Goal: Task Accomplishment & Management: Complete application form

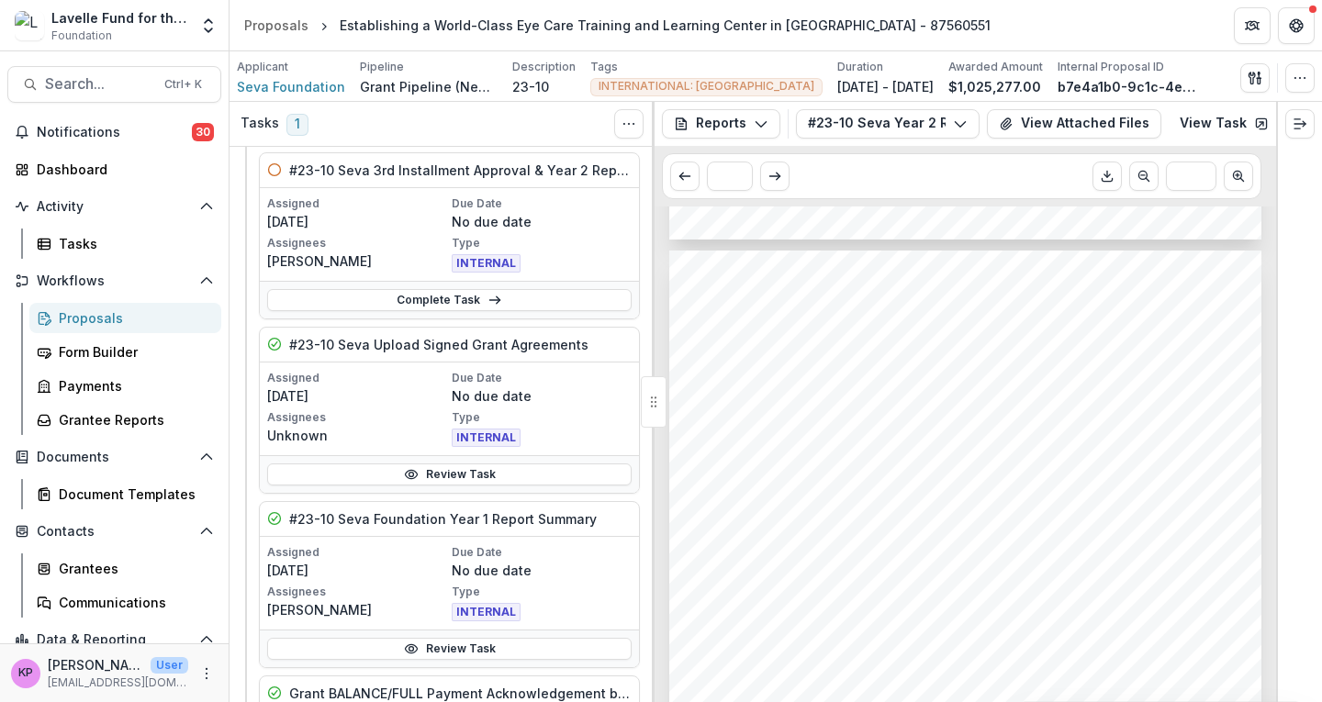
scroll to position [1744, 0]
click at [977, 430] on span "Complete the identification, remodeling and infrastructure set-up (including te…" at bounding box center [960, 429] width 496 height 12
click at [867, 503] on span "and research in Latin America." at bounding box center [818, 497] width 213 height 12
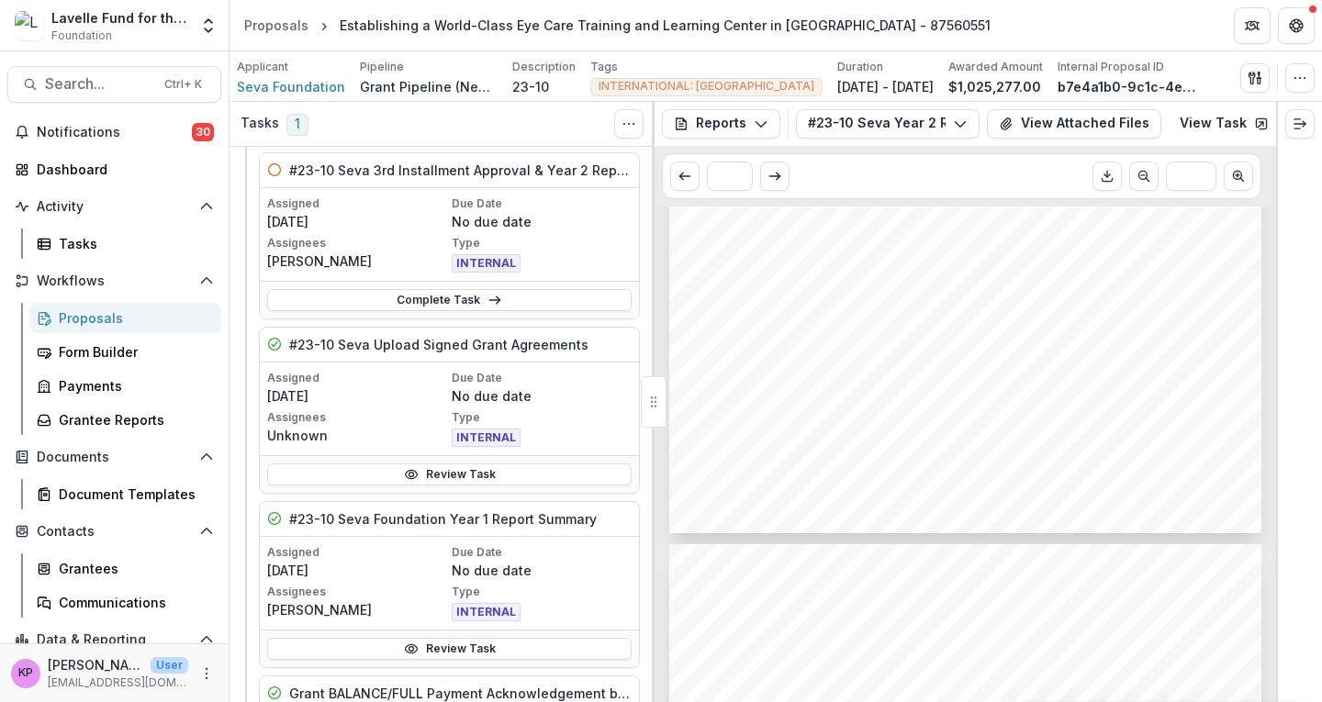
scroll to position [5966, 0]
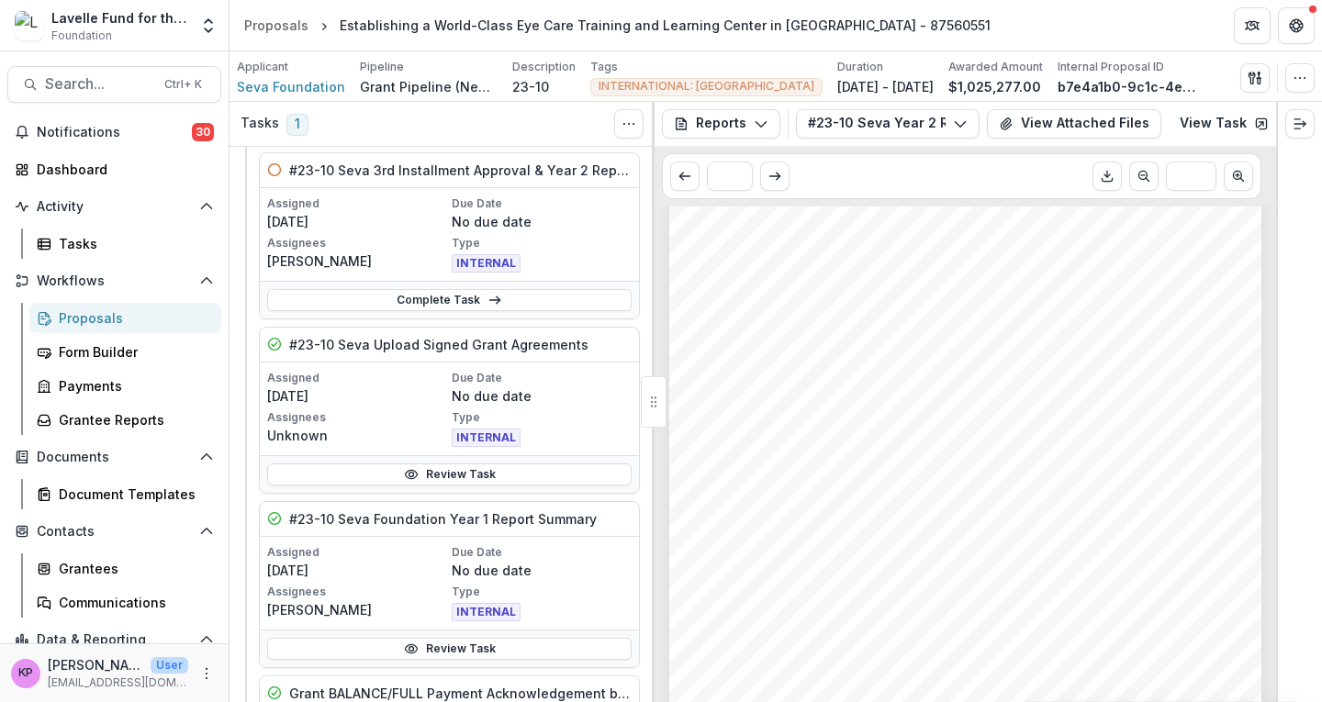
click at [824, 586] on span "evaluation reports) that shed important light on this reporting period." at bounding box center [933, 591] width 457 height 14
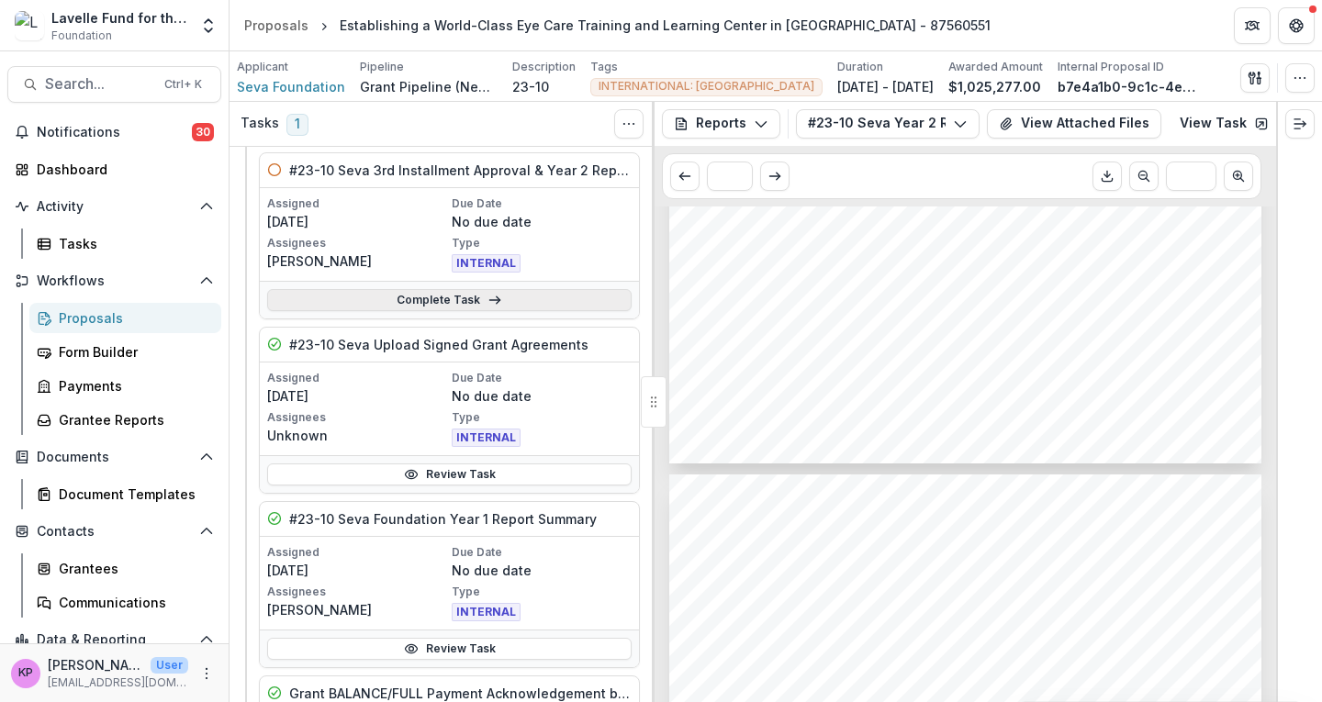
click at [394, 298] on link "Complete Task" at bounding box center [449, 300] width 364 height 22
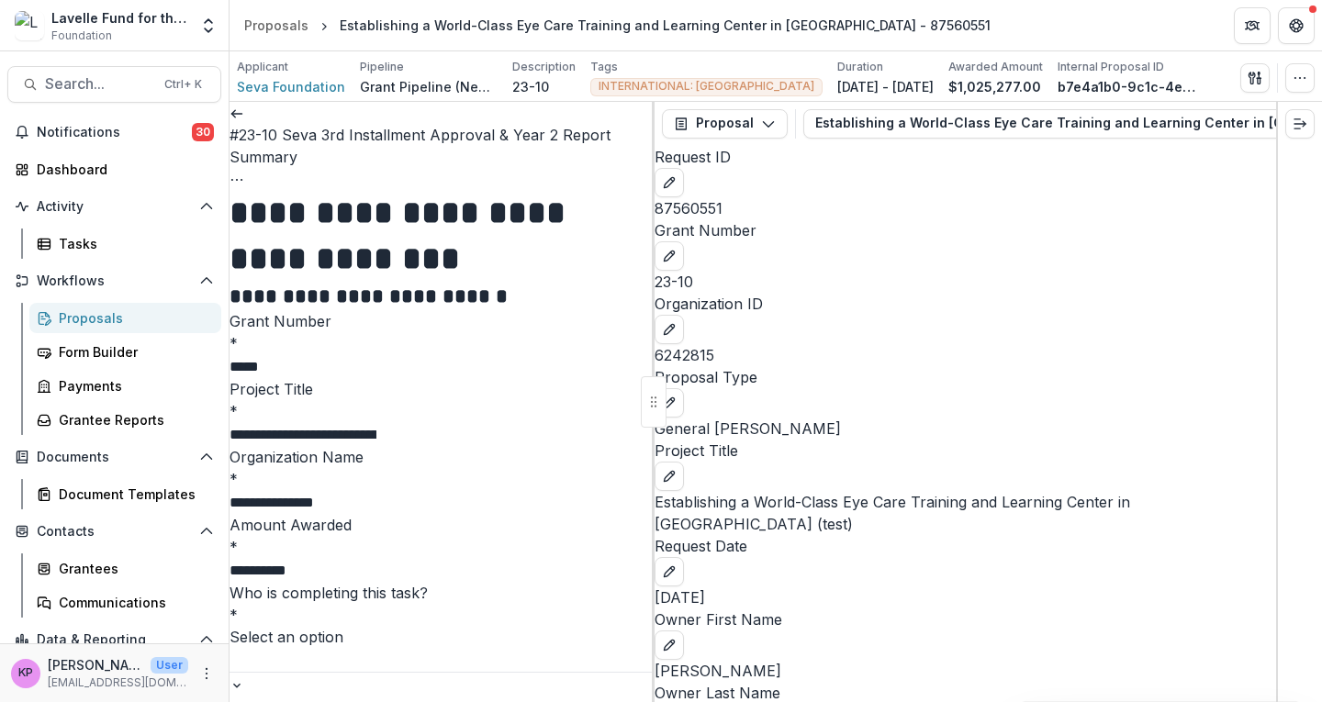
scroll to position [275, 0]
click at [411, 648] on div at bounding box center [441, 660] width 425 height 24
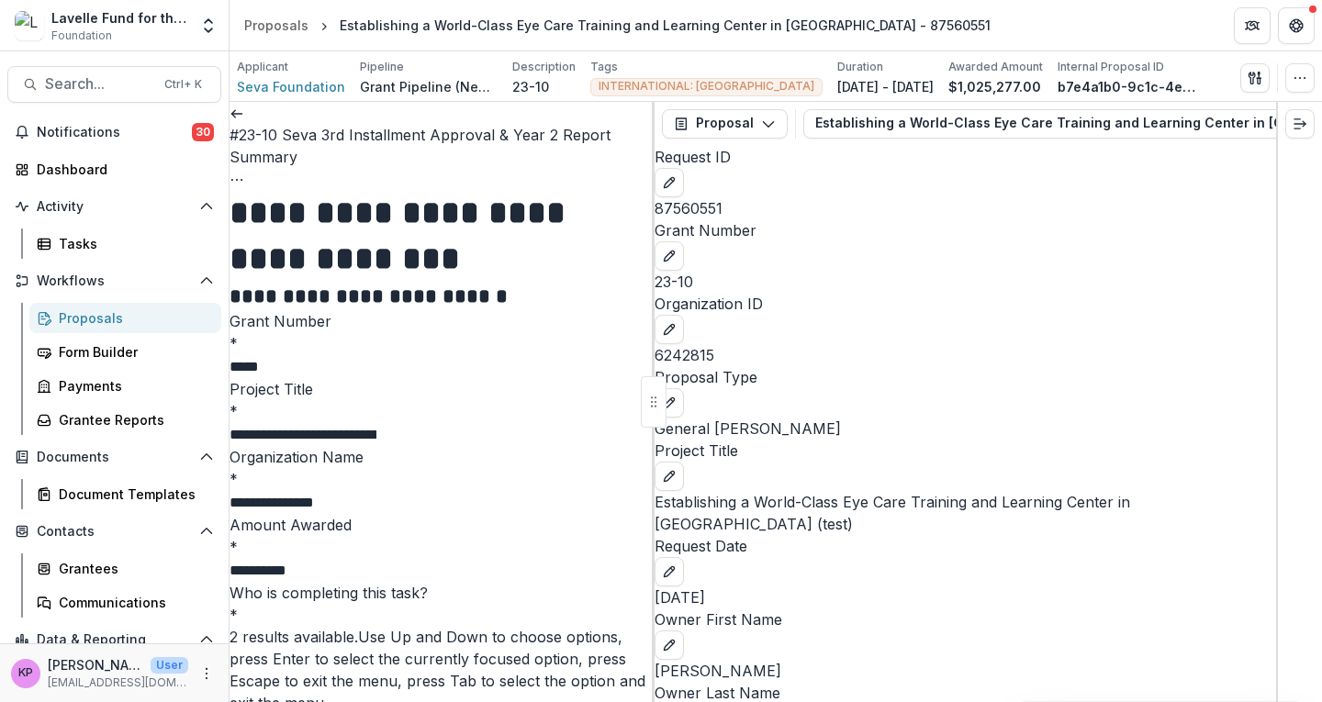
click at [330, 701] on div "[PERSON_NAME]" at bounding box center [661, 713] width 1322 height 22
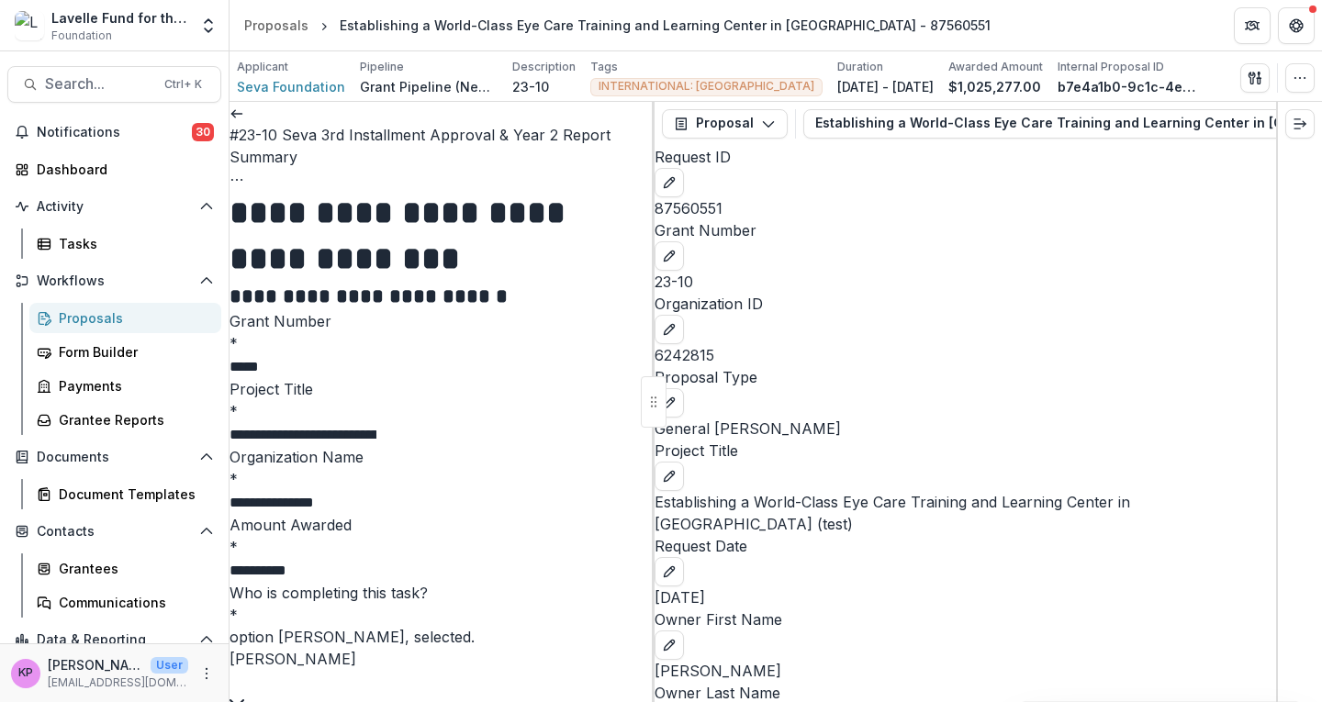
scroll to position [642, 0]
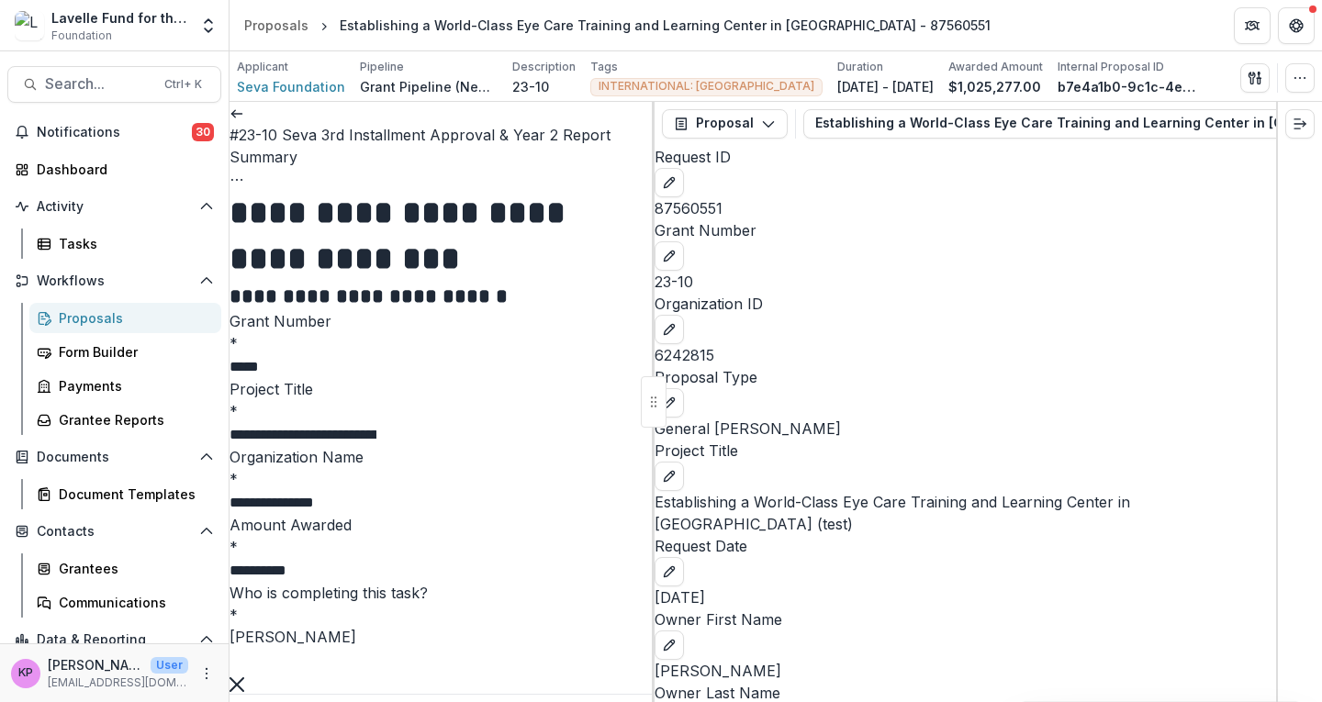
type input "**********"
click at [770, 122] on polyline "button" at bounding box center [768, 125] width 10 height 6
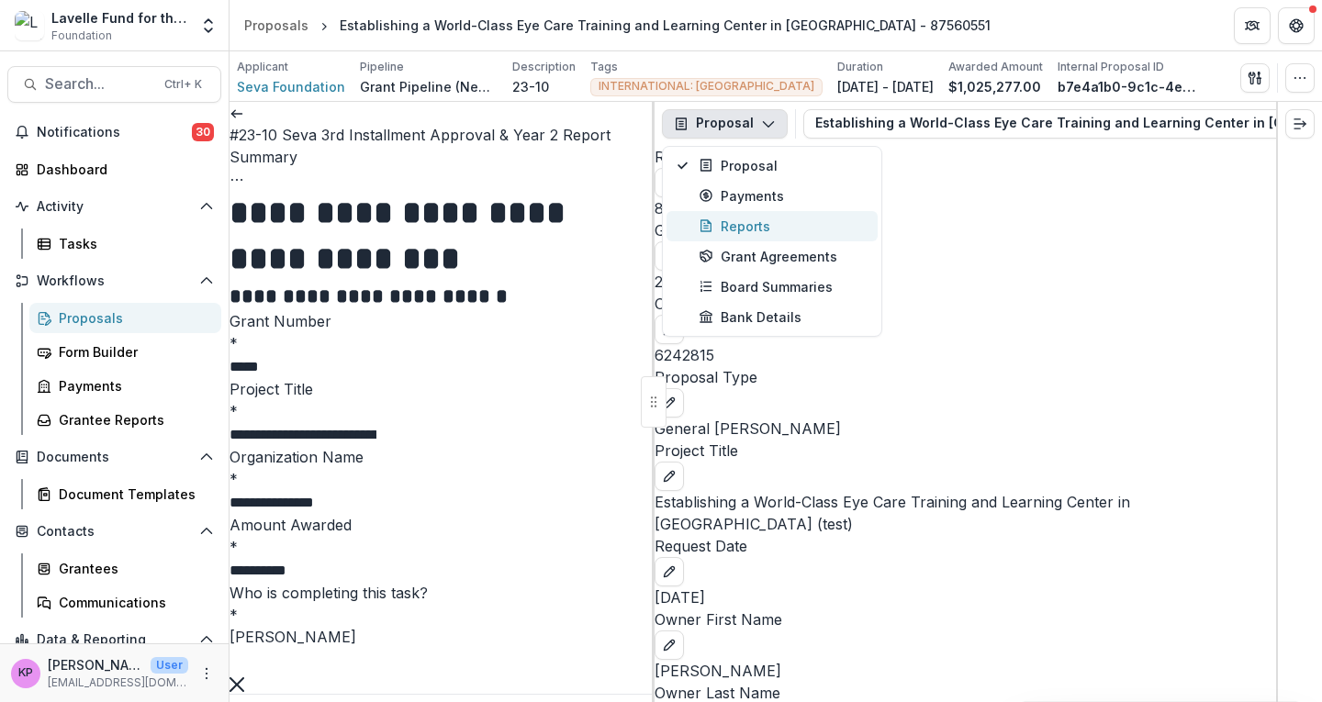
click at [748, 220] on div "Reports" at bounding box center [782, 226] width 168 height 19
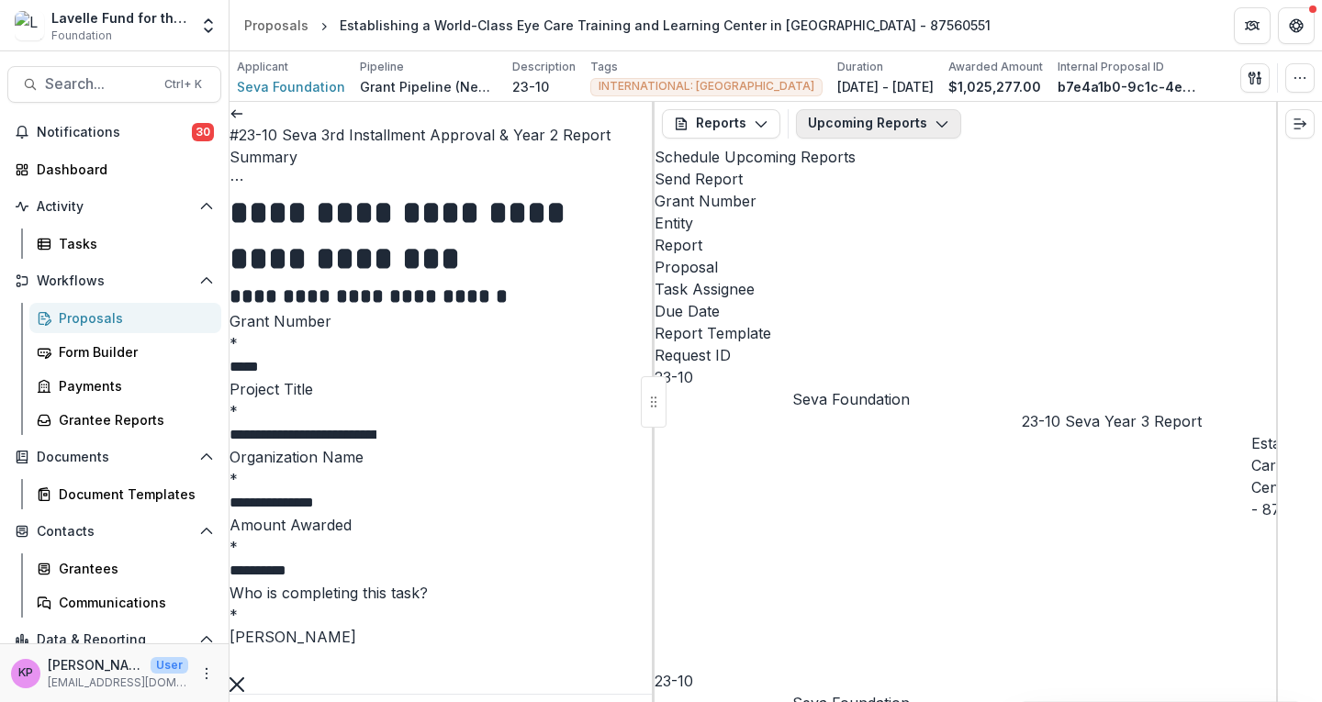
click at [855, 127] on button "Upcoming Reports" at bounding box center [878, 123] width 165 height 29
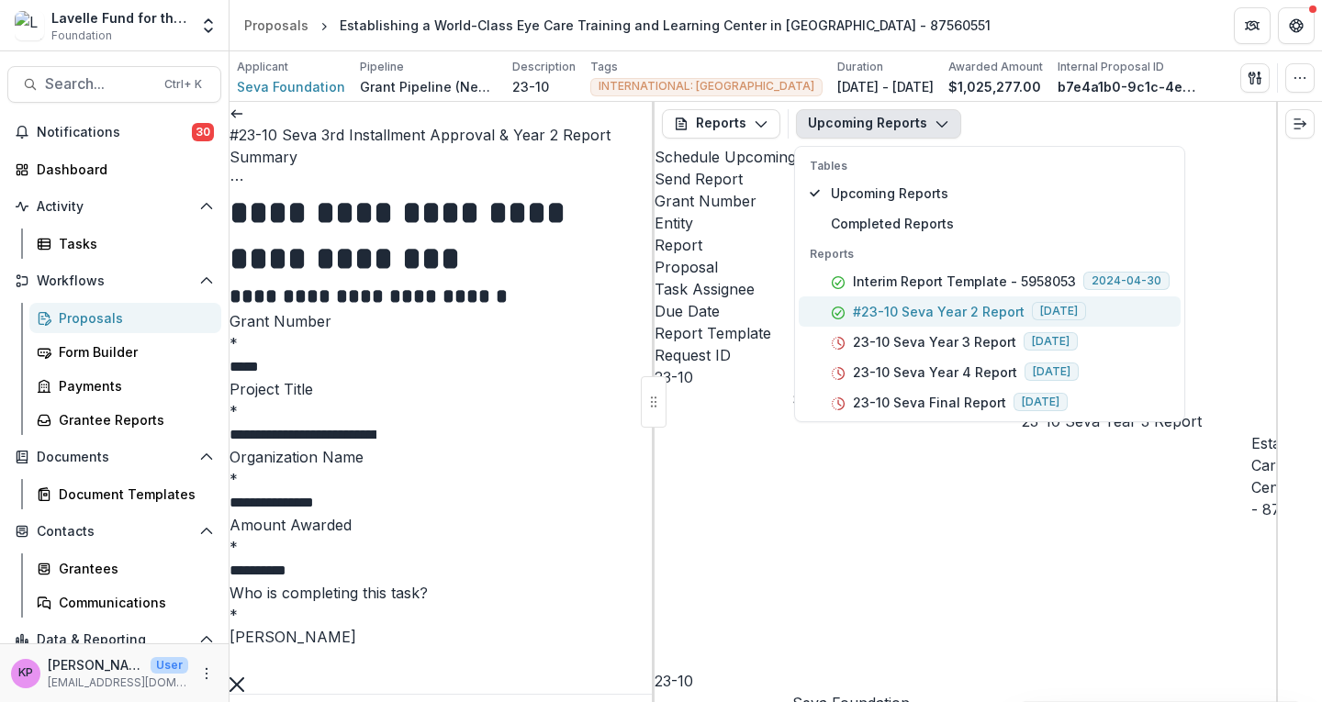
click at [881, 312] on p "#23-10 Seva Year 2 Report" at bounding box center [939, 311] width 172 height 19
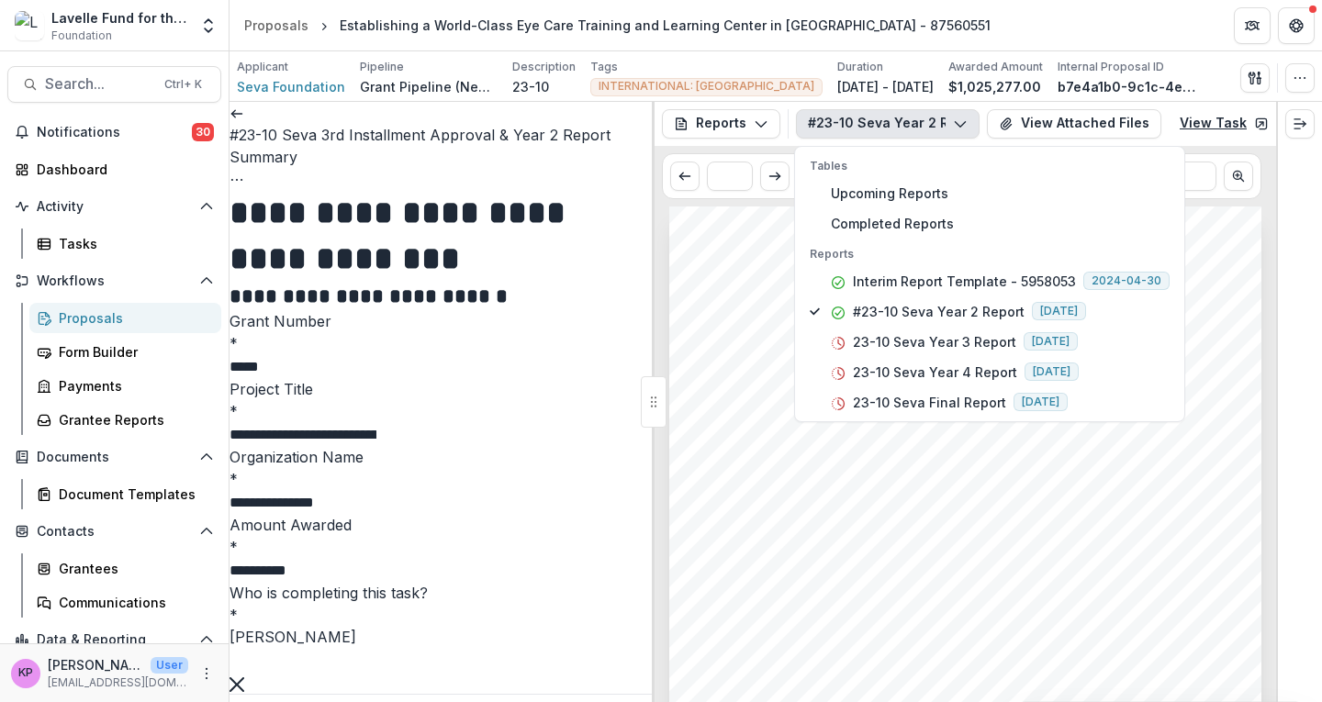
click at [1223, 127] on link "View Task" at bounding box center [1223, 123] width 111 height 29
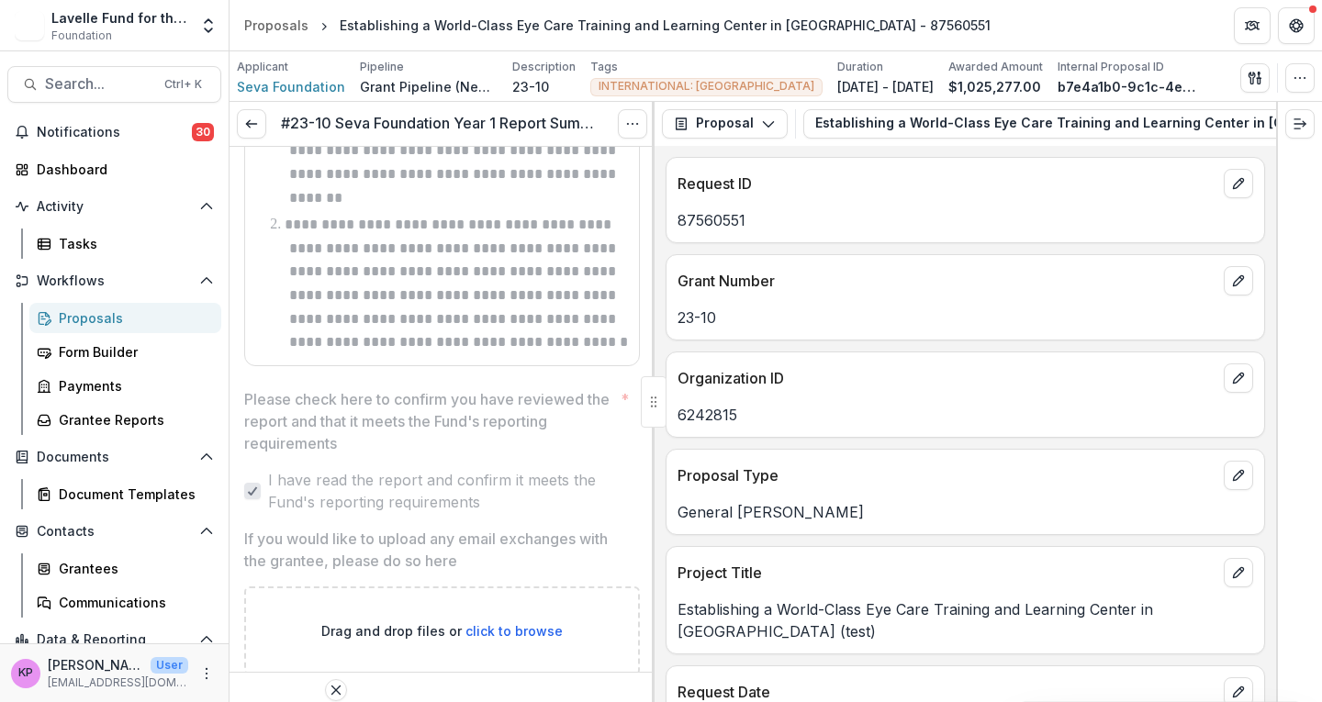
scroll to position [1836, 0]
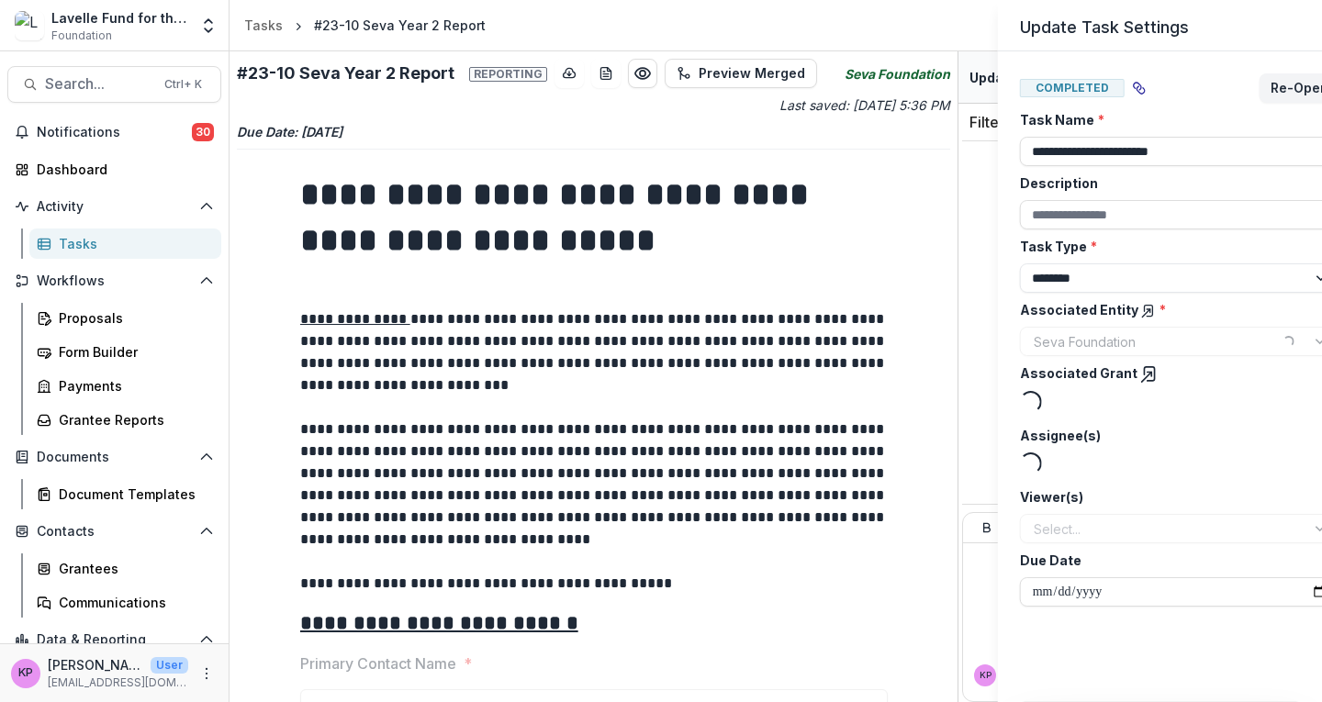
select select "********"
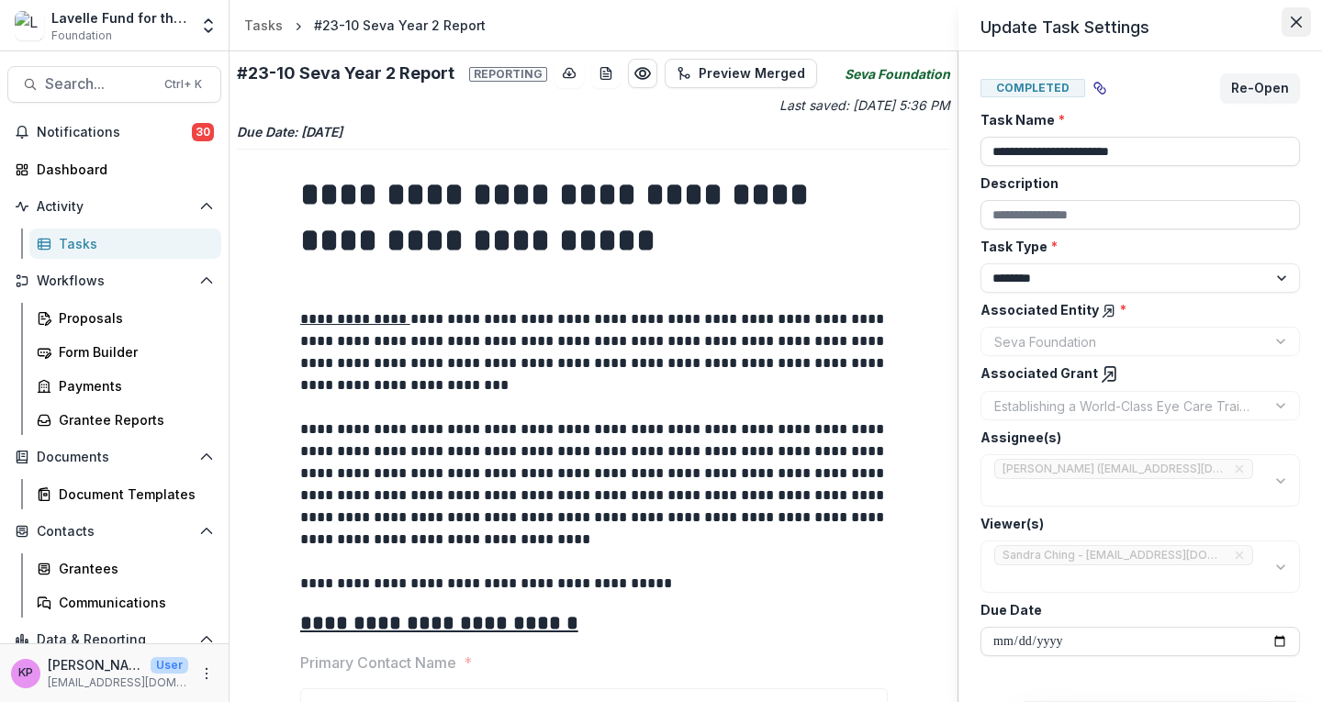
click at [1290, 24] on icon "Close" at bounding box center [1295, 22] width 11 height 11
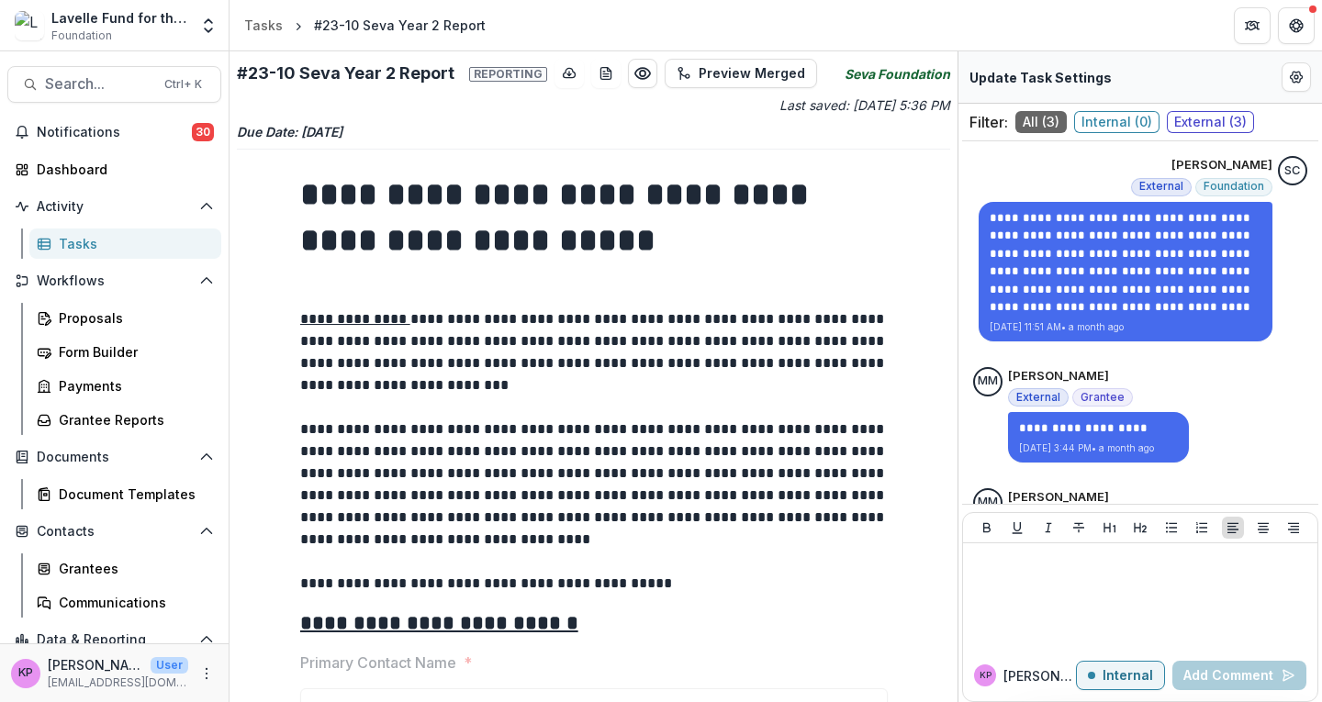
scroll to position [125, 0]
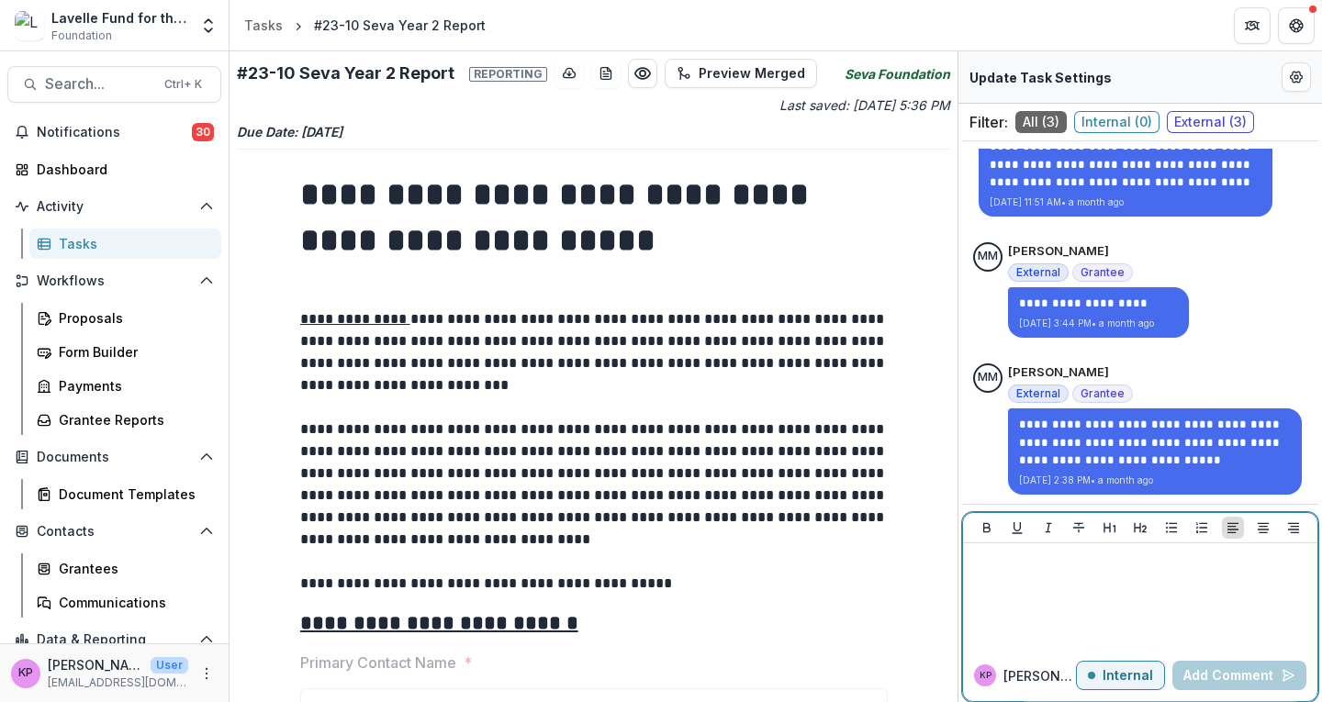
click at [1092, 585] on div at bounding box center [1140, 597] width 340 height 92
click at [1107, 673] on p "Internal" at bounding box center [1127, 676] width 50 height 16
click at [1057, 589] on div at bounding box center [1140, 597] width 340 height 92
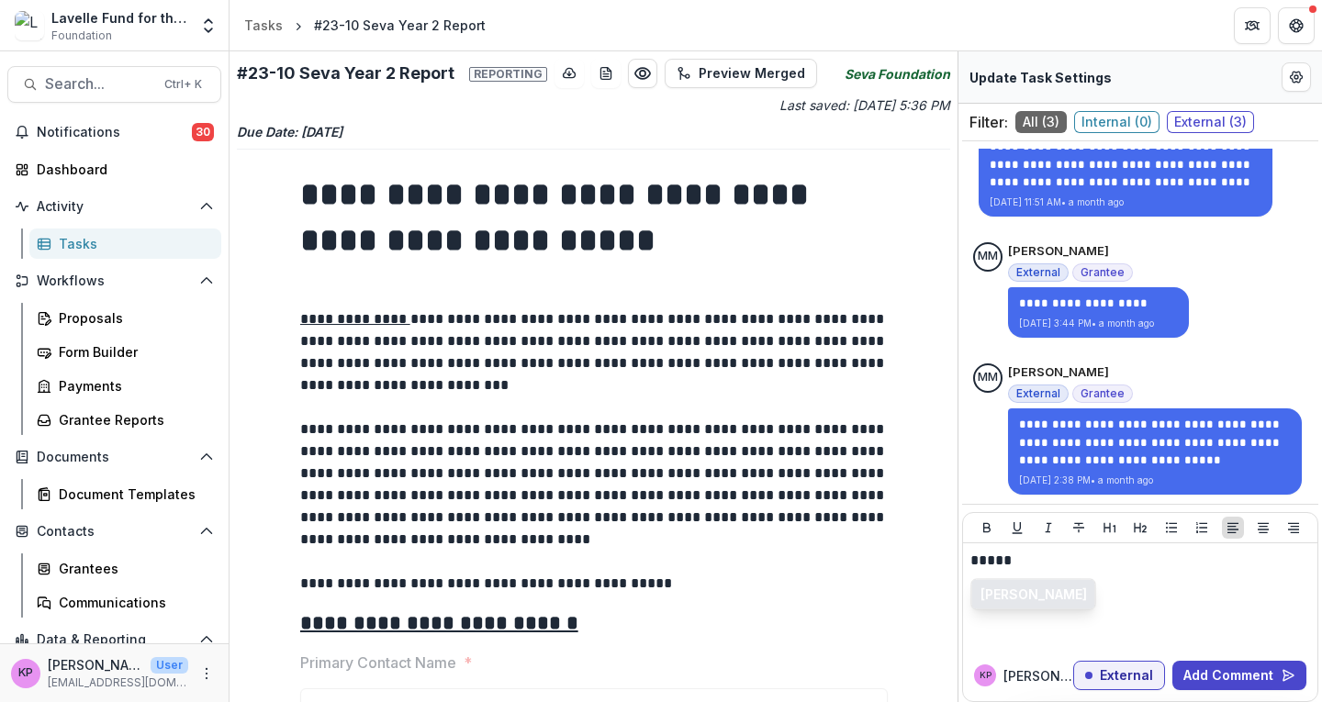
click at [1044, 591] on button "[PERSON_NAME]" at bounding box center [1033, 594] width 123 height 29
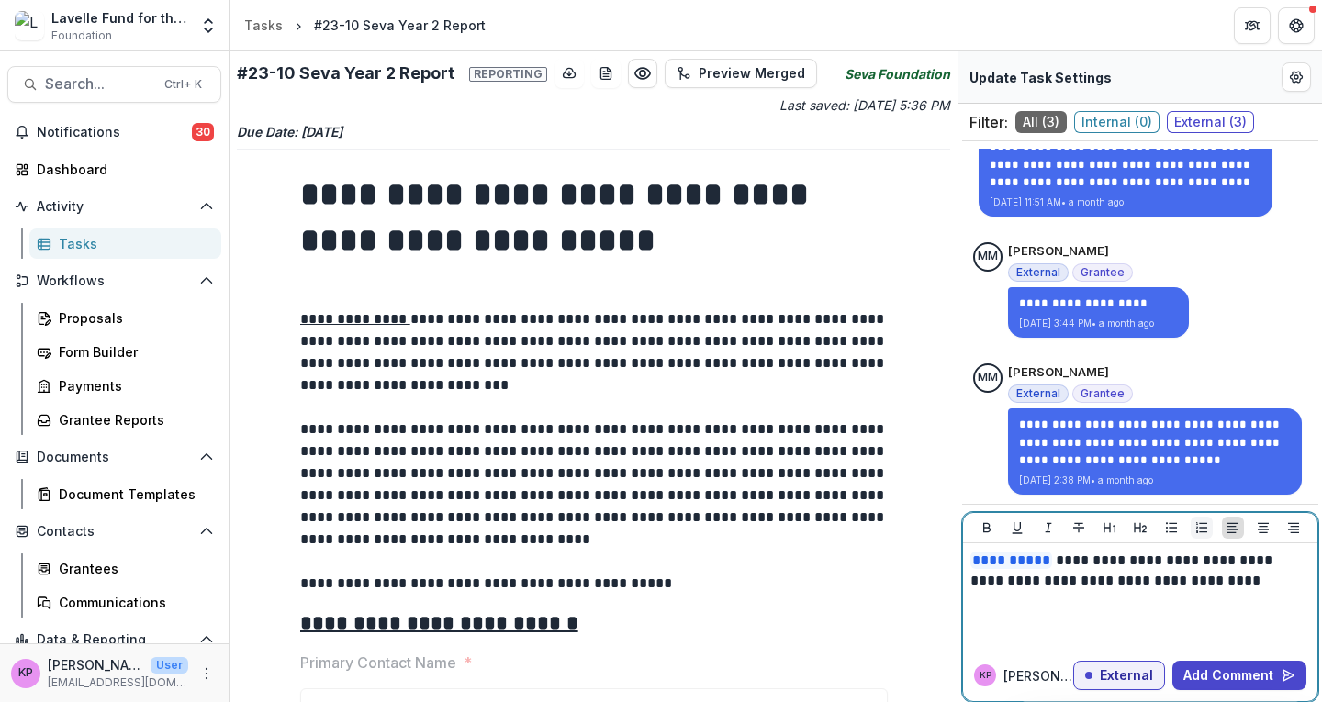
click at [1197, 524] on icon "Ordered List" at bounding box center [1201, 527] width 11 height 11
click at [1067, 610] on li at bounding box center [1151, 610] width 318 height 24
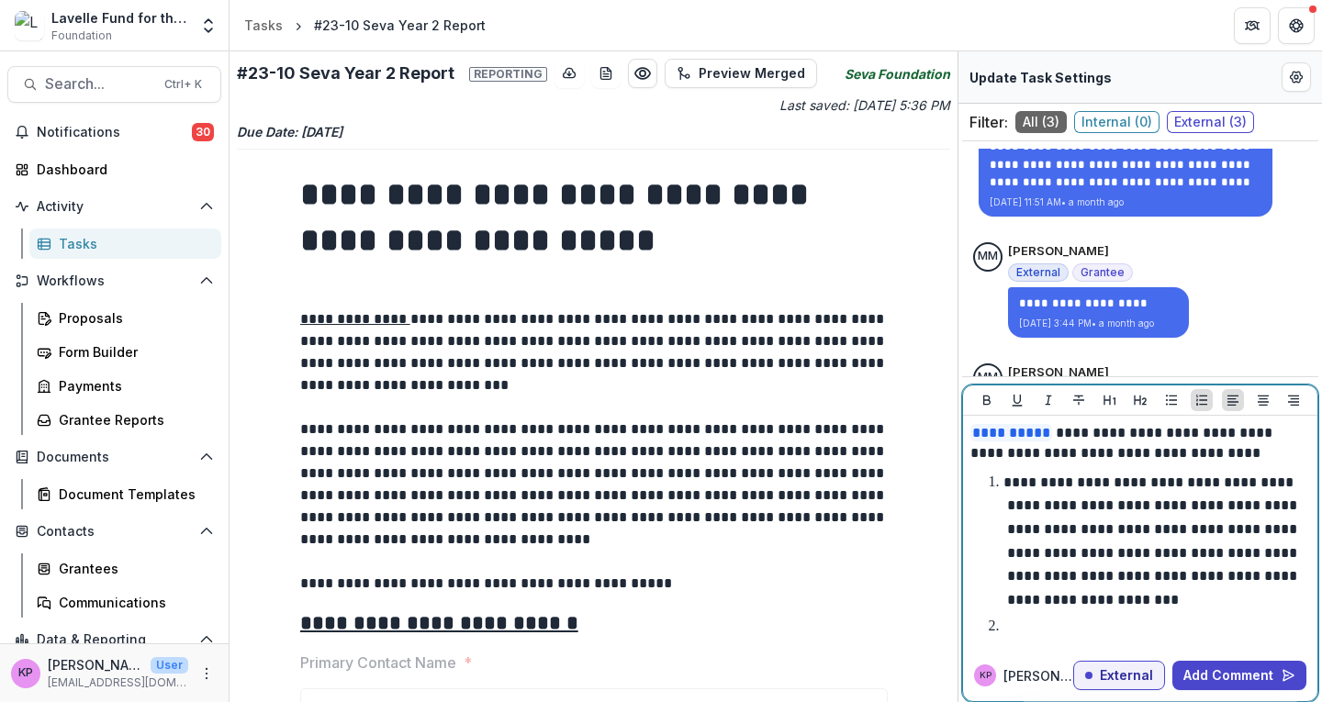
click at [1067, 625] on li at bounding box center [1151, 627] width 318 height 24
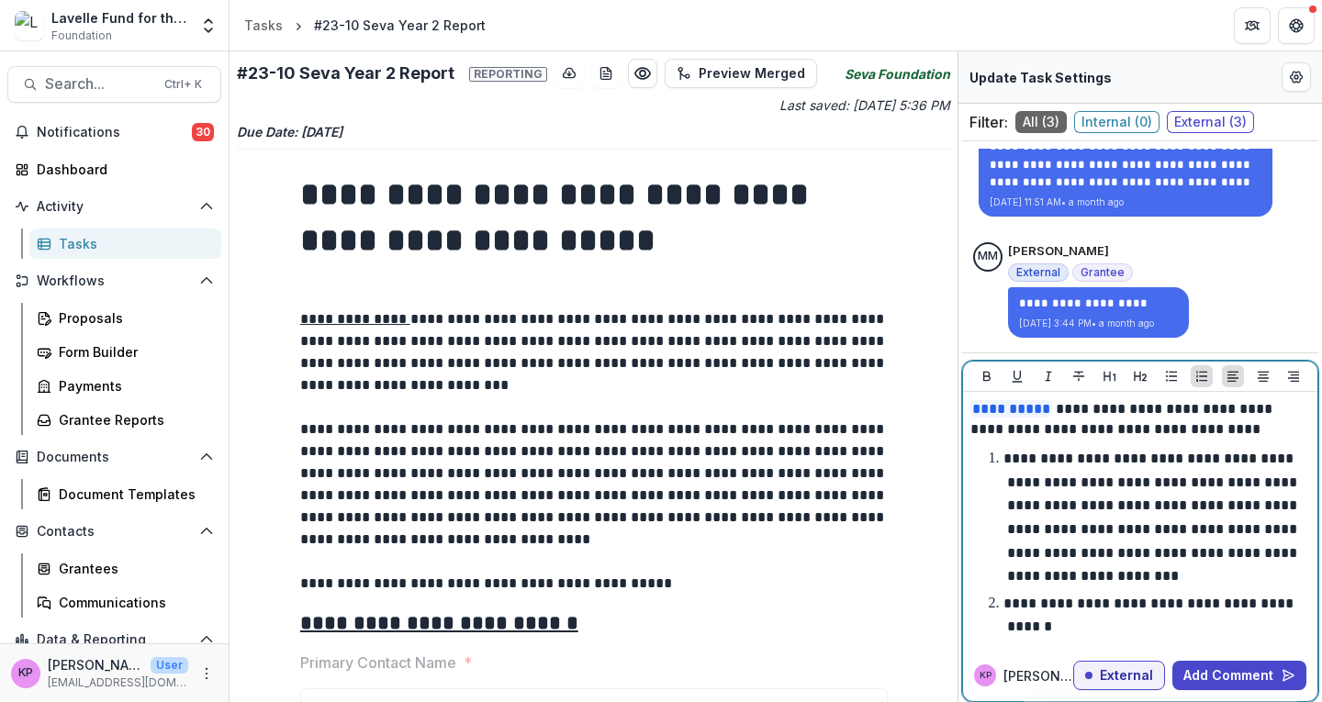
click at [1140, 625] on li "**********" at bounding box center [1151, 615] width 318 height 47
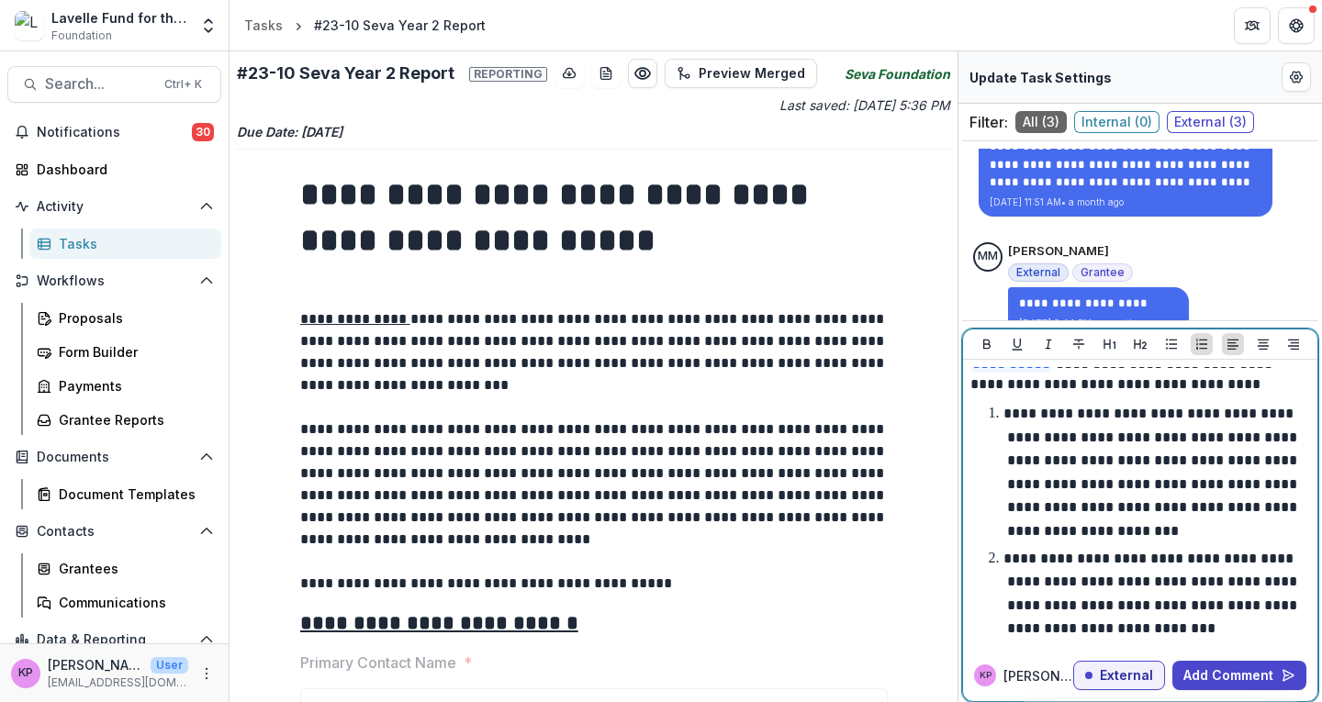
scroll to position [39, 0]
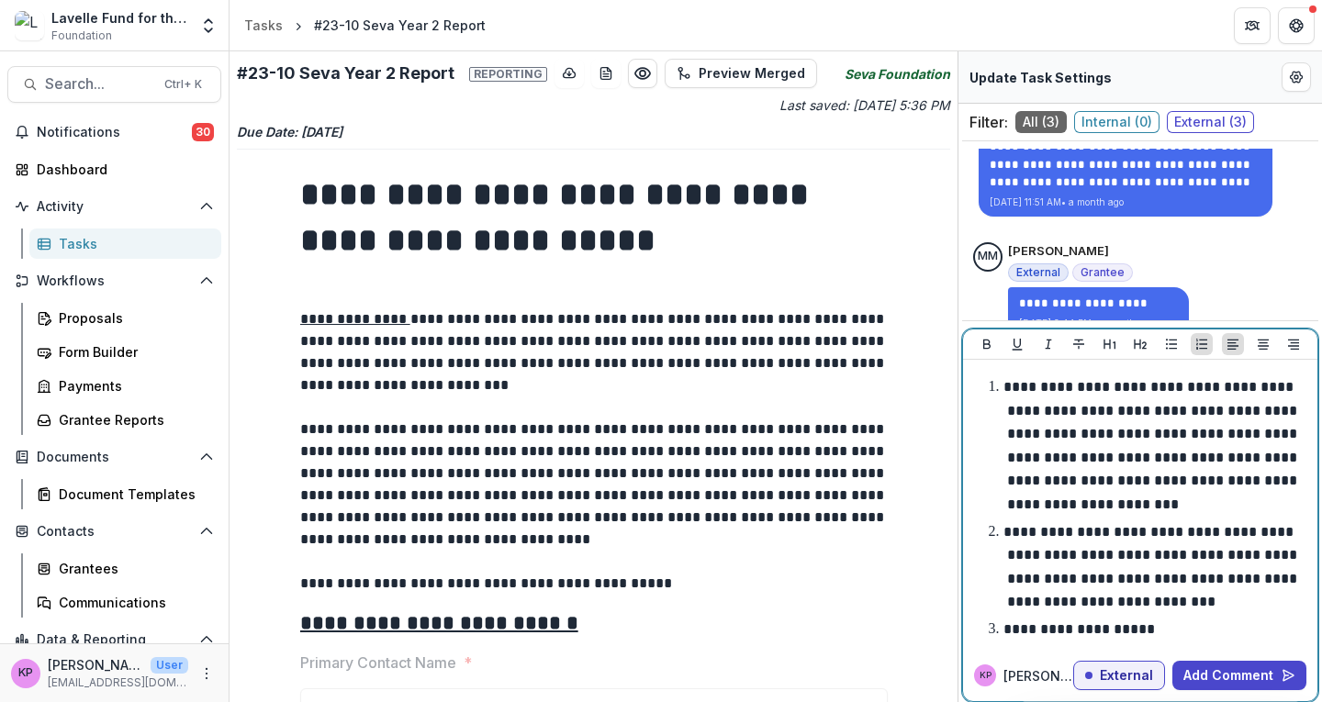
click at [1105, 550] on p "**********" at bounding box center [1152, 567] width 298 height 84
click at [1069, 574] on p "**********" at bounding box center [1152, 567] width 298 height 84
click at [1104, 554] on p "**********" at bounding box center [1152, 567] width 298 height 84
click at [1150, 614] on li "**********" at bounding box center [1151, 567] width 318 height 94
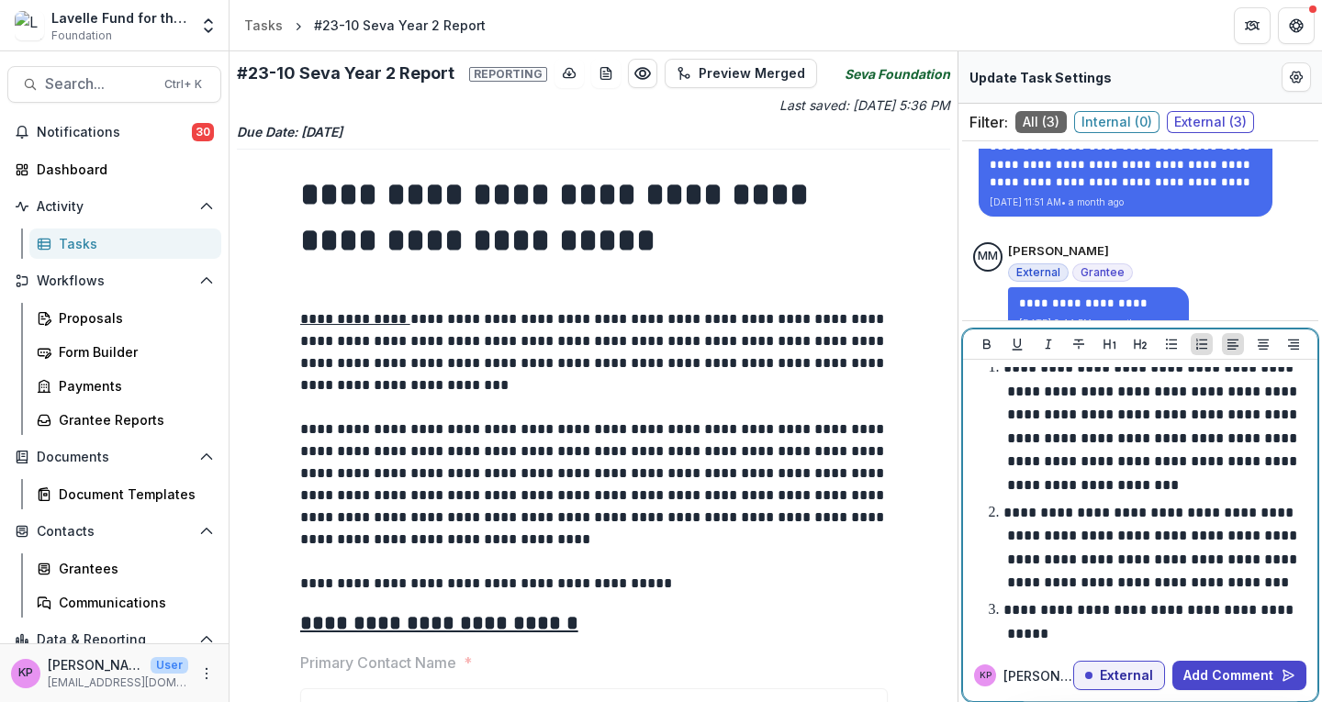
scroll to position [86, 0]
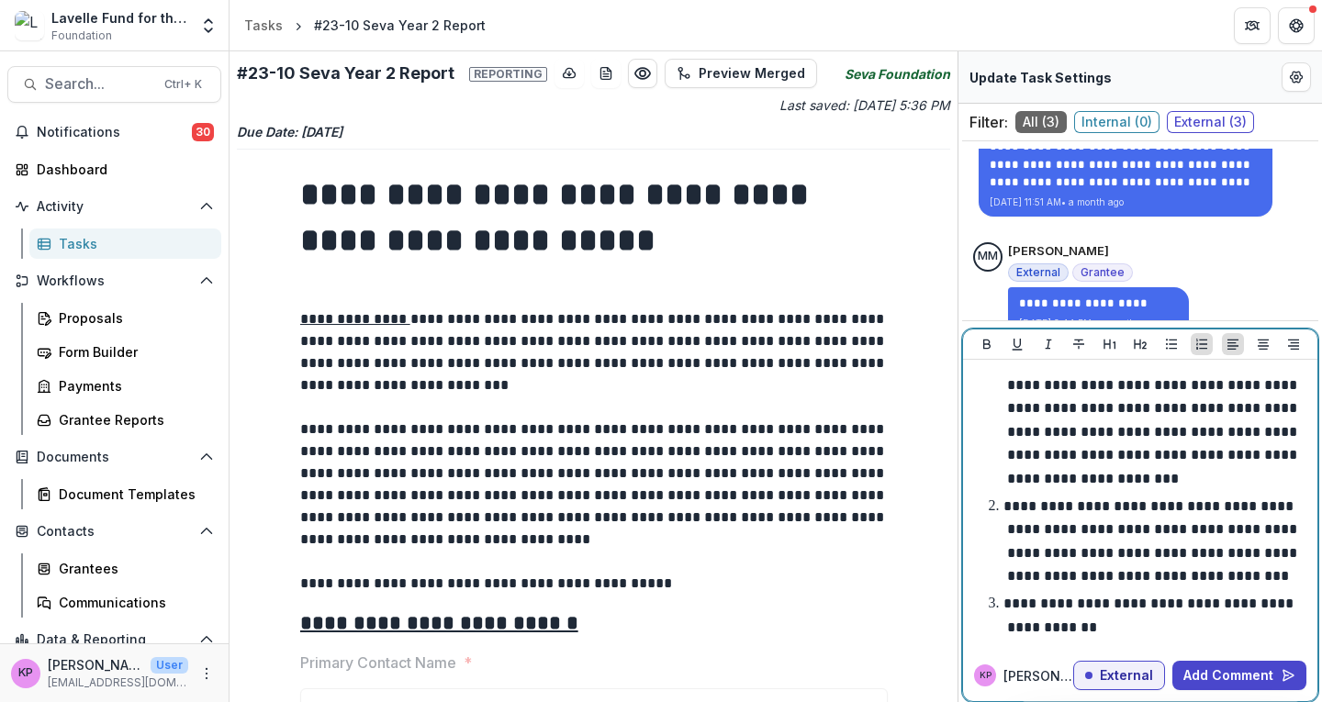
click at [1150, 523] on p "**********" at bounding box center [1152, 541] width 298 height 84
click at [1266, 608] on p "**********" at bounding box center [1150, 616] width 294 height 38
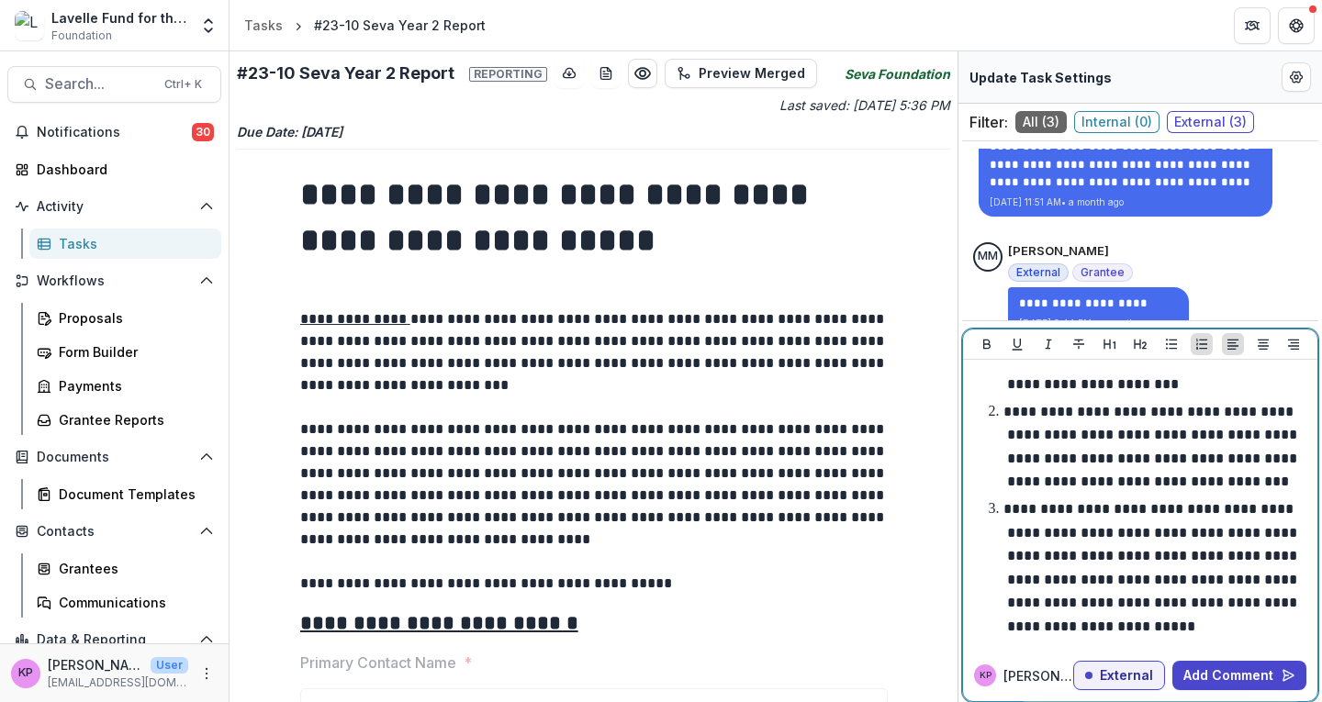
scroll to position [89, 0]
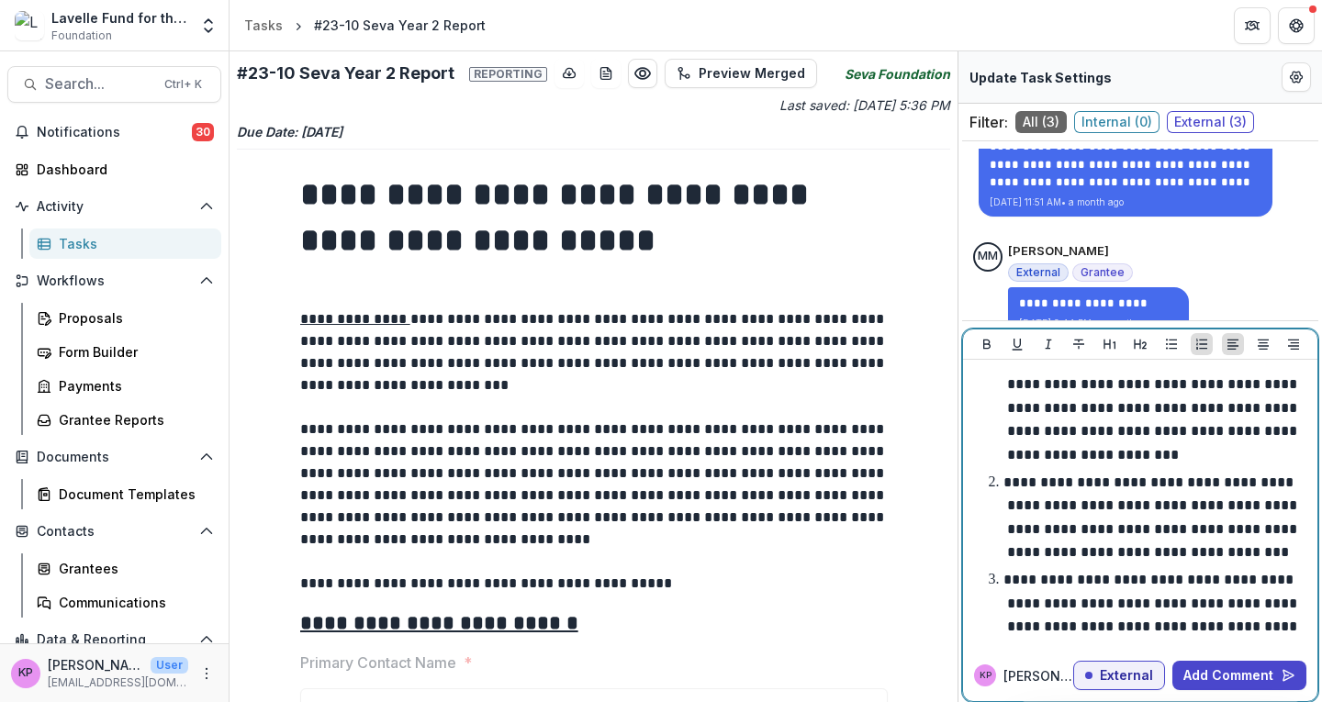
drag, startPoint x: 1079, startPoint y: 506, endPoint x: 1088, endPoint y: 515, distance: 12.3
click at [1079, 507] on p "**********" at bounding box center [1152, 517] width 298 height 84
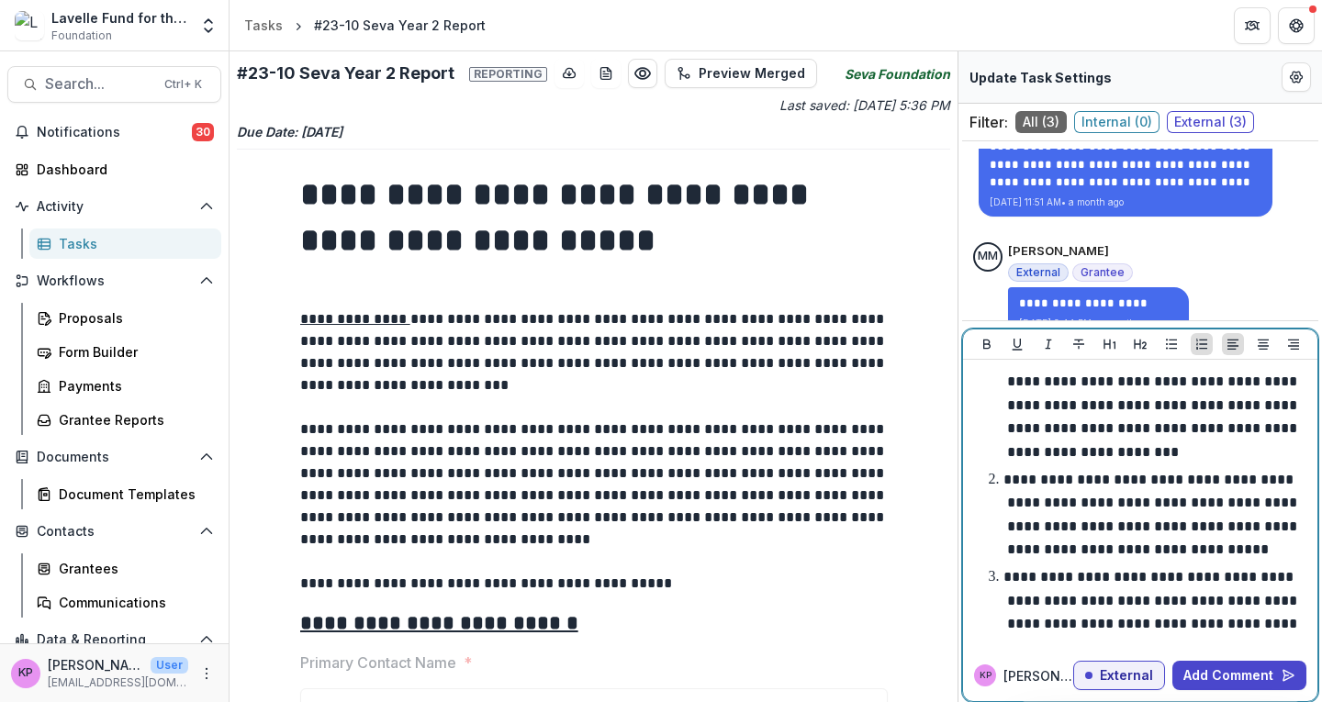
scroll to position [159, 0]
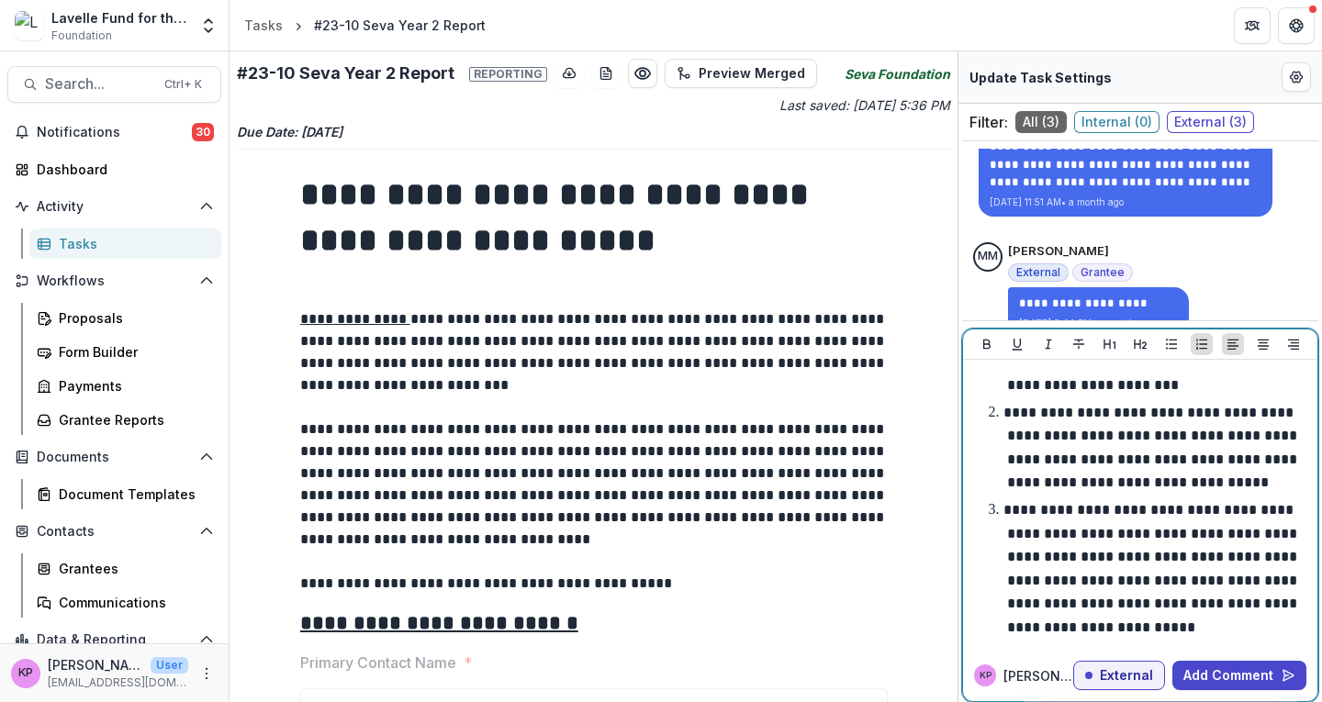
click at [1143, 631] on li "**********" at bounding box center [1151, 568] width 318 height 141
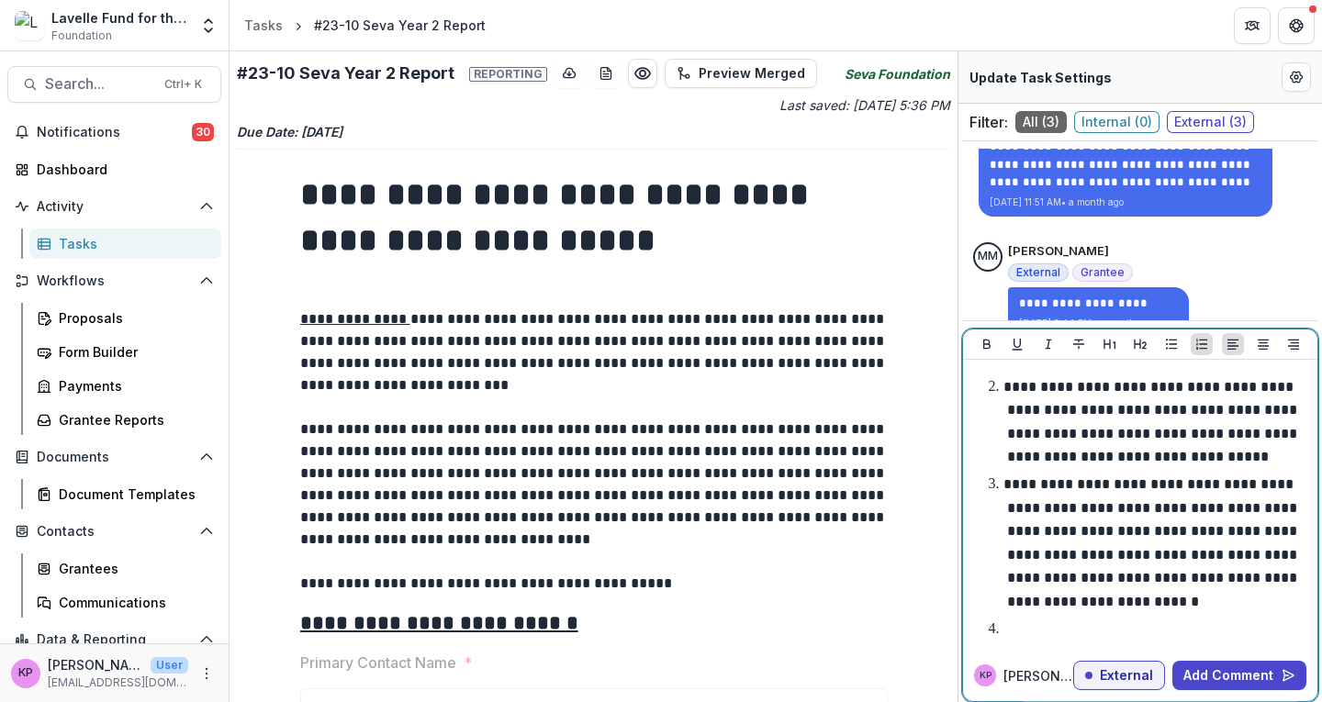
click at [1064, 631] on li at bounding box center [1151, 630] width 318 height 24
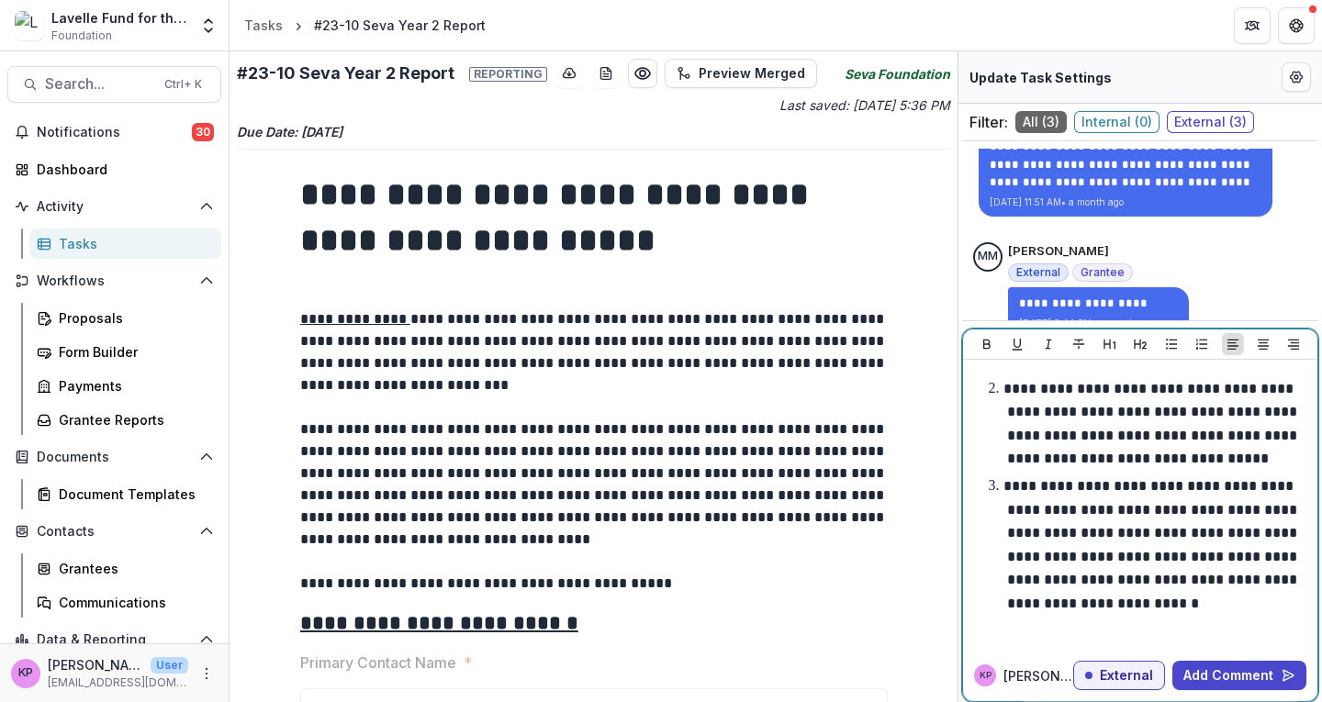
scroll to position [203, 0]
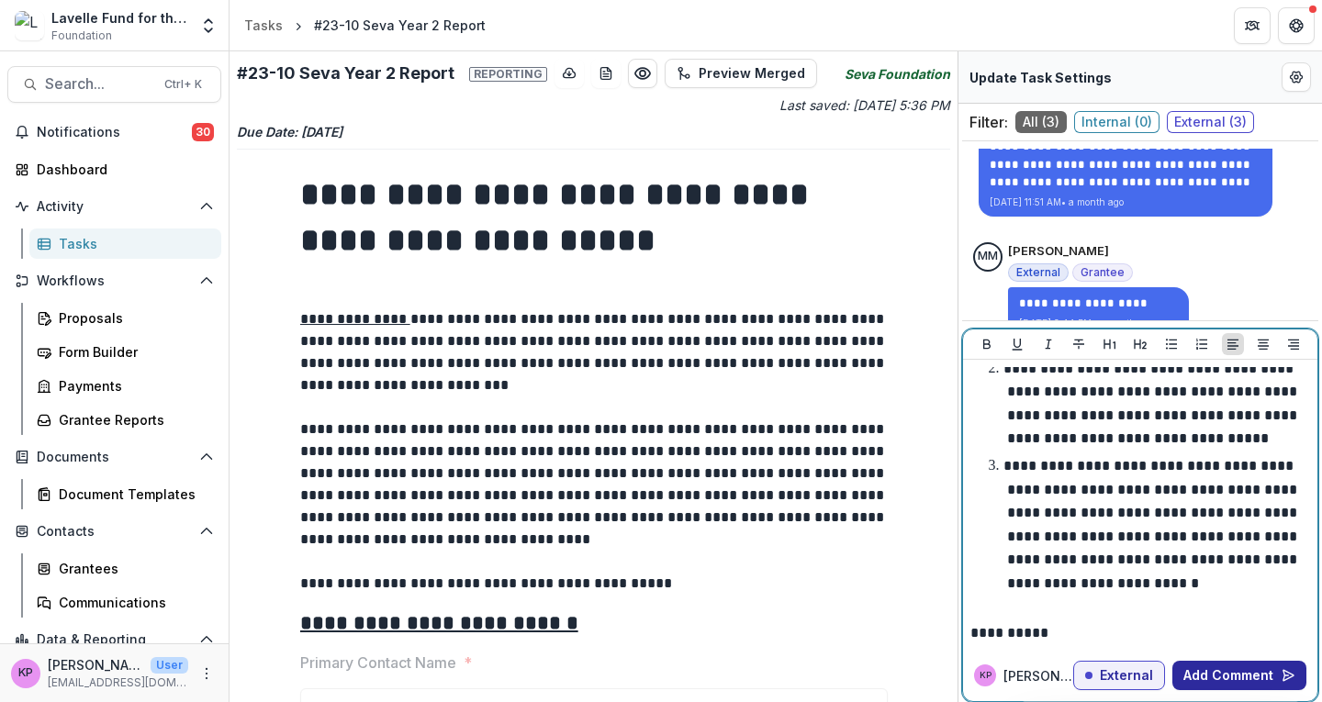
click at [1208, 673] on button "Add Comment" at bounding box center [1239, 675] width 134 height 29
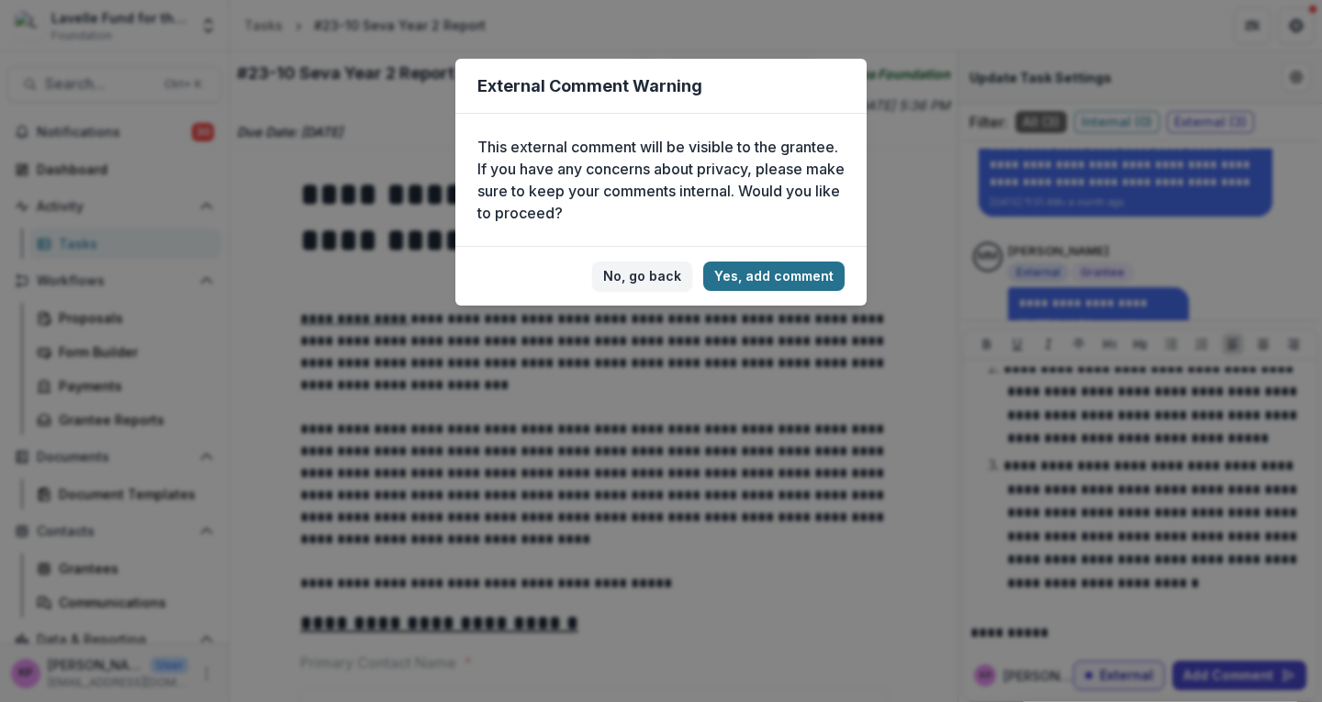
click at [777, 271] on button "Yes, add comment" at bounding box center [773, 276] width 141 height 29
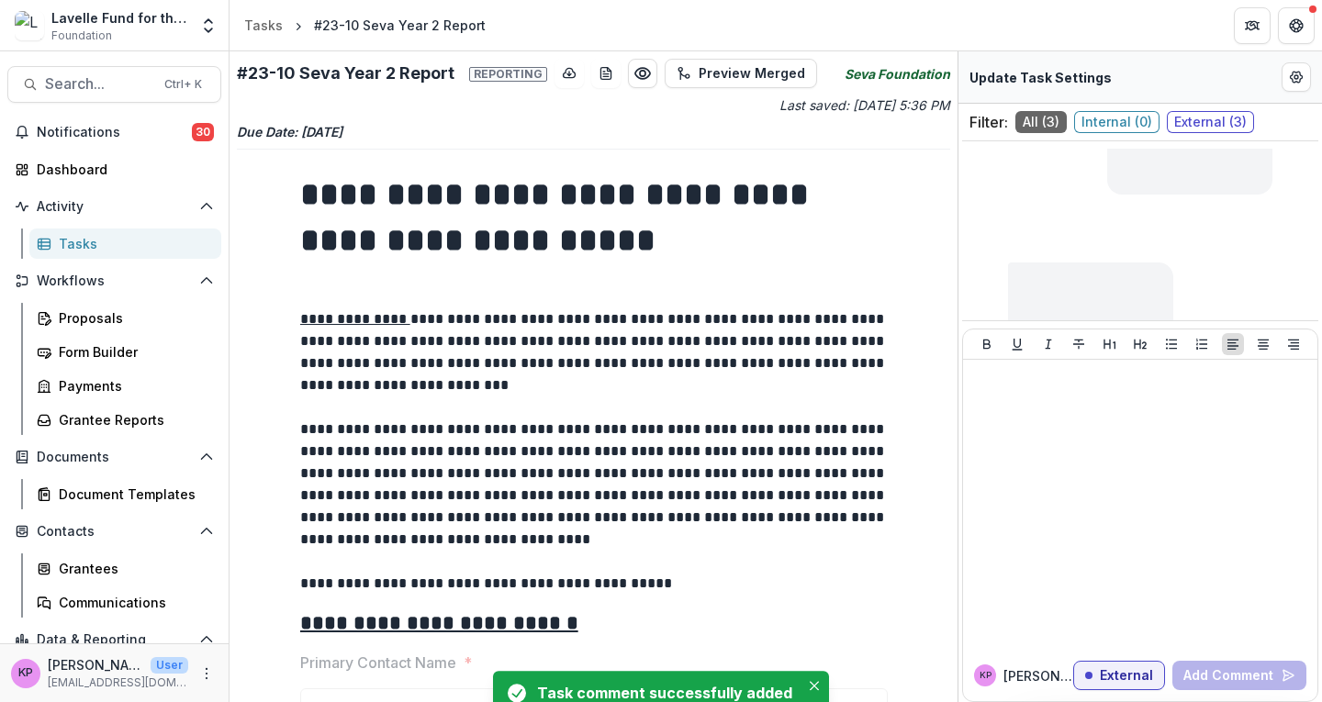
scroll to position [0, 0]
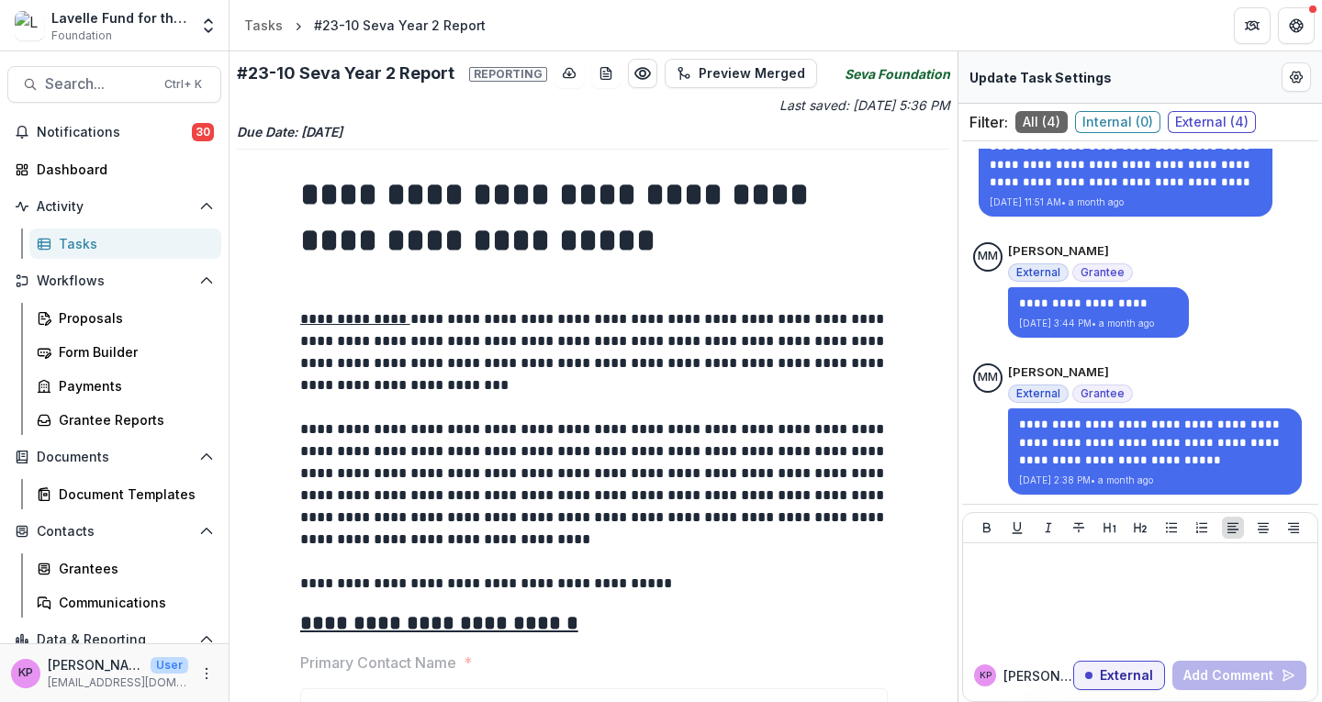
click at [55, 249] on link "Tasks" at bounding box center [125, 244] width 192 height 30
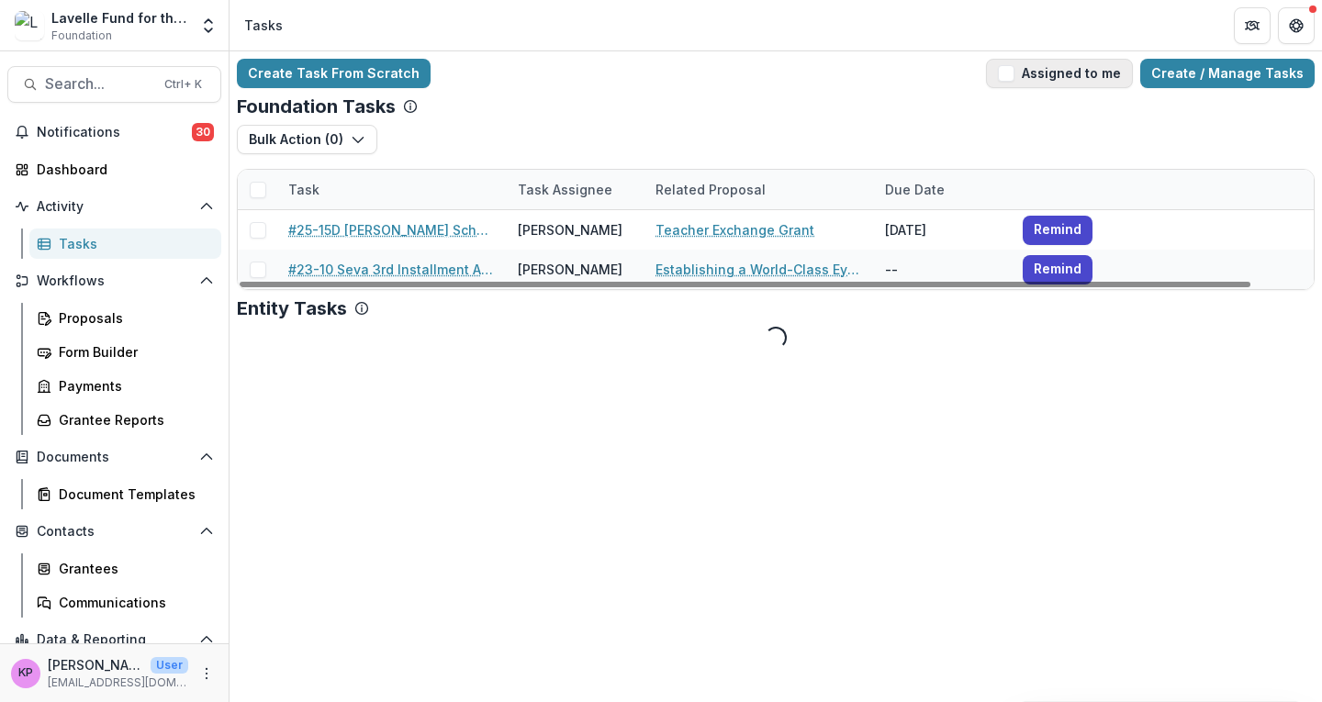
click at [1071, 74] on button "Assigned to me" at bounding box center [1059, 73] width 147 height 29
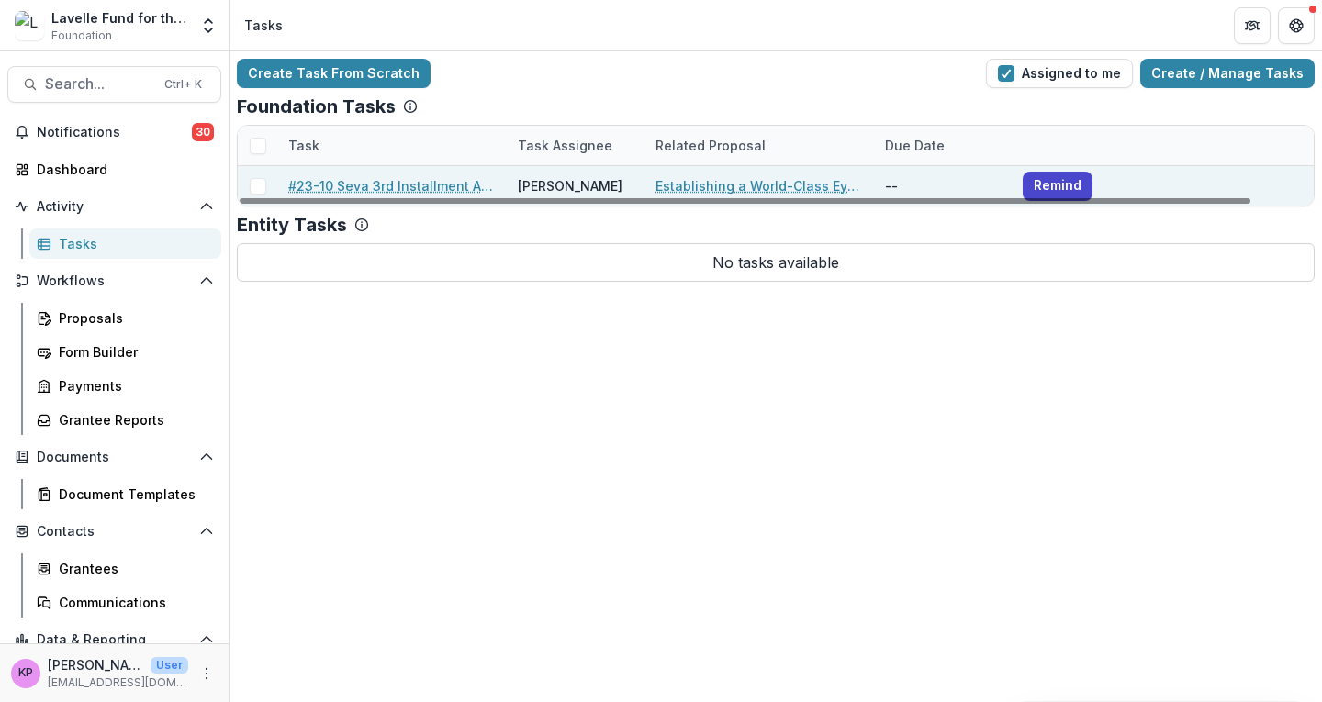
click at [357, 184] on link "#23-10 Seva 3rd Installment Approval & Year 2 Report Summary" at bounding box center [391, 185] width 207 height 19
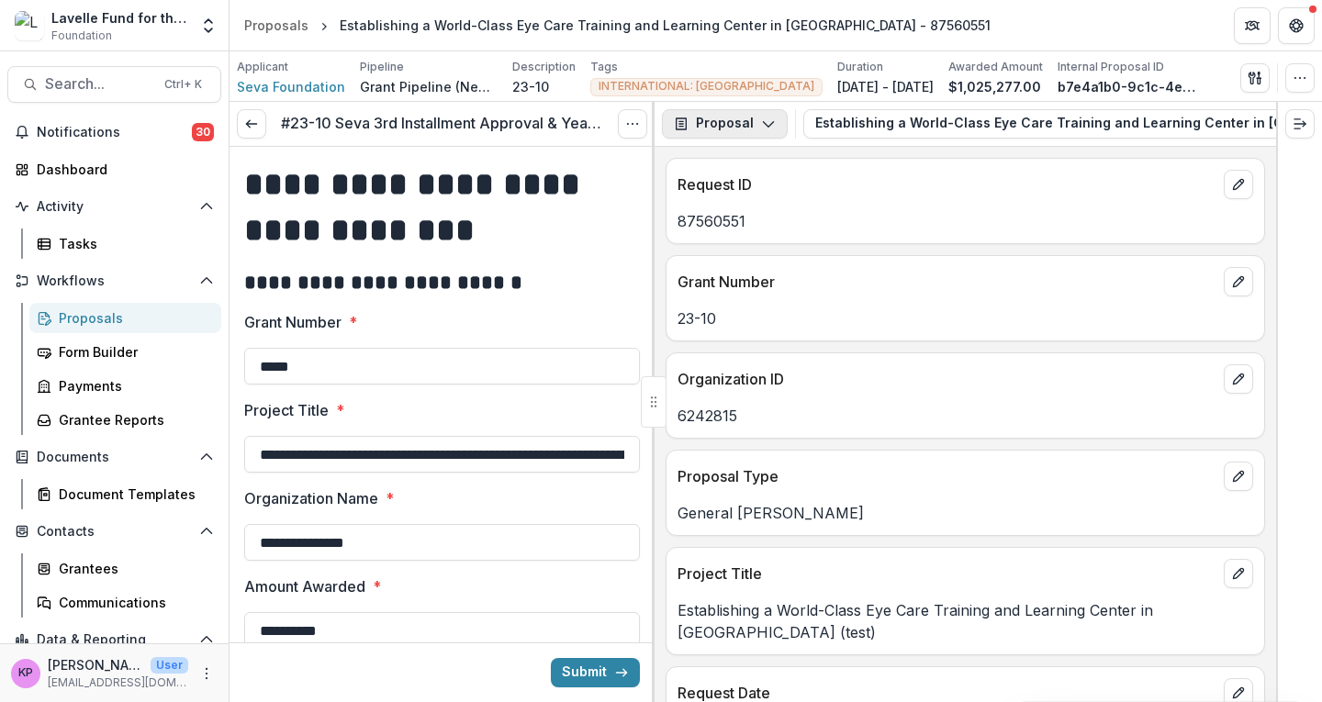
click at [754, 128] on button "Proposal" at bounding box center [725, 123] width 126 height 29
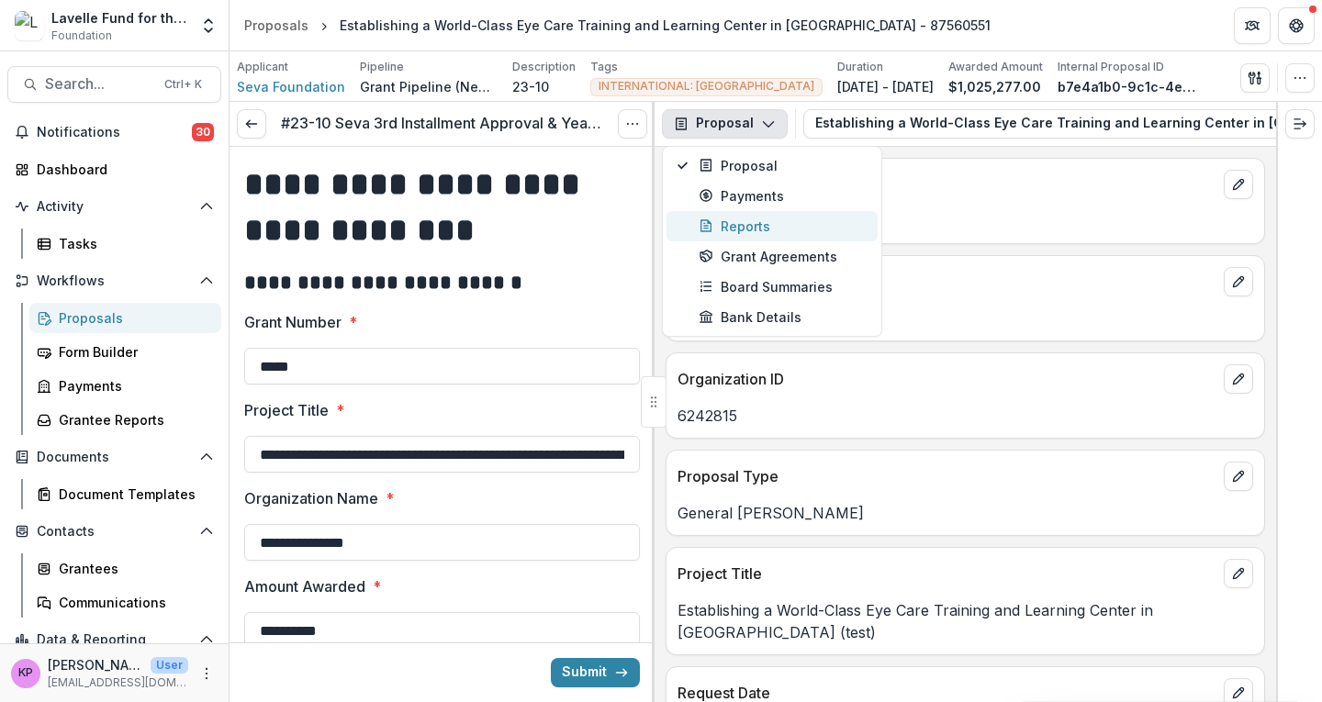
click at [753, 226] on div "Reports" at bounding box center [782, 226] width 168 height 19
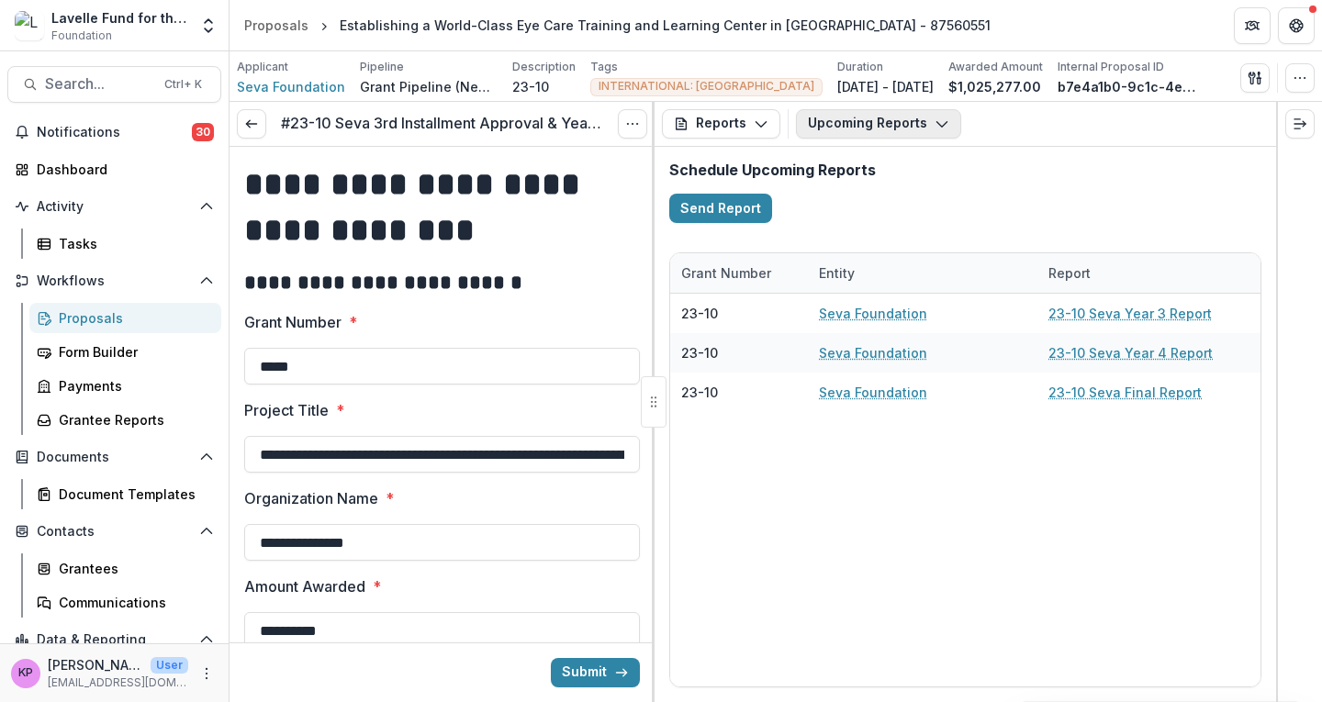
click at [825, 126] on button "Upcoming Reports" at bounding box center [878, 123] width 165 height 29
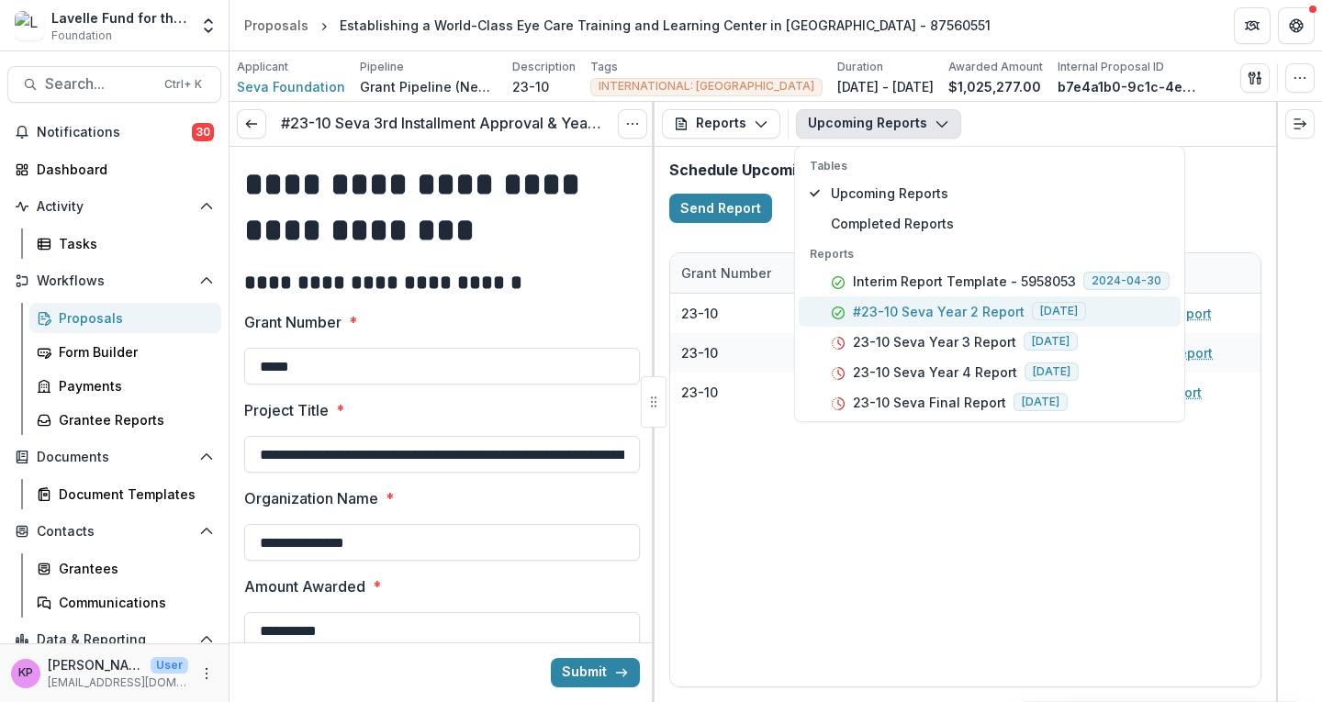
click at [891, 320] on p "#23-10 Seva Year 2 Report" at bounding box center [939, 311] width 172 height 19
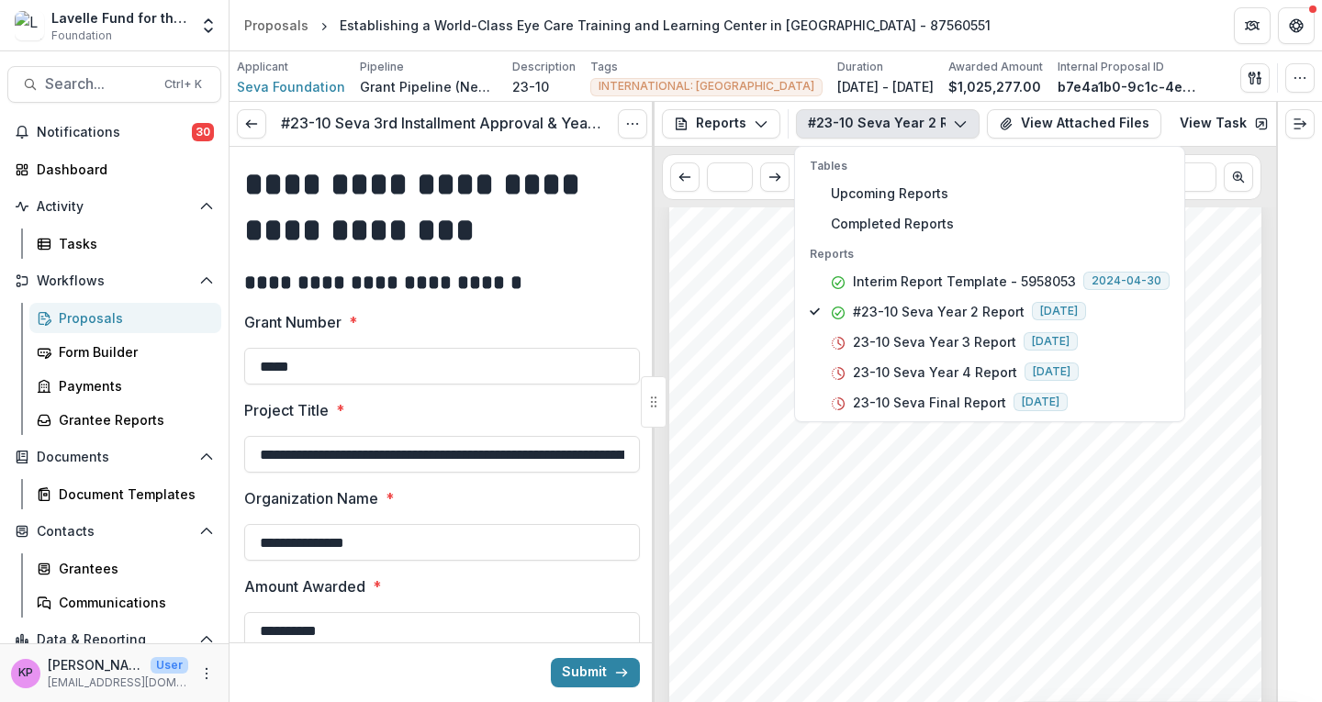
scroll to position [2662, 0]
click at [743, 295] on span "5. Student Identification, Applications, & Selection" at bounding box center [847, 297] width 285 height 12
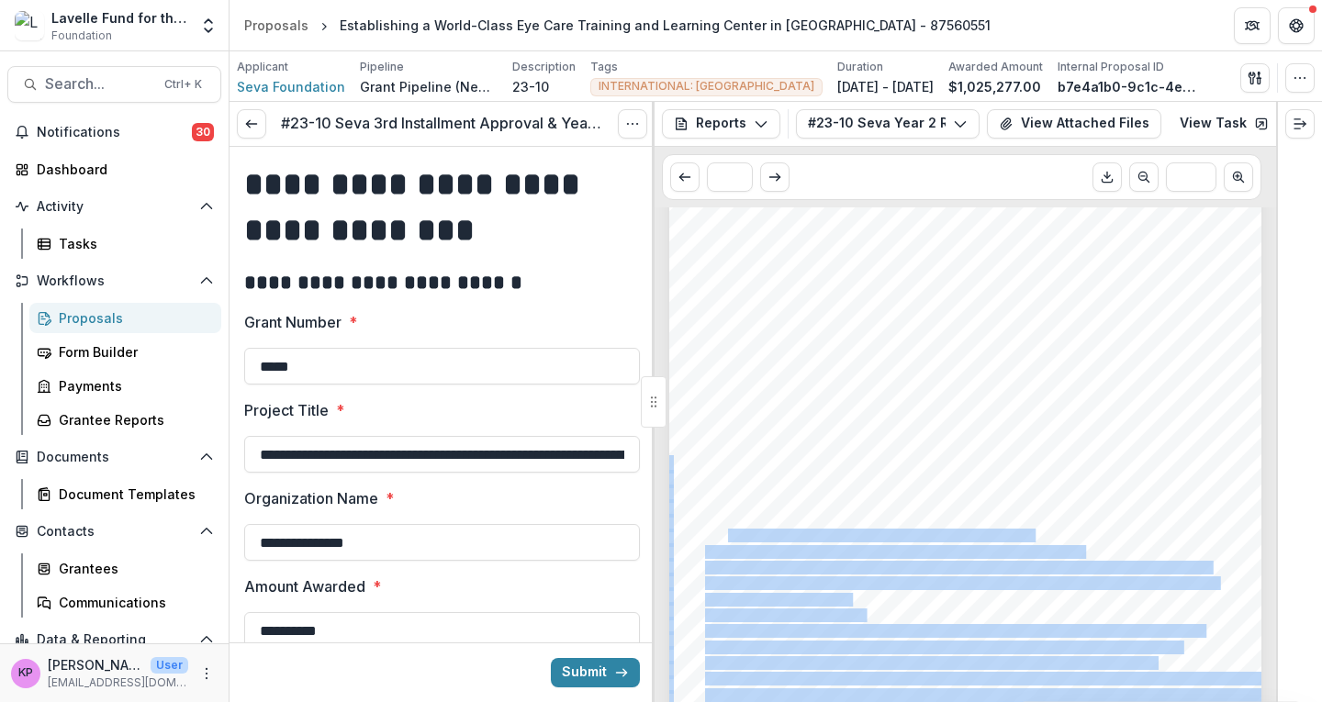
drag, startPoint x: 700, startPoint y: 537, endPoint x: 713, endPoint y: 540, distance: 13.1
click at [729, 538] on div "events, and outreach. Strong interest led to the second generation of residents…" at bounding box center [965, 509] width 592 height 838
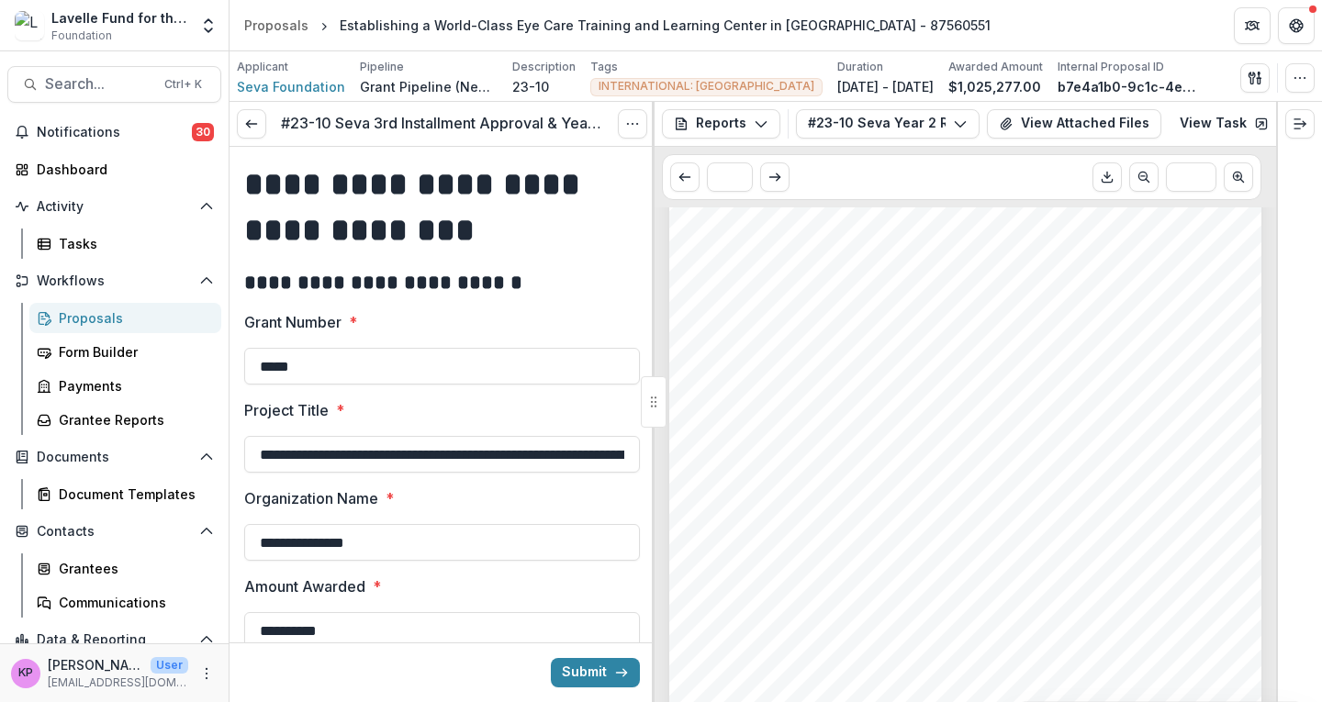
click at [712, 540] on span "2,134 training opportunities were completed by Visualiza staff." at bounding box center [869, 536] width 328 height 12
drag, startPoint x: 702, startPoint y: 537, endPoint x: 971, endPoint y: 532, distance: 268.9
click at [971, 532] on span "2,134 training opportunities were completed by Visualiza staff." at bounding box center [869, 536] width 328 height 12
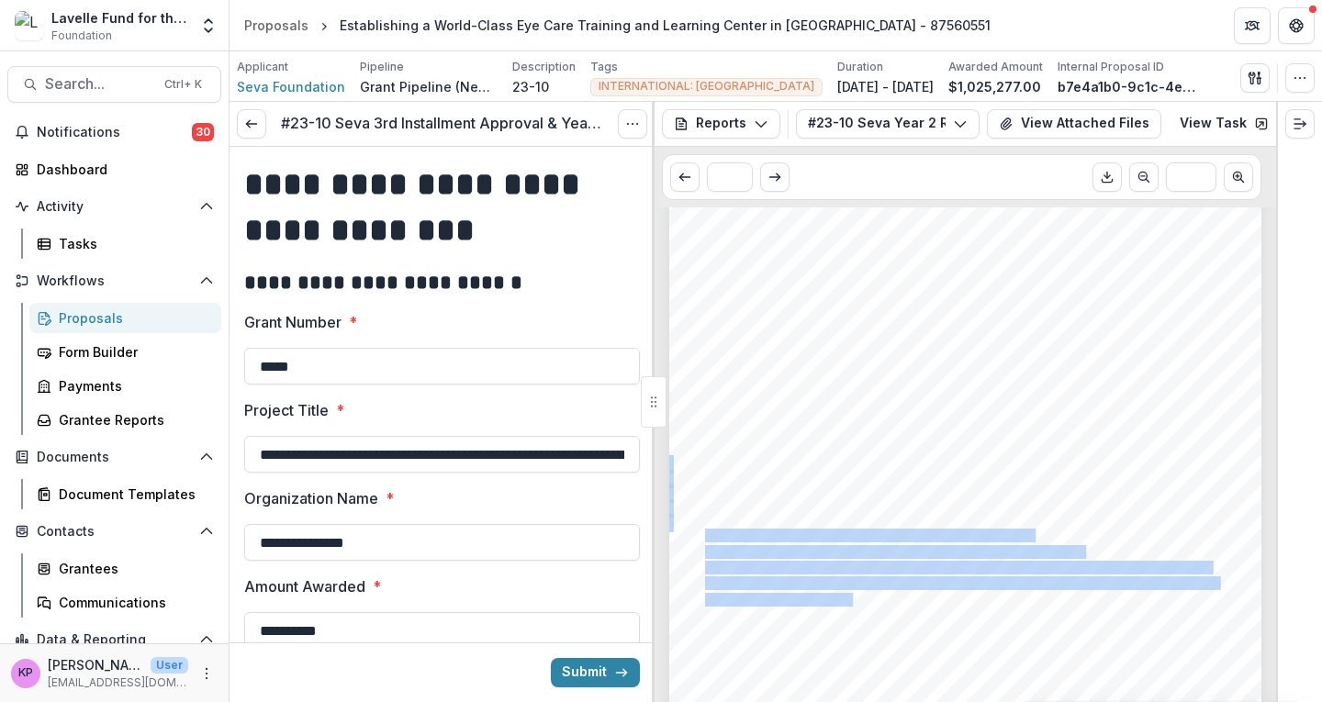
click at [1033, 535] on div "events, and outreach. Strong interest led to the second generation of residents…" at bounding box center [965, 509] width 592 height 838
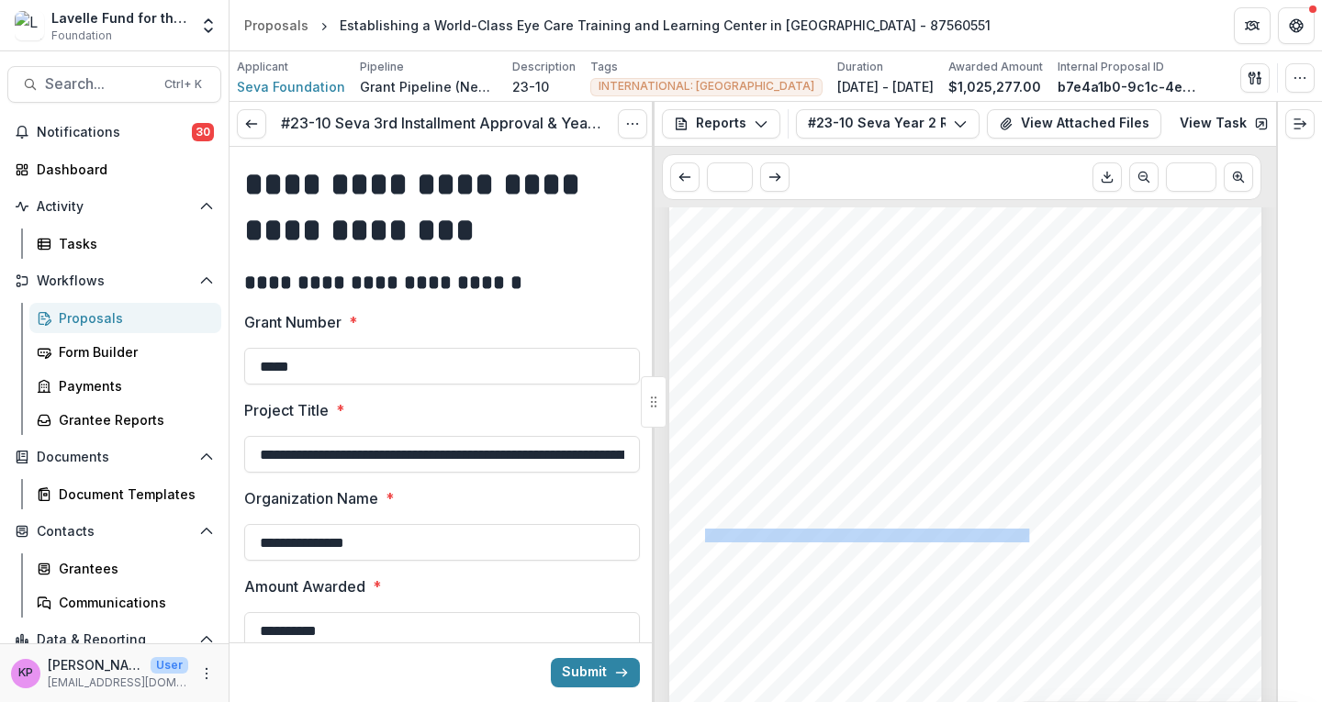
click at [1028, 536] on span "2,134 training opportunities were completed by Visualiza staff." at bounding box center [869, 536] width 328 height 12
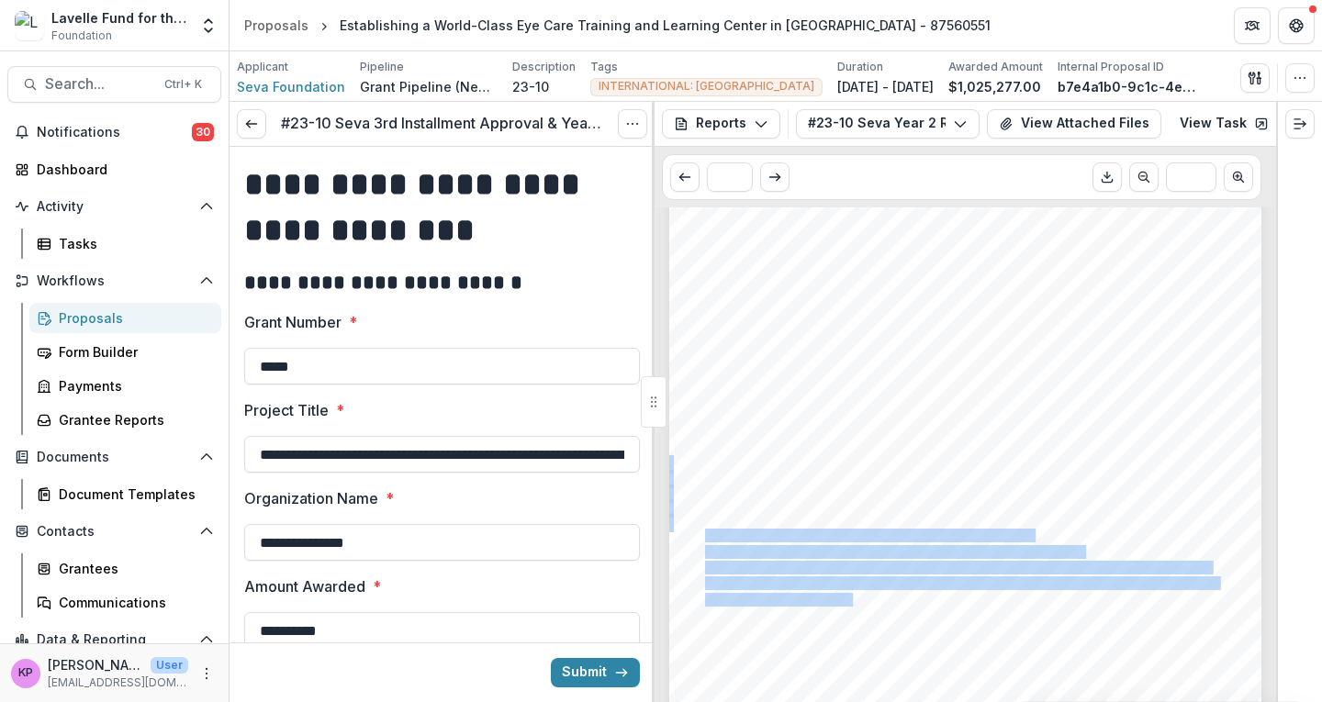
click at [1031, 540] on div "events, and outreach. Strong interest led to the second generation of residents…" at bounding box center [965, 509] width 592 height 838
click at [1030, 540] on div "events, and outreach. Strong interest led to the second generation of residents…" at bounding box center [965, 509] width 592 height 838
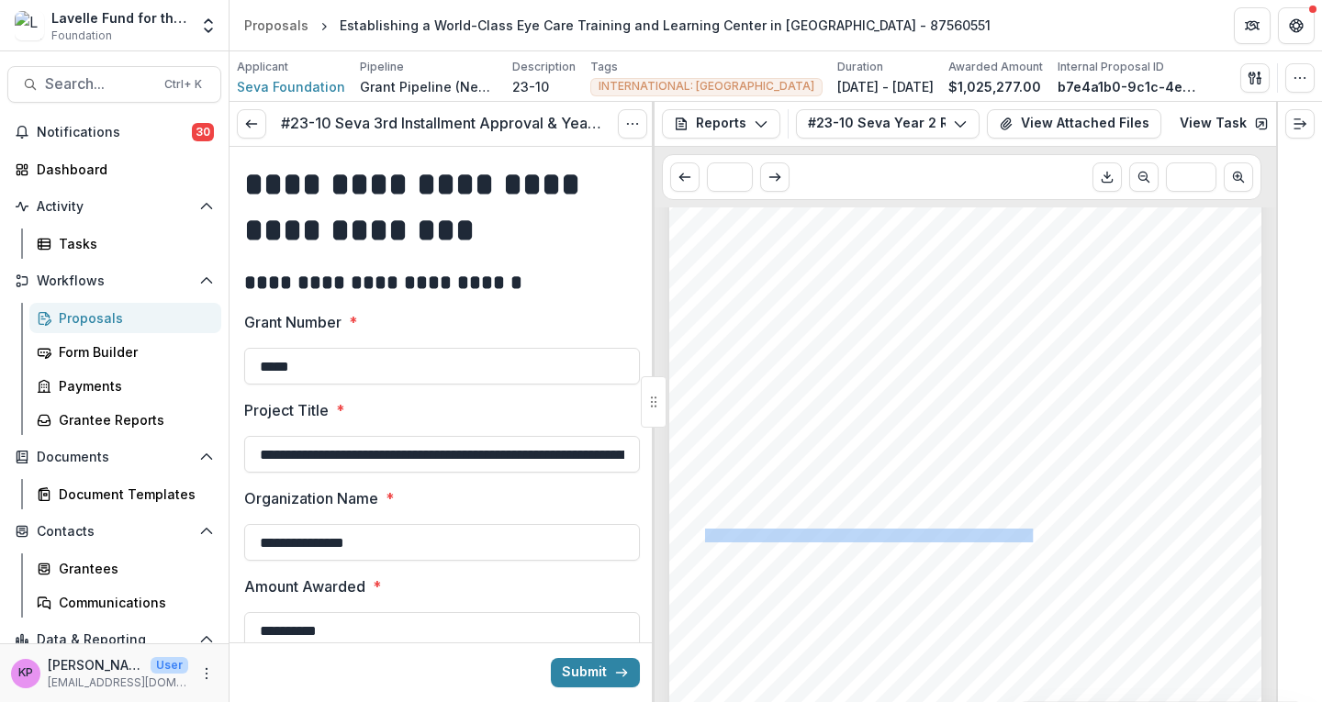
click at [1029, 540] on span "2,134 training opportunities were completed by Visualiza staff." at bounding box center [869, 536] width 328 height 12
copy span "2,134 training opportunities were completed by Visualiza staff."
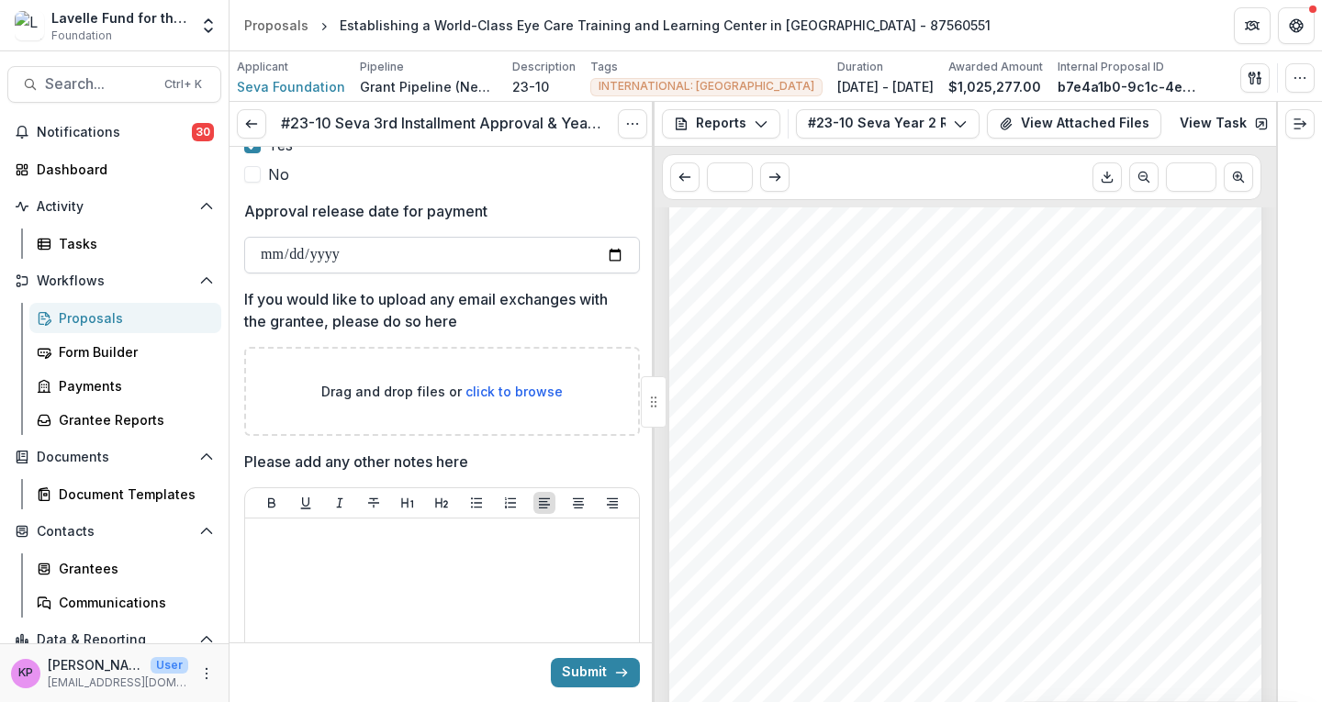
scroll to position [1010, 0]
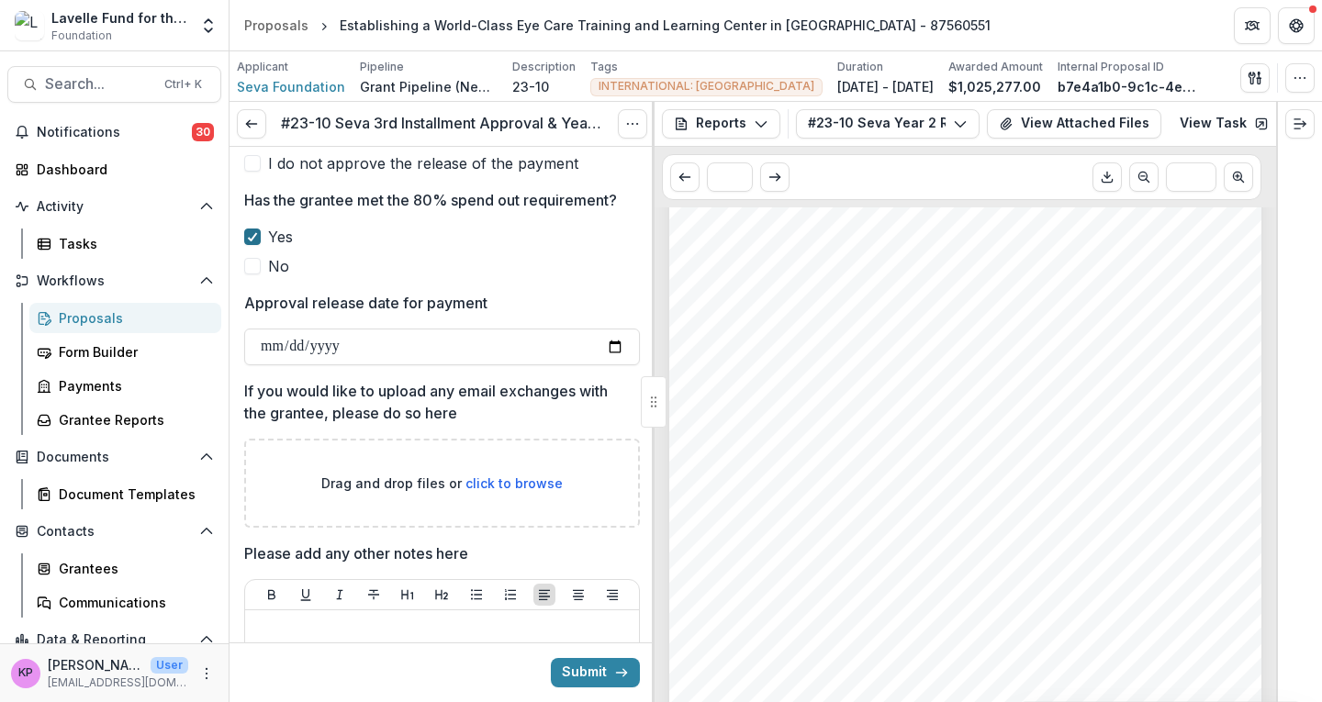
click at [255, 237] on icon at bounding box center [252, 236] width 11 height 9
drag, startPoint x: 354, startPoint y: 348, endPoint x: 242, endPoint y: 349, distance: 112.0
click at [242, 349] on div "**********" at bounding box center [441, 653] width 425 height 3032
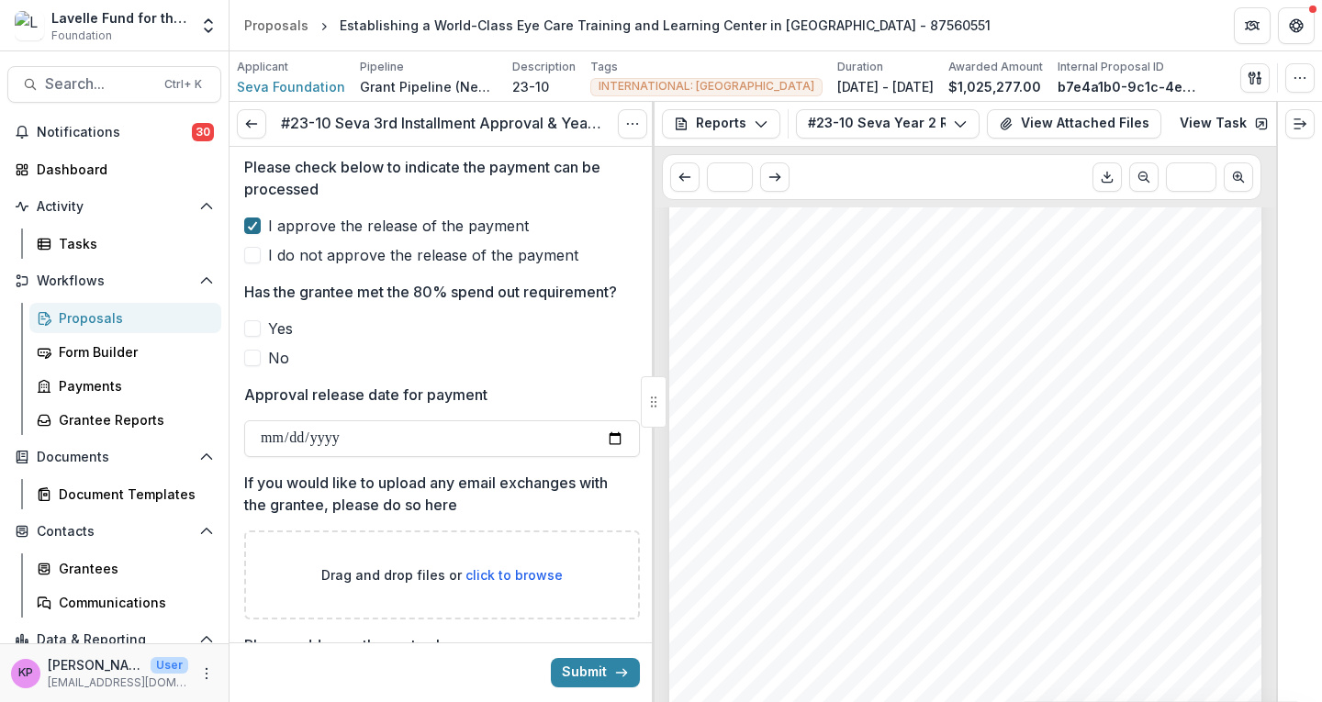
click at [254, 223] on icon at bounding box center [252, 225] width 11 height 9
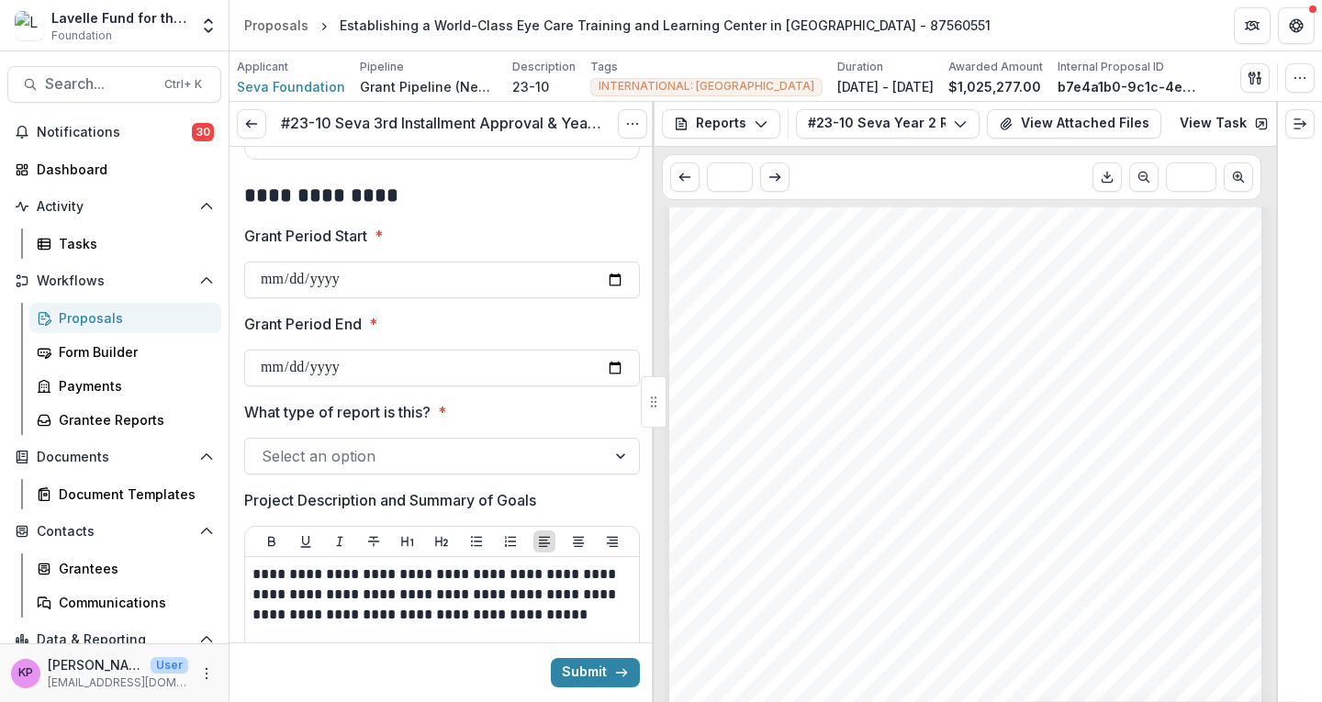
scroll to position [1836, 0]
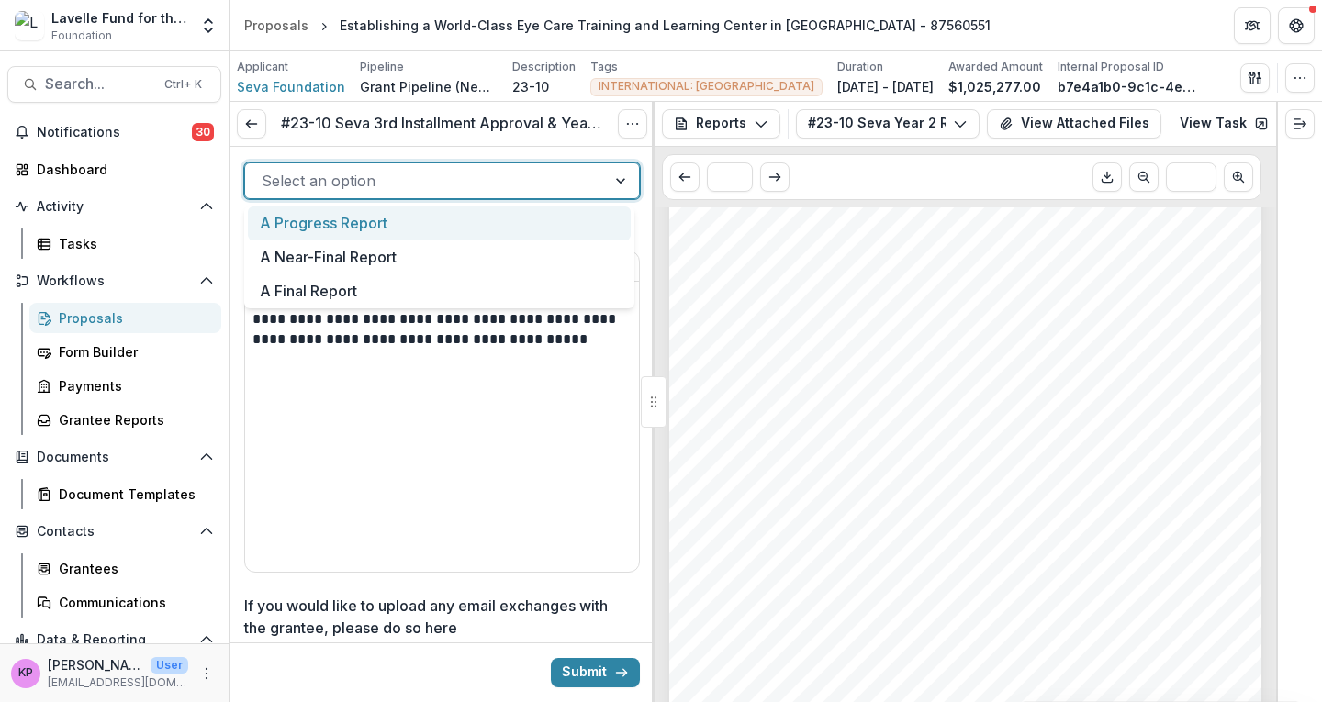
click at [340, 187] on div at bounding box center [426, 181] width 328 height 26
click at [336, 218] on div "A Progress Report" at bounding box center [439, 224] width 383 height 34
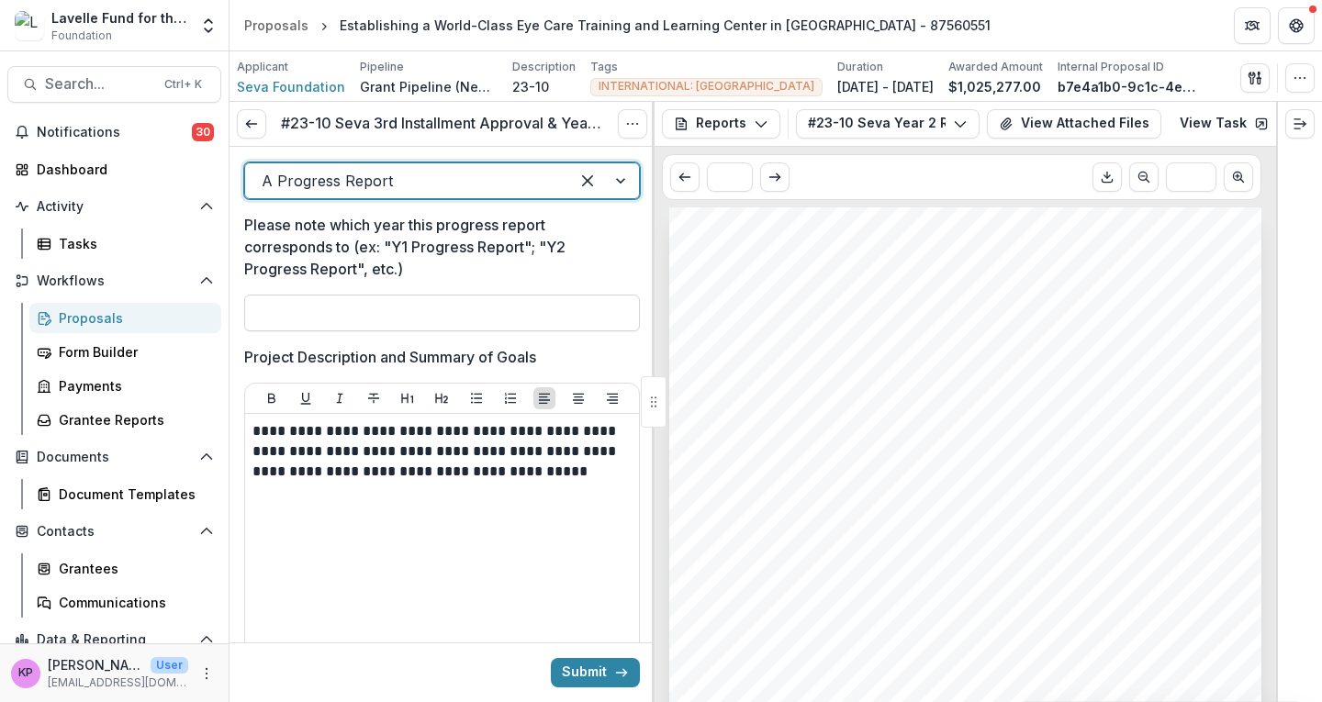
scroll to position [1744, 0]
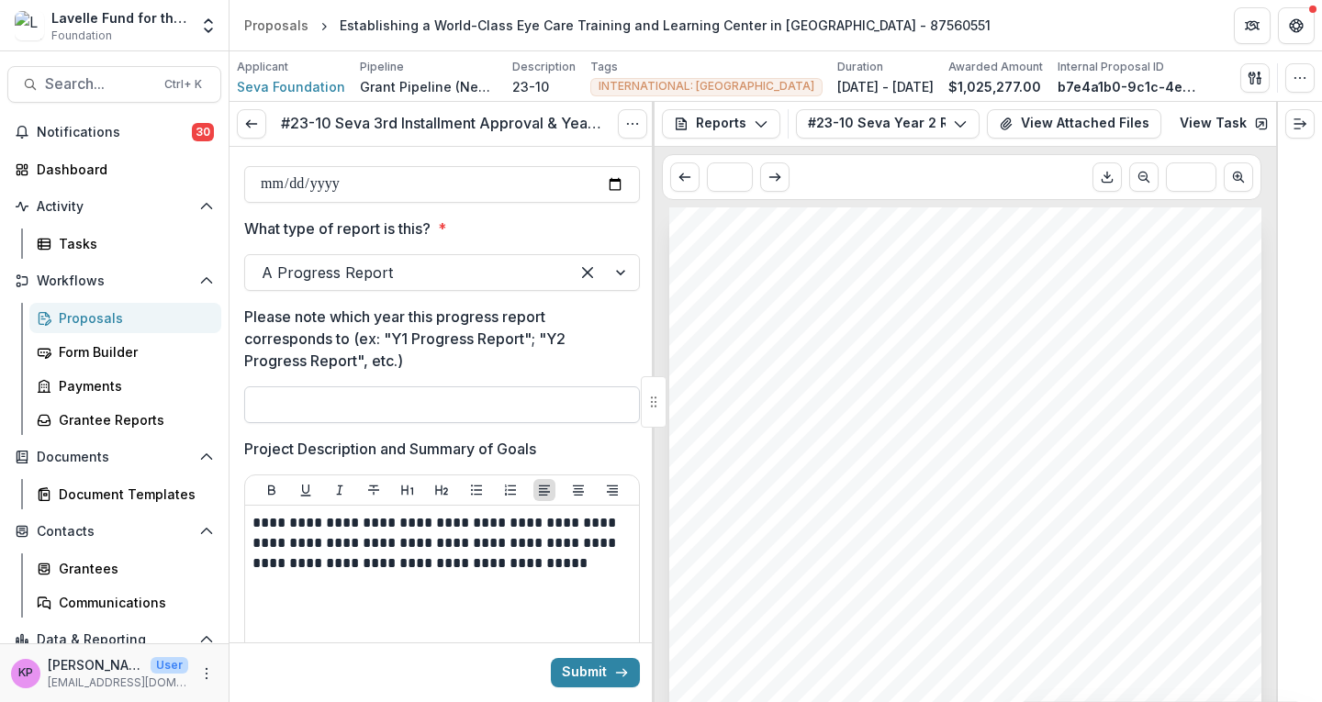
click at [400, 409] on input "Please note which year this progress report corresponds to (ex: "Y1 Progress Re…" at bounding box center [442, 404] width 396 height 37
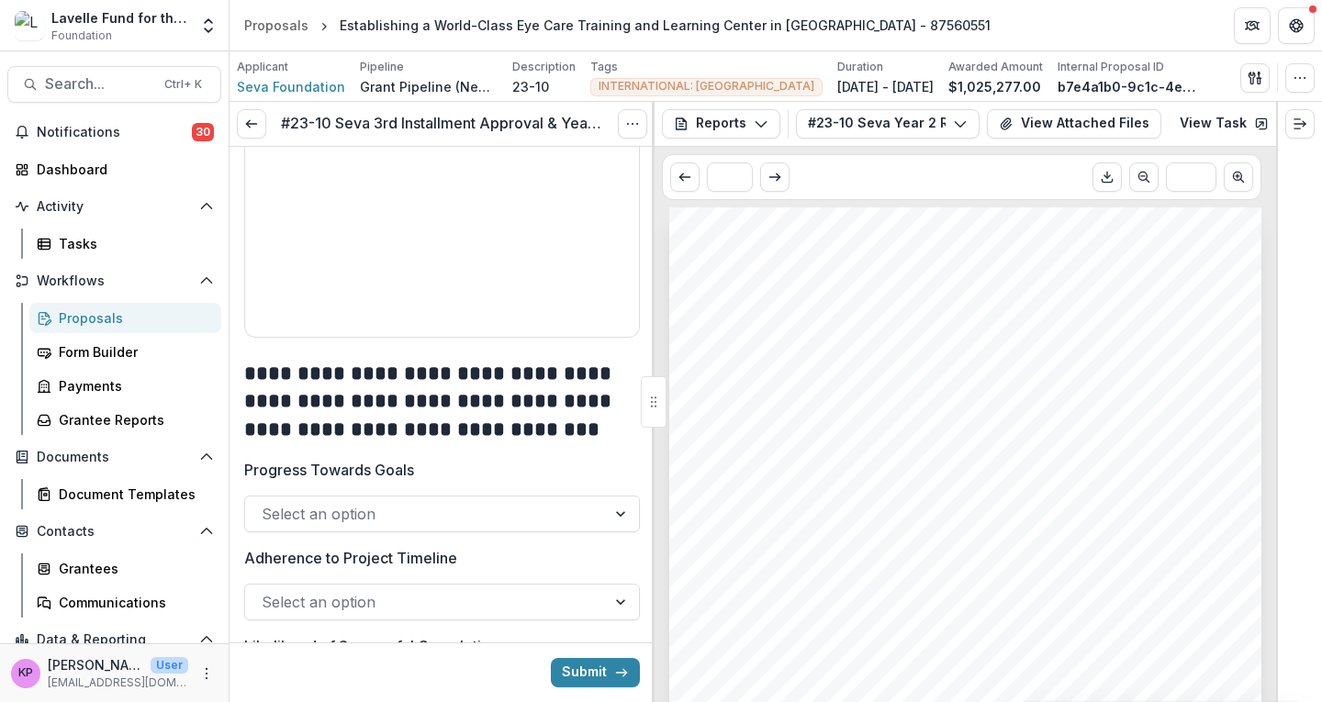
scroll to position [2294, 0]
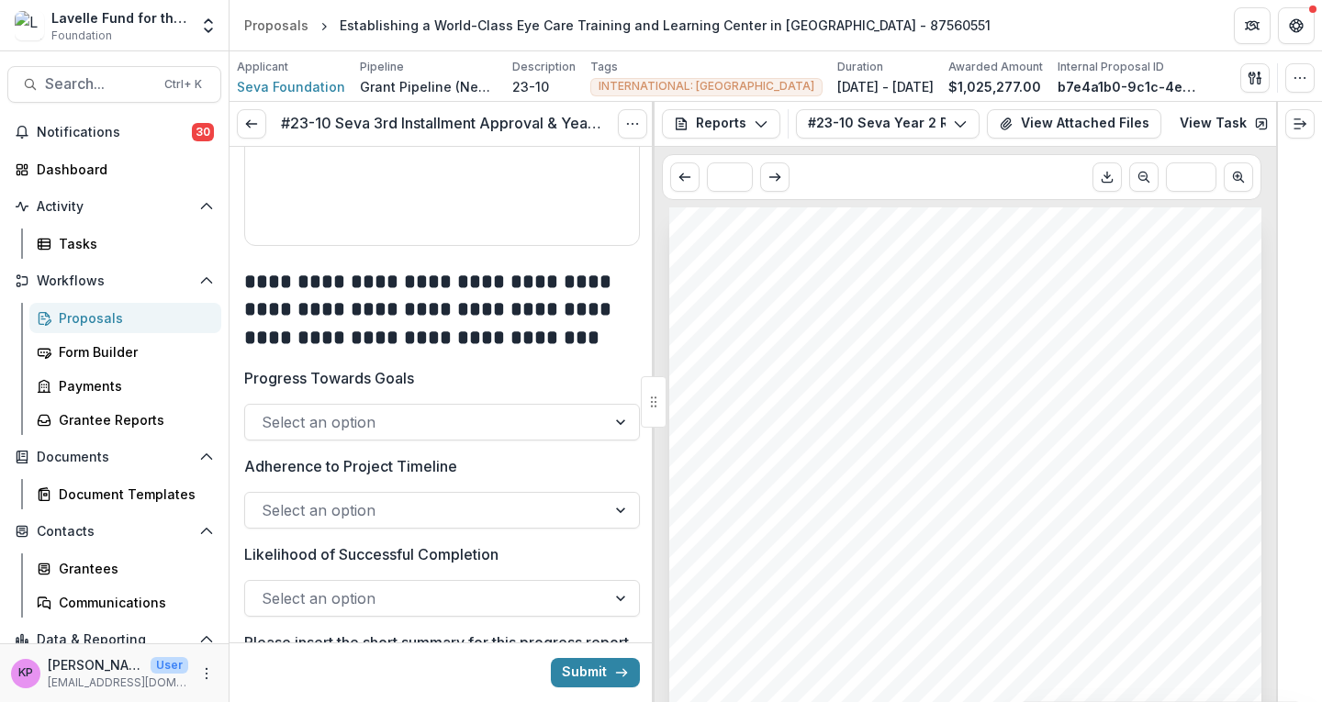
type input "**********"
click at [364, 418] on div at bounding box center [426, 422] width 328 height 26
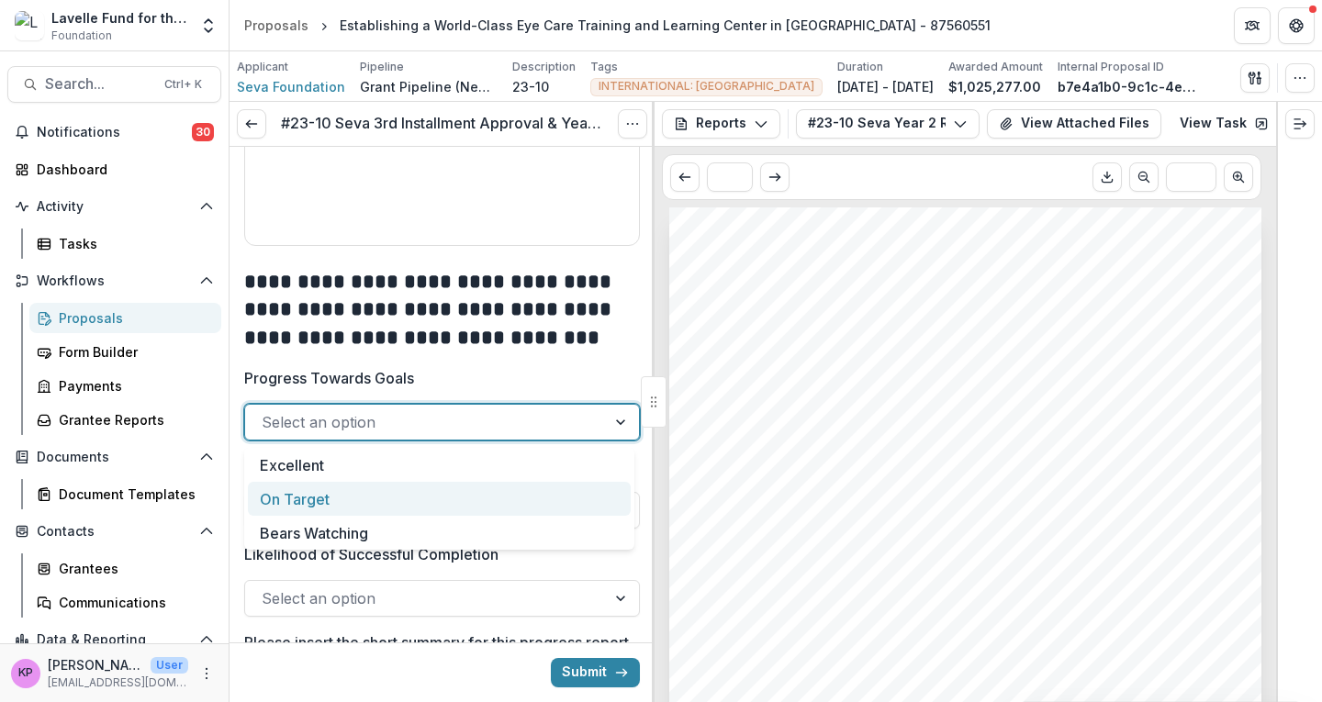
click at [315, 501] on div "On Target" at bounding box center [439, 499] width 383 height 34
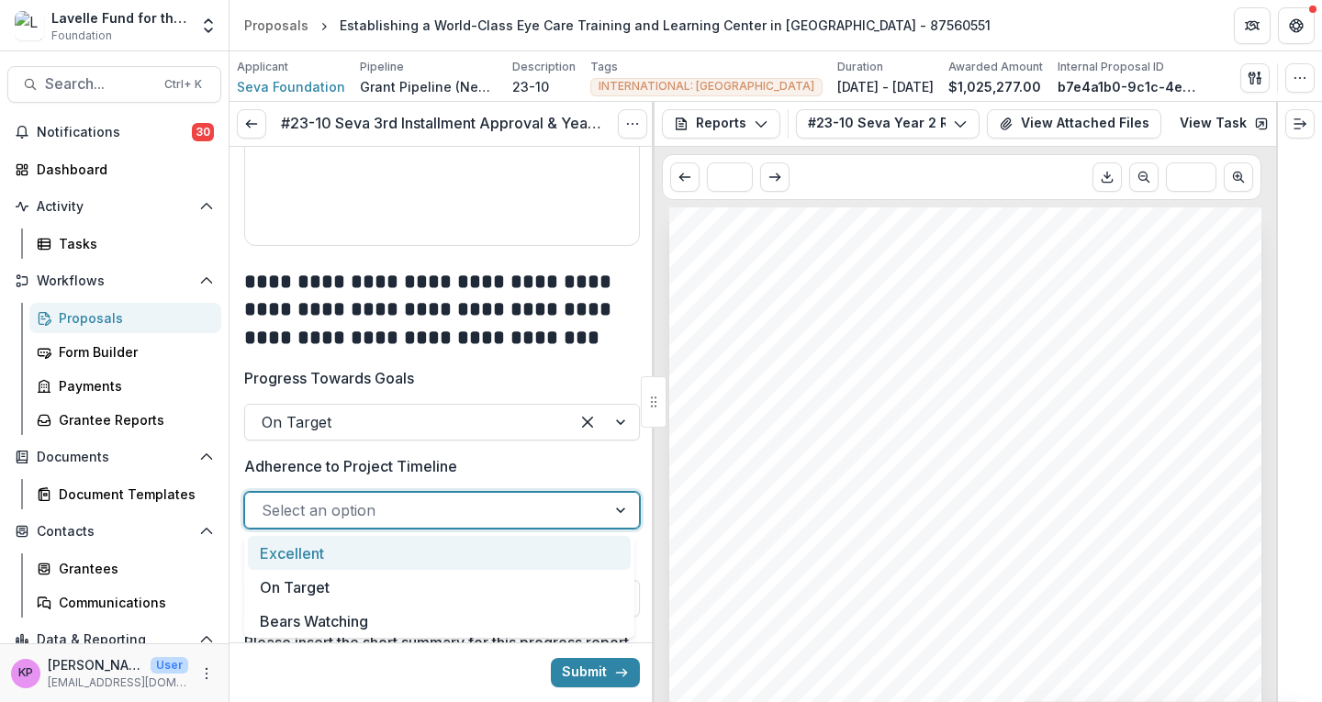
click at [307, 518] on div at bounding box center [426, 510] width 328 height 26
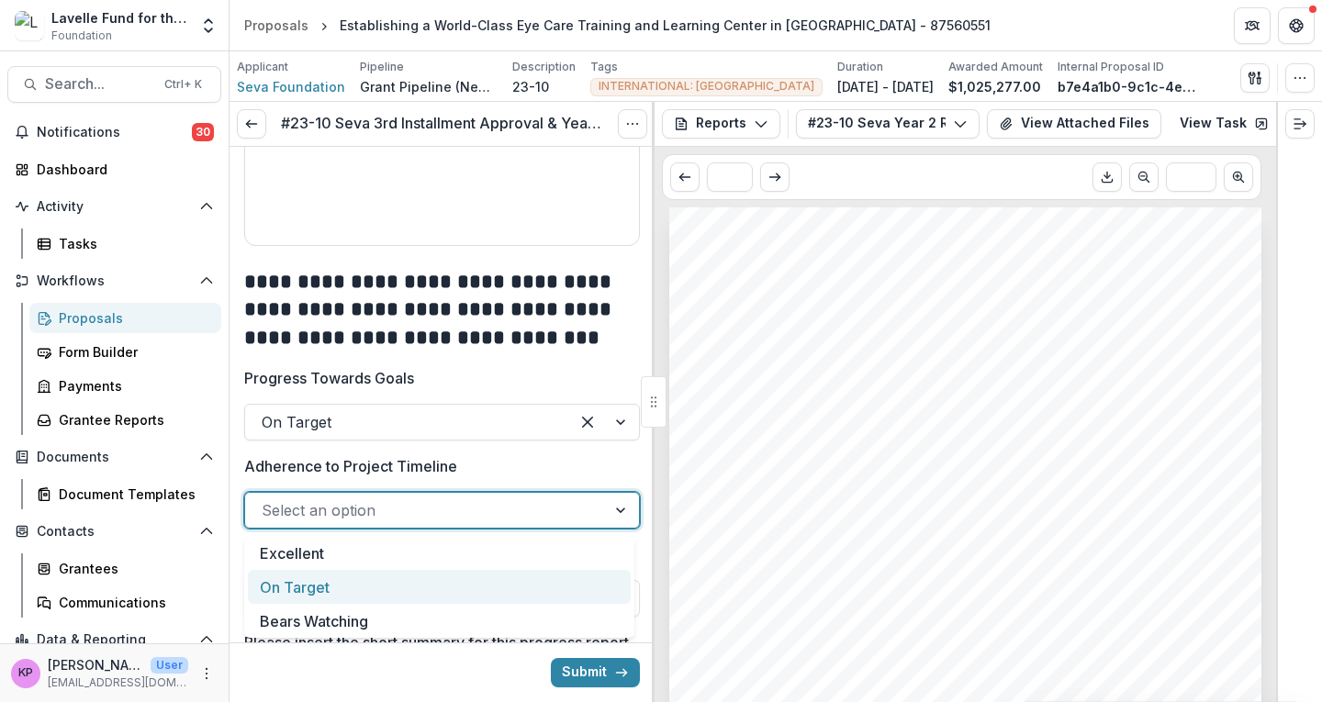
click at [303, 575] on div "On Target" at bounding box center [439, 587] width 383 height 34
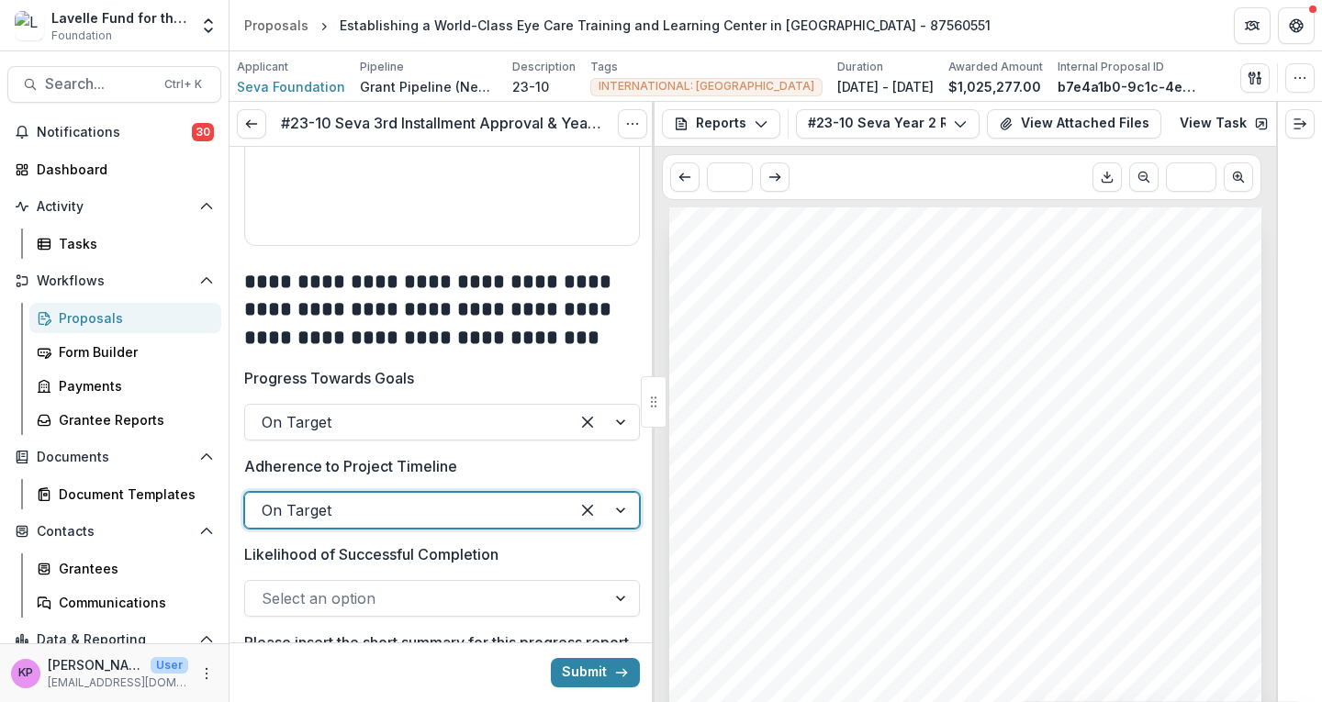
click at [314, 600] on div at bounding box center [426, 599] width 328 height 26
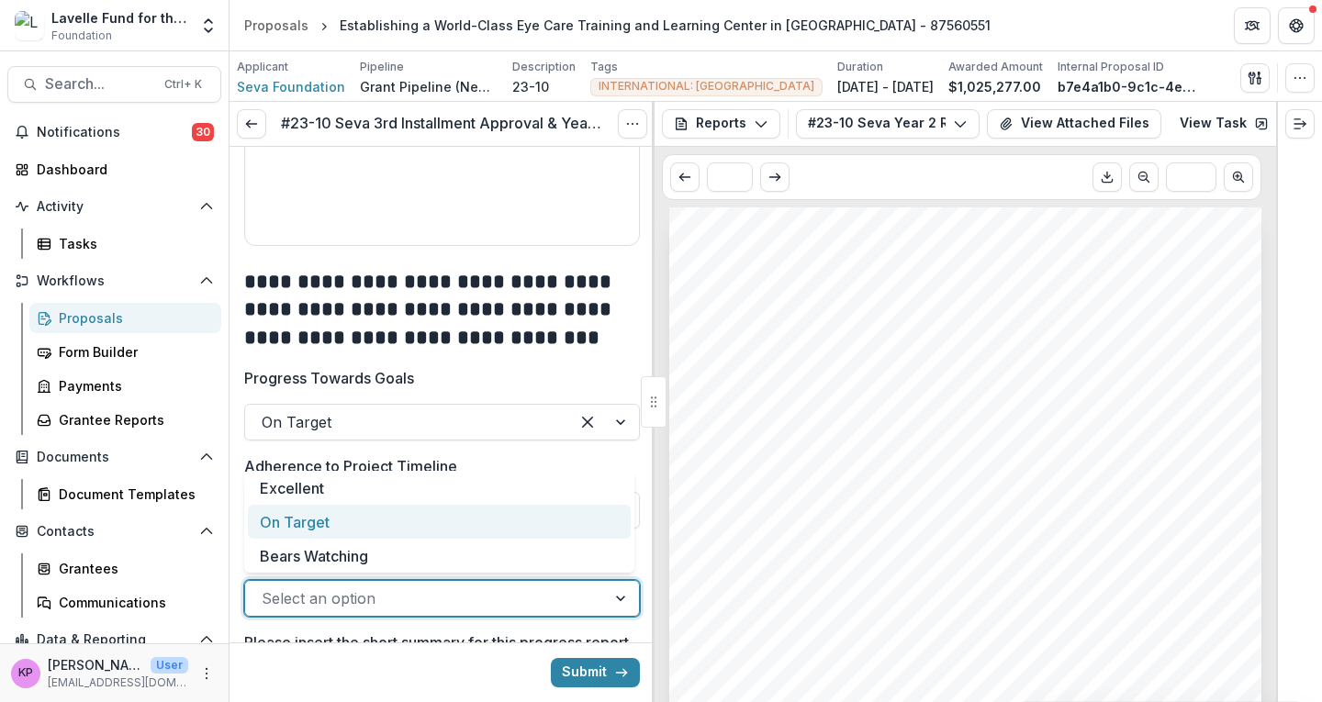
click at [314, 530] on div "On Target" at bounding box center [439, 522] width 383 height 34
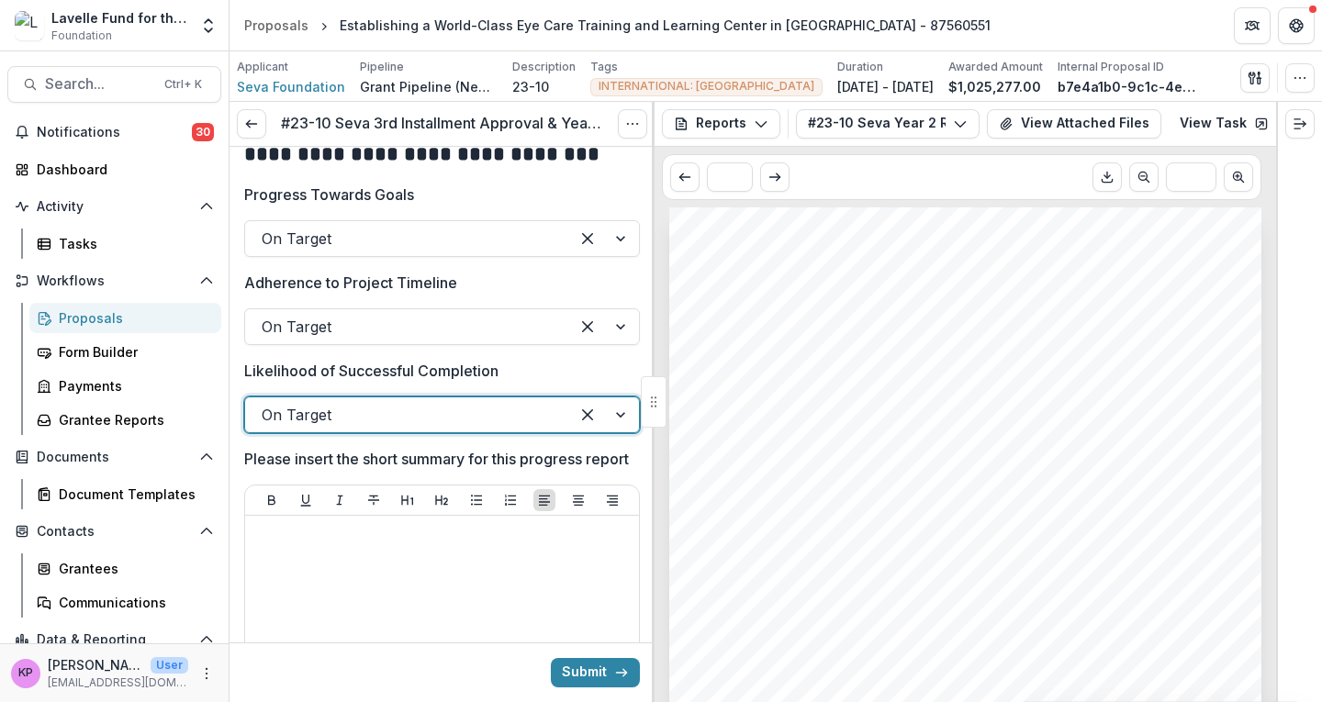
scroll to position [2570, 0]
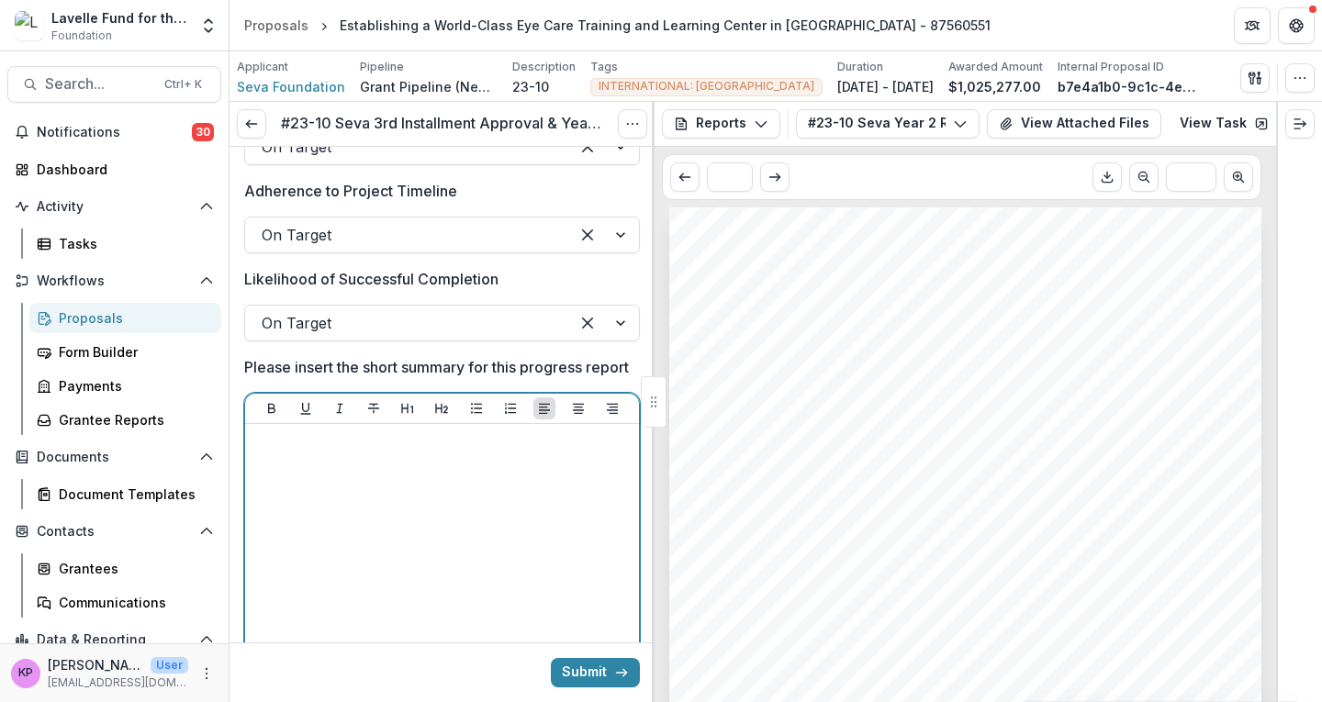
click at [360, 554] on div at bounding box center [441, 568] width 379 height 275
paste div
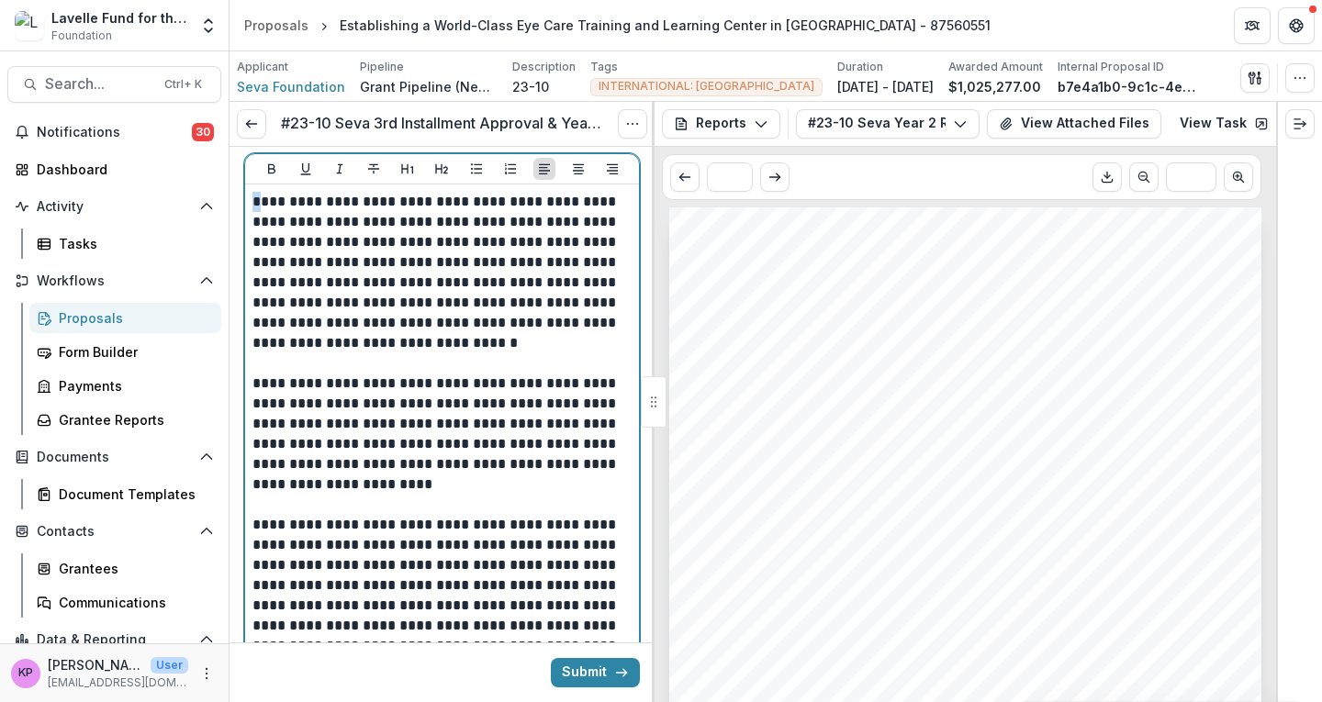
drag, startPoint x: 260, startPoint y: 225, endPoint x: 250, endPoint y: 223, distance: 10.3
click at [250, 223] on div "**********" at bounding box center [442, 433] width 394 height 499
drag, startPoint x: 346, startPoint y: 244, endPoint x: 396, endPoint y: 241, distance: 49.6
click at [396, 241] on p "**********" at bounding box center [439, 273] width 374 height 162
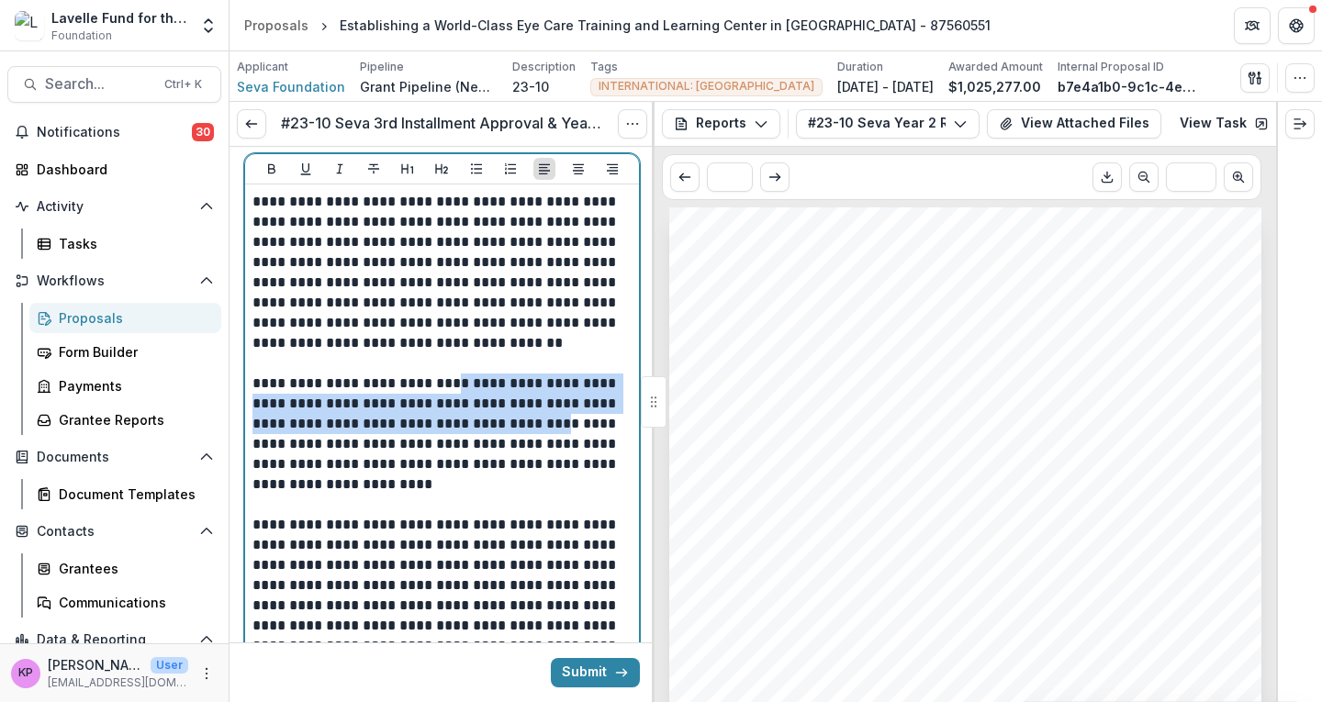
drag, startPoint x: 438, startPoint y: 402, endPoint x: 506, endPoint y: 440, distance: 77.6
click at [506, 440] on p "**********" at bounding box center [439, 434] width 374 height 121
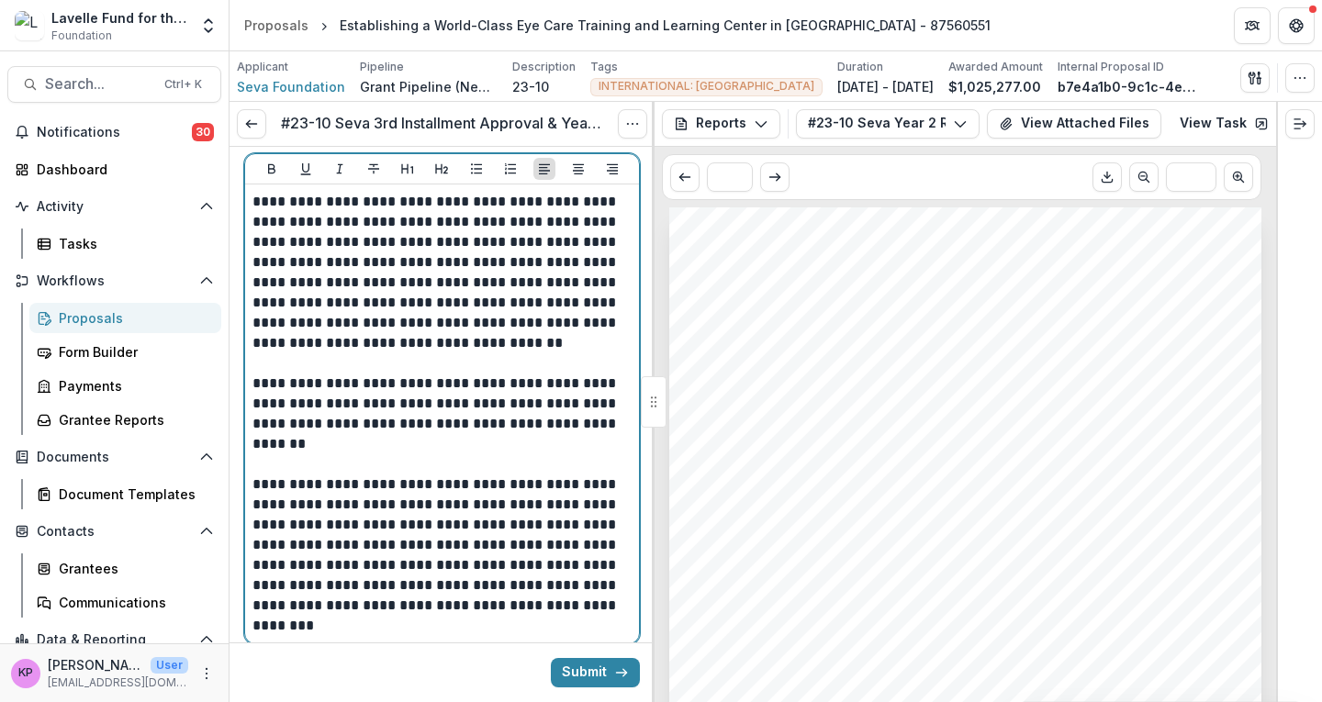
click at [467, 404] on p "**********" at bounding box center [439, 414] width 374 height 81
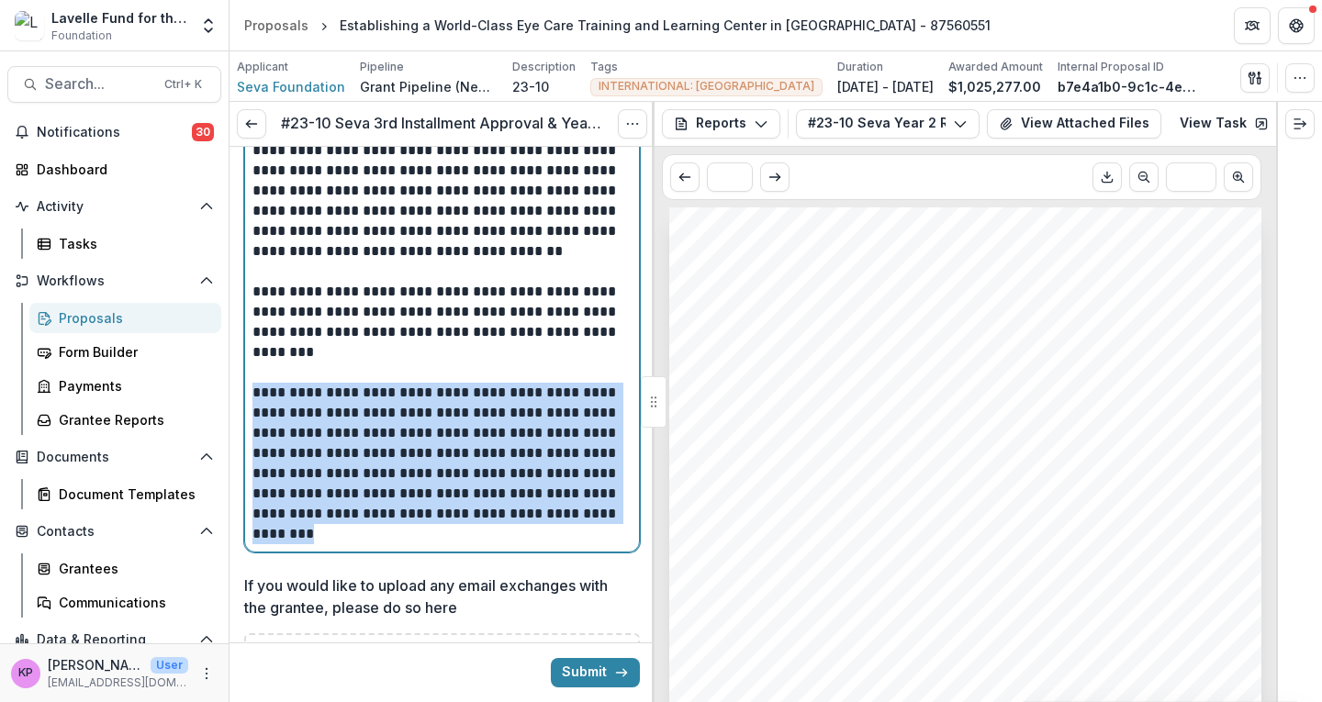
drag, startPoint x: 255, startPoint y: 409, endPoint x: 462, endPoint y: 553, distance: 251.8
click at [462, 544] on p "**********" at bounding box center [439, 464] width 374 height 162
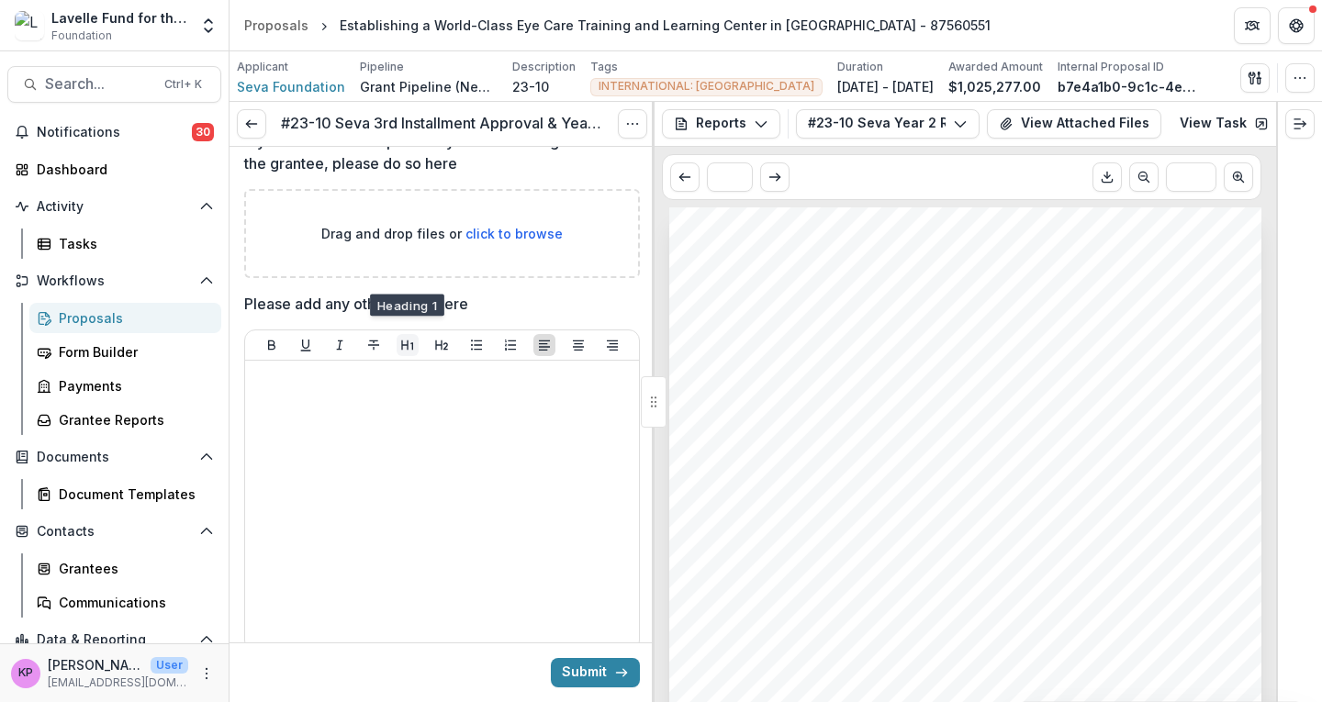
scroll to position [3268, 0]
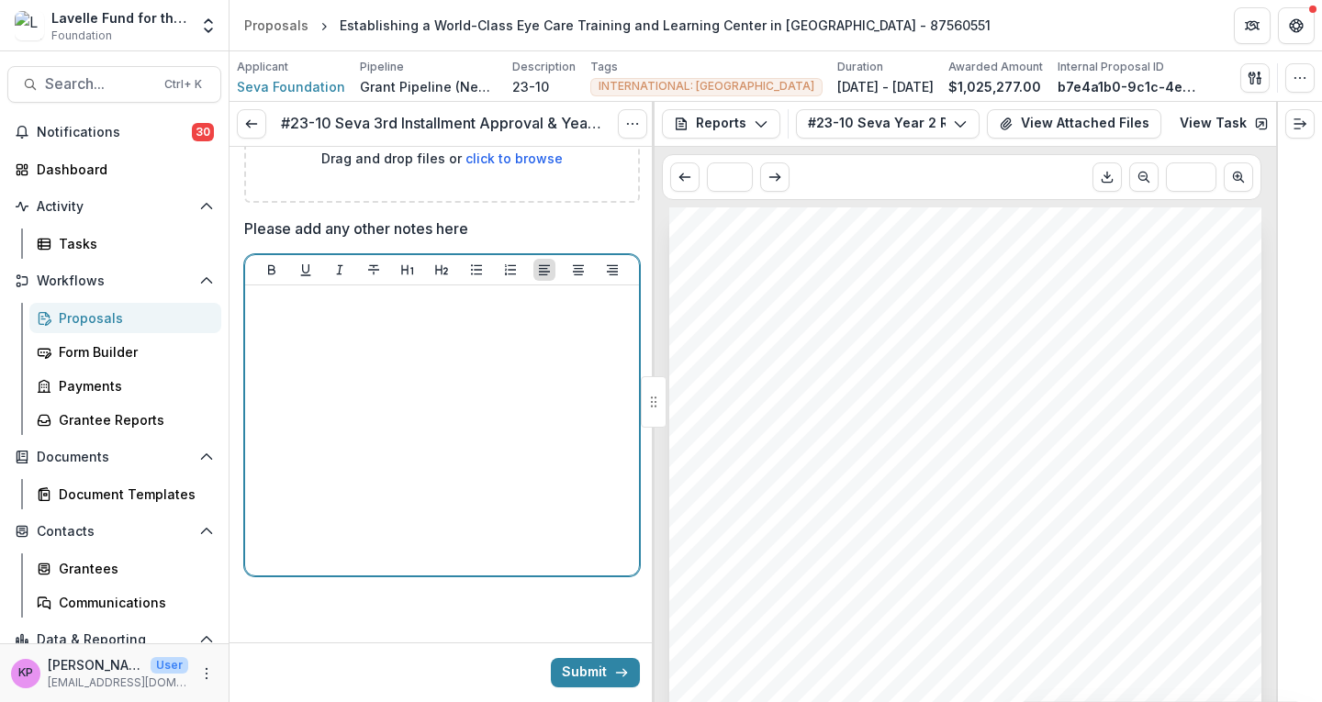
click at [343, 361] on div at bounding box center [441, 430] width 379 height 275
paste div
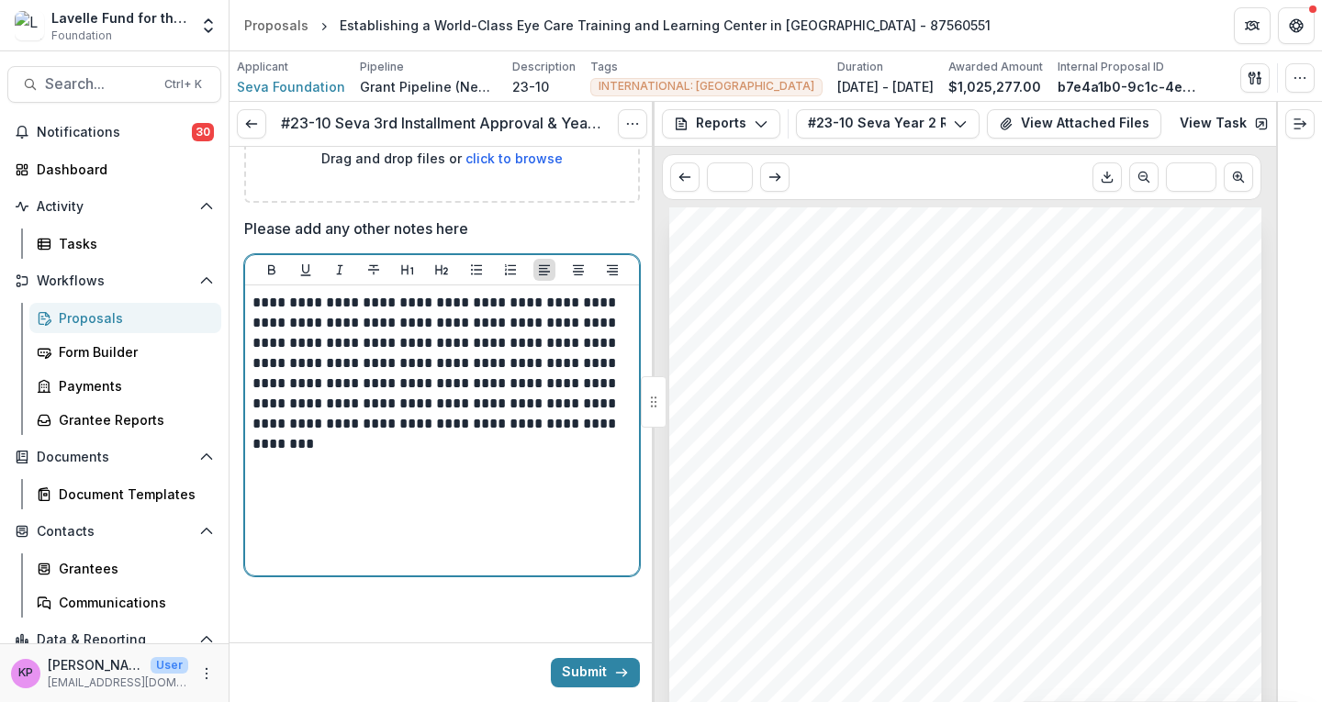
click at [255, 309] on p "**********" at bounding box center [439, 374] width 374 height 162
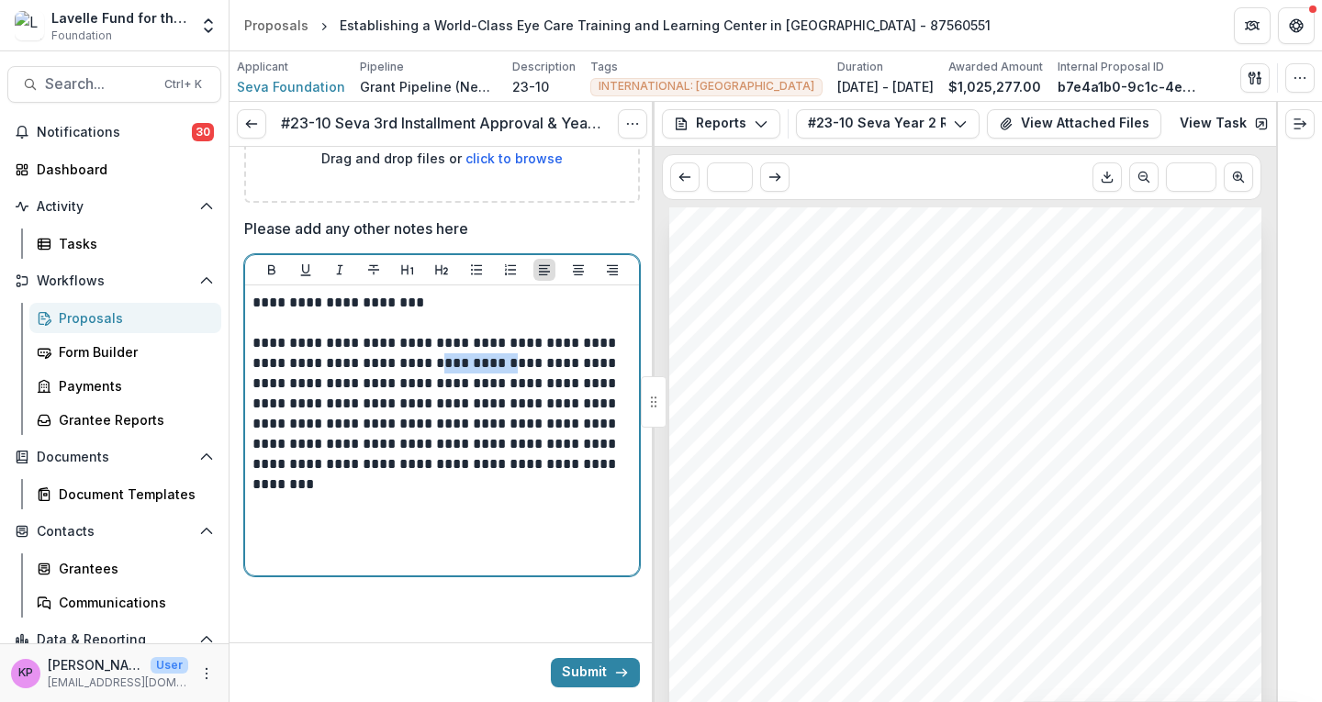
drag, startPoint x: 506, startPoint y: 369, endPoint x: 575, endPoint y: 361, distance: 69.3
click at [575, 361] on p "**********" at bounding box center [439, 414] width 374 height 162
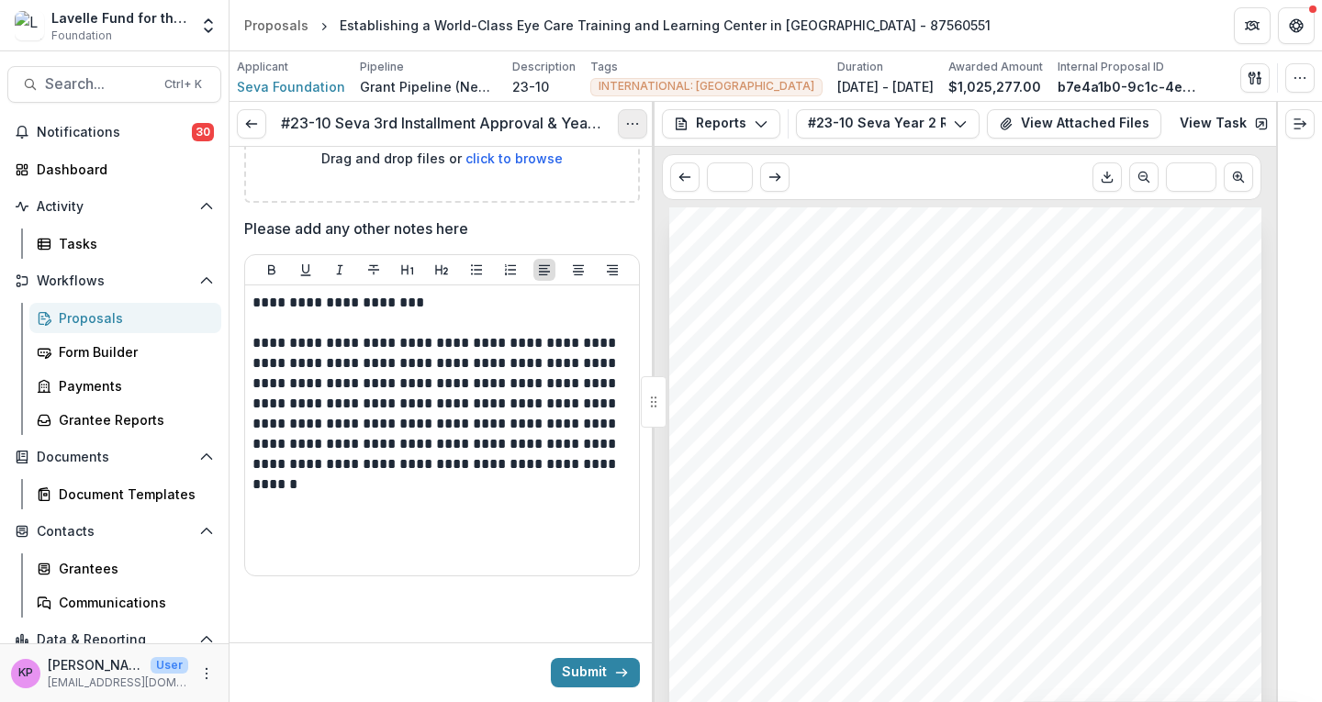
click at [634, 126] on icon "Options" at bounding box center [632, 124] width 15 height 15
click at [526, 176] on link "View task" at bounding box center [544, 166] width 196 height 30
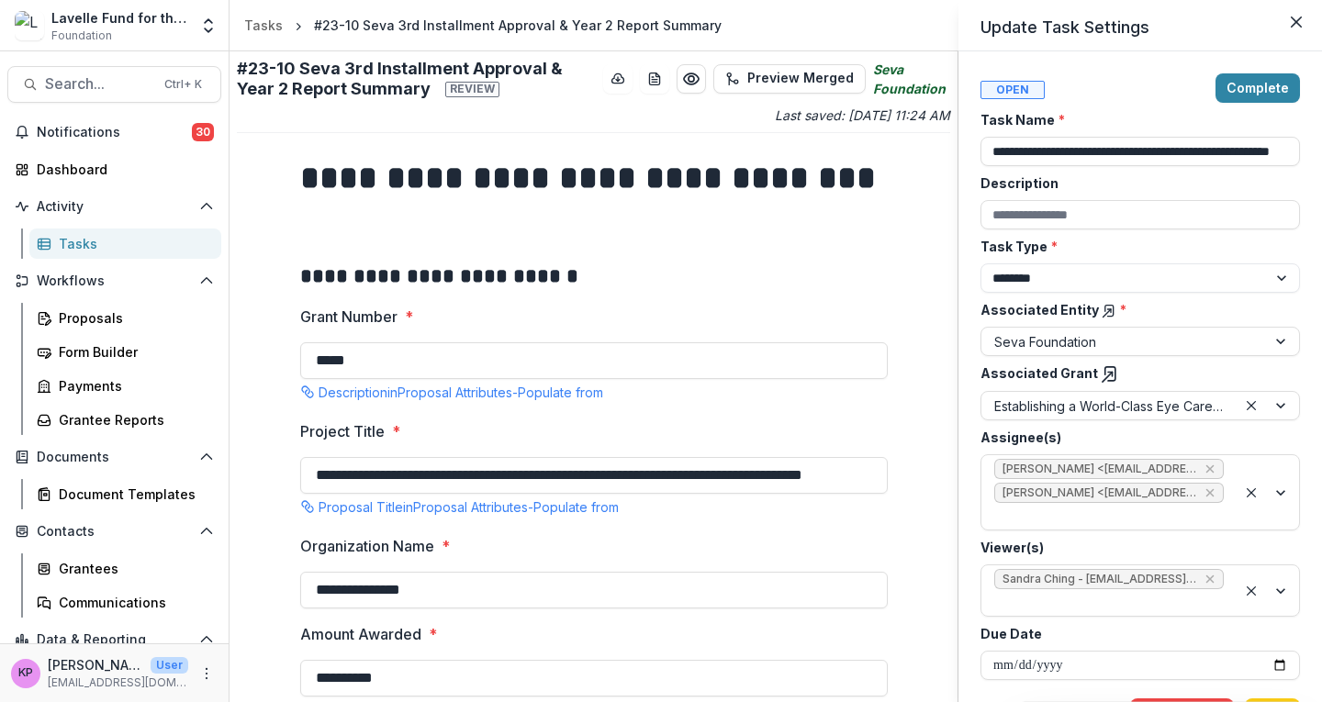
scroll to position [25, 0]
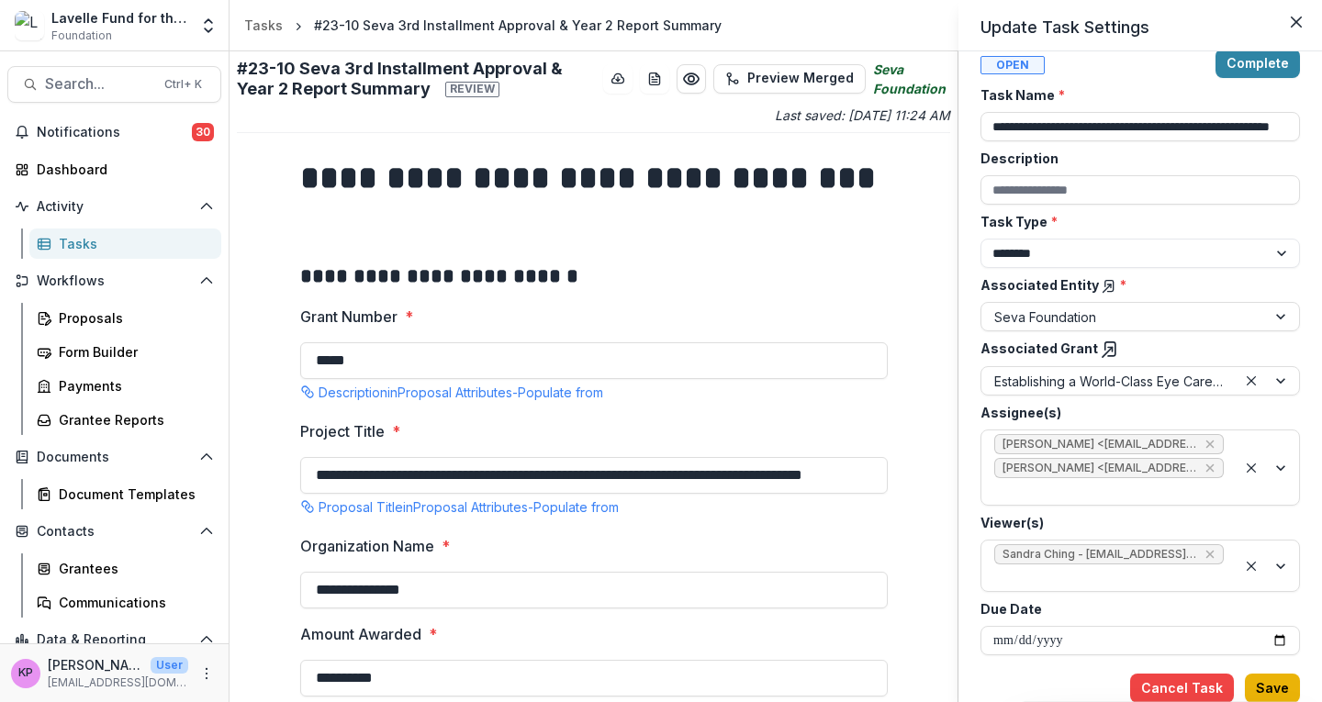
click at [1265, 685] on button "Save" at bounding box center [1272, 688] width 55 height 29
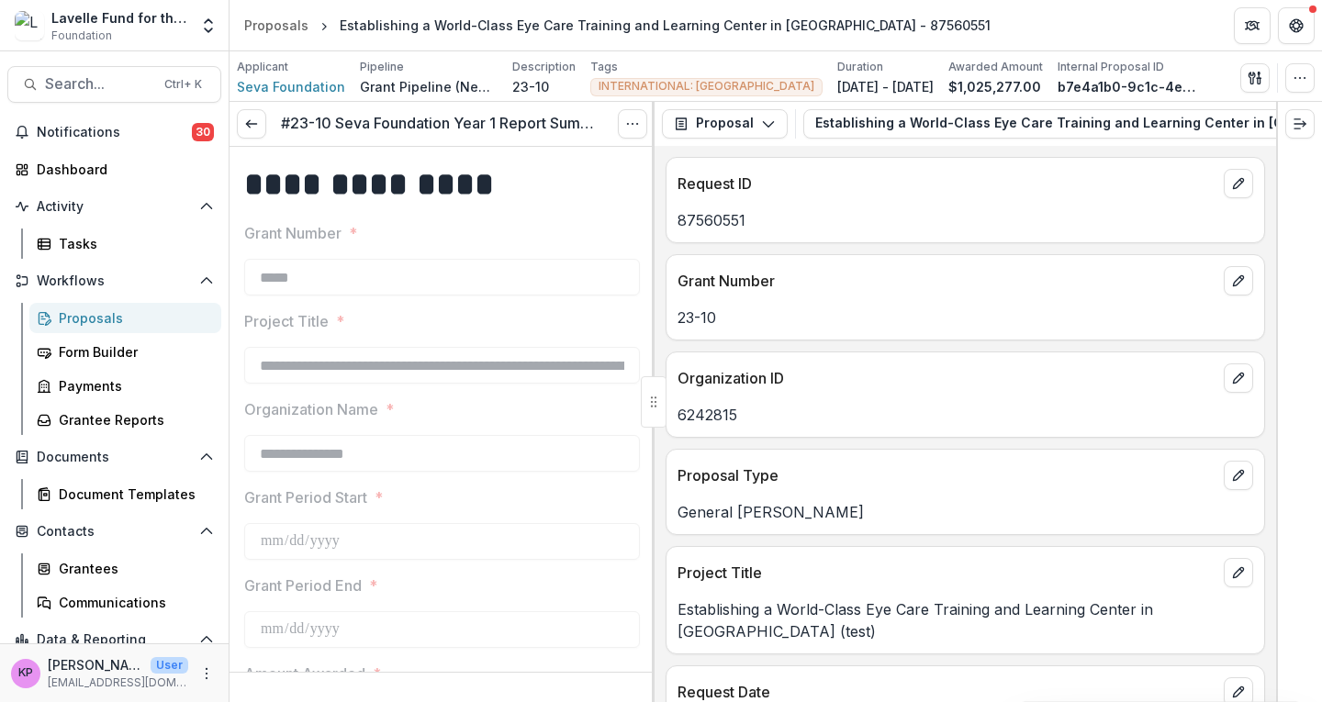
scroll to position [1836, 0]
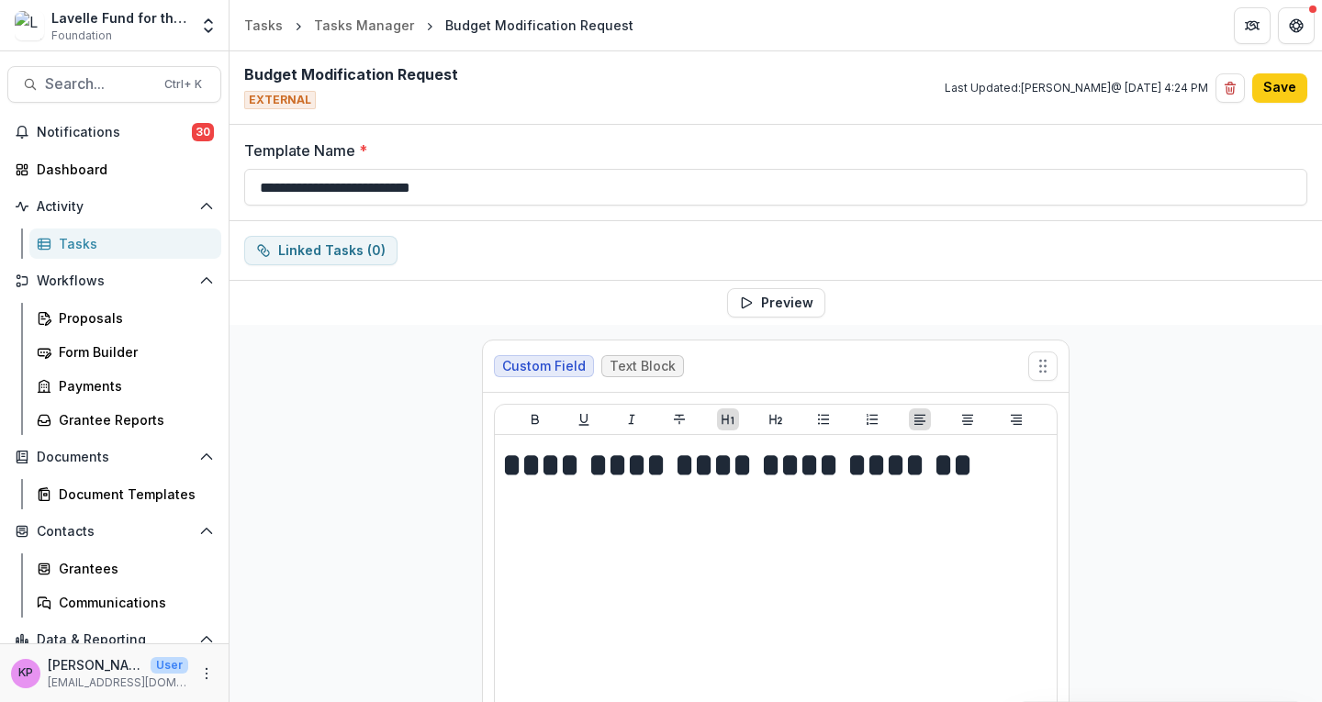
select select "**********"
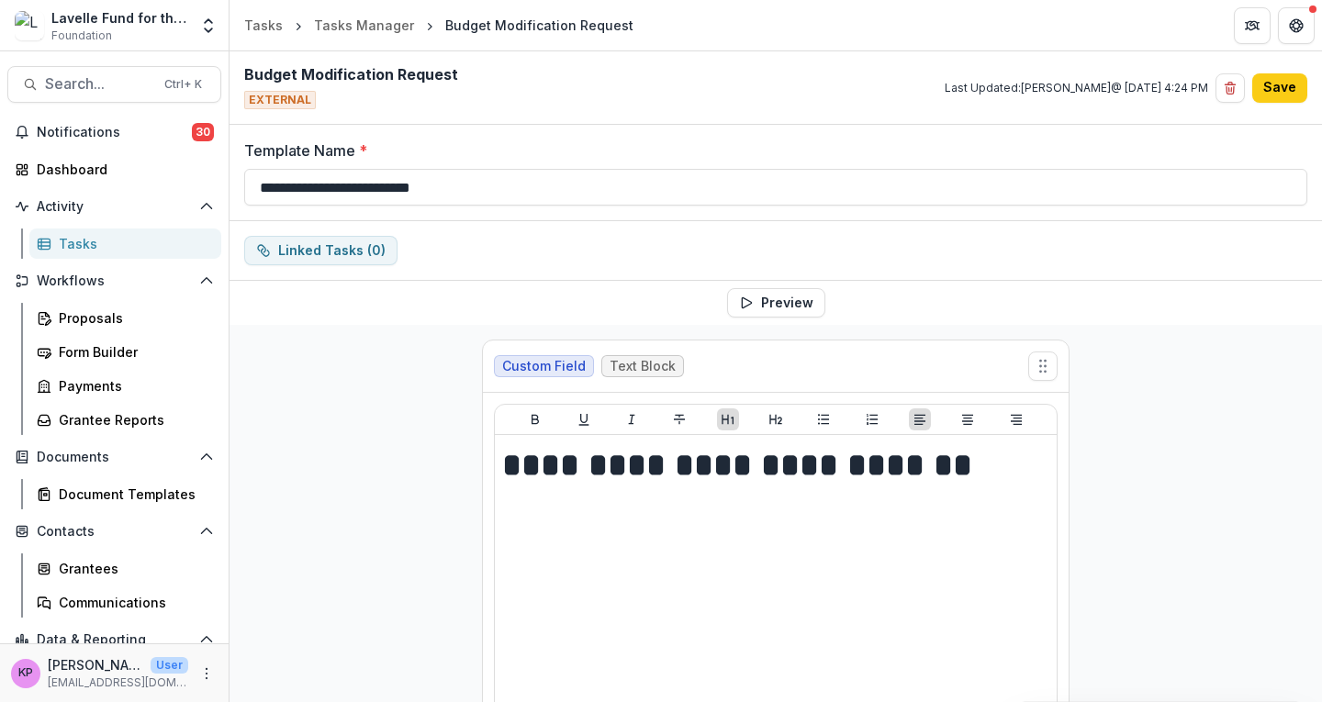
click at [77, 243] on div "Tasks" at bounding box center [133, 243] width 148 height 19
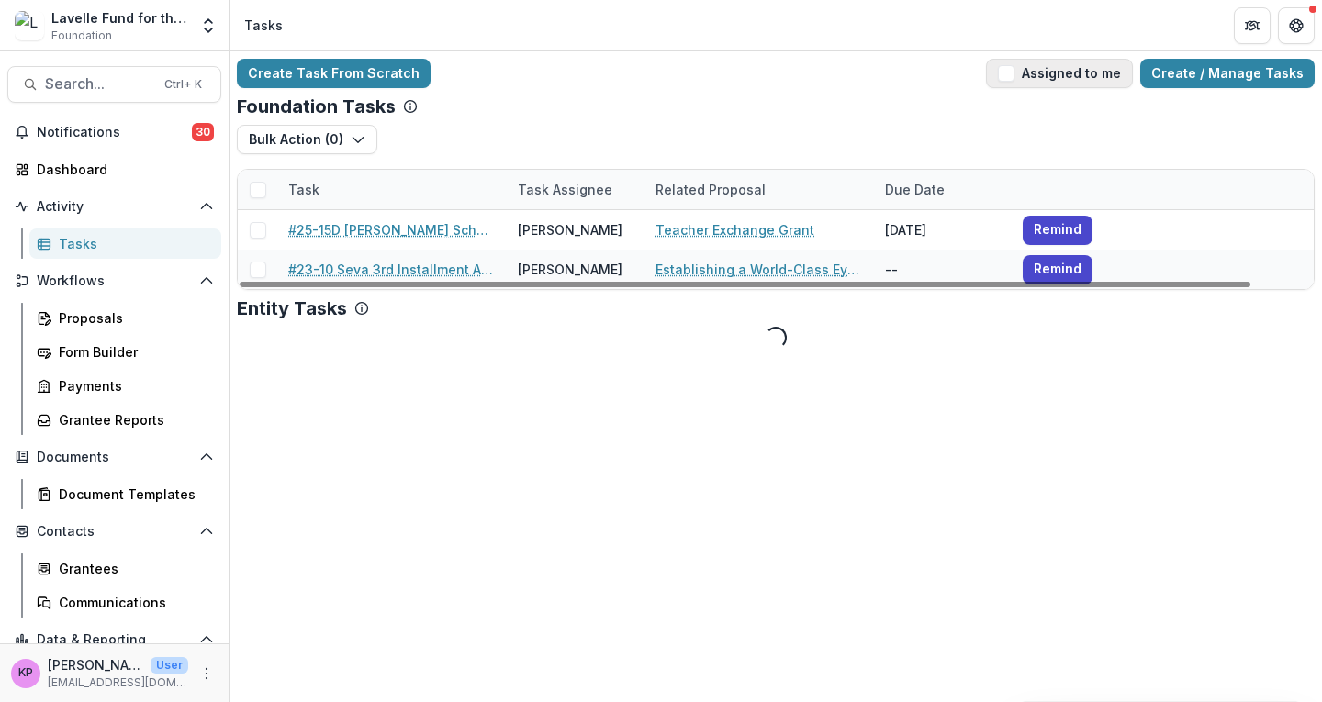
click at [1060, 72] on button "Assigned to me" at bounding box center [1059, 73] width 147 height 29
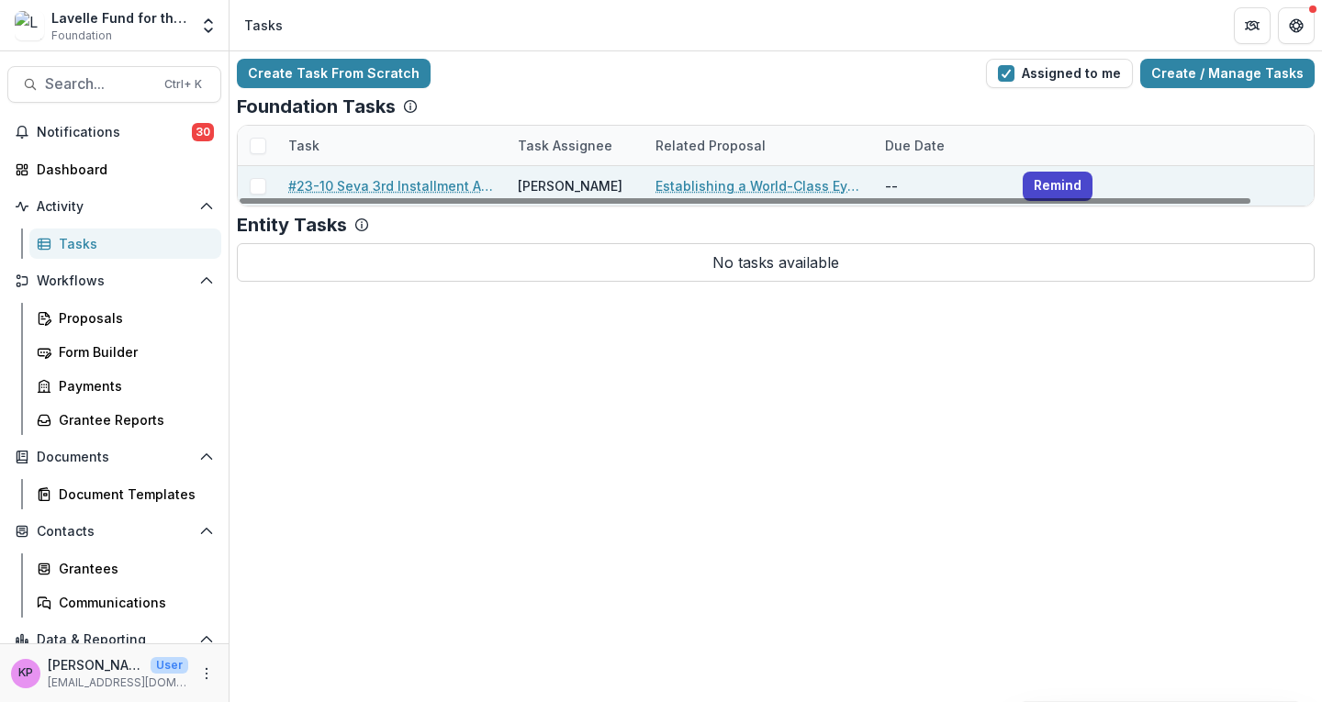
click at [432, 183] on link "#23-10 Seva 3rd Installment Approval & Year 2 Report Summary" at bounding box center [391, 185] width 207 height 19
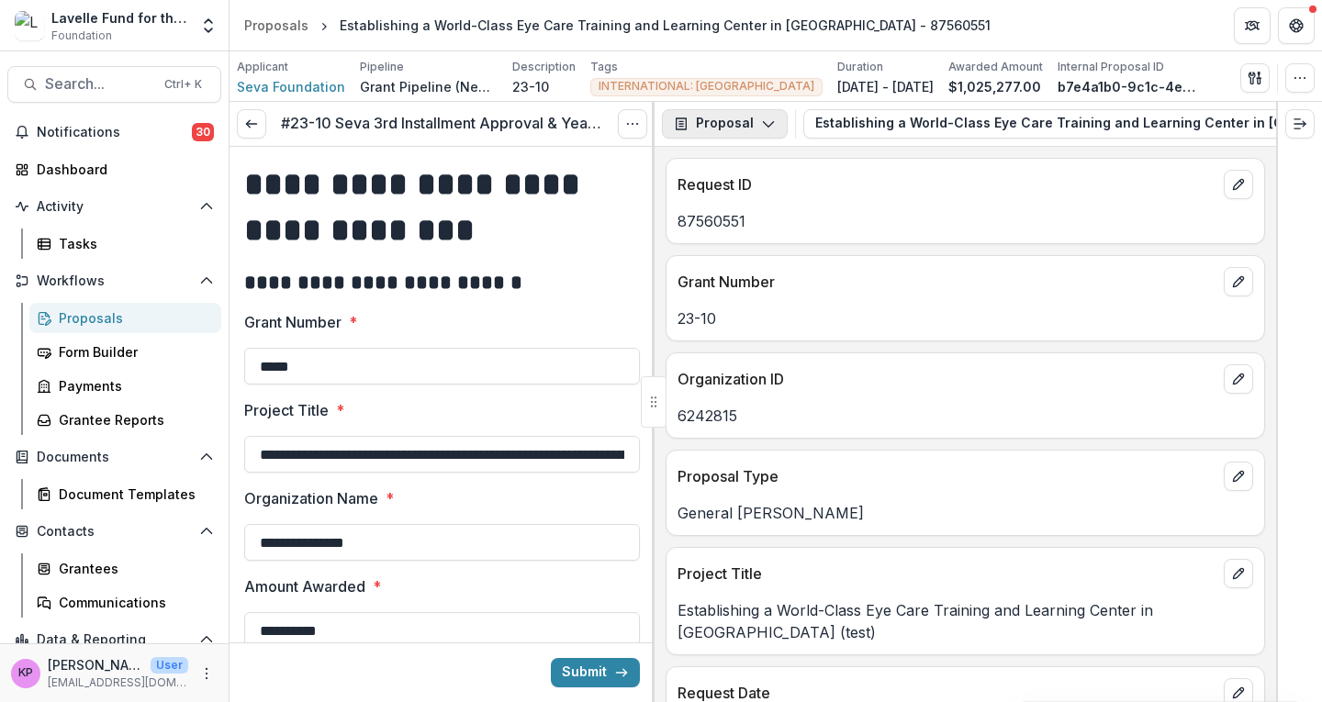
click at [769, 117] on icon "button" at bounding box center [768, 124] width 15 height 15
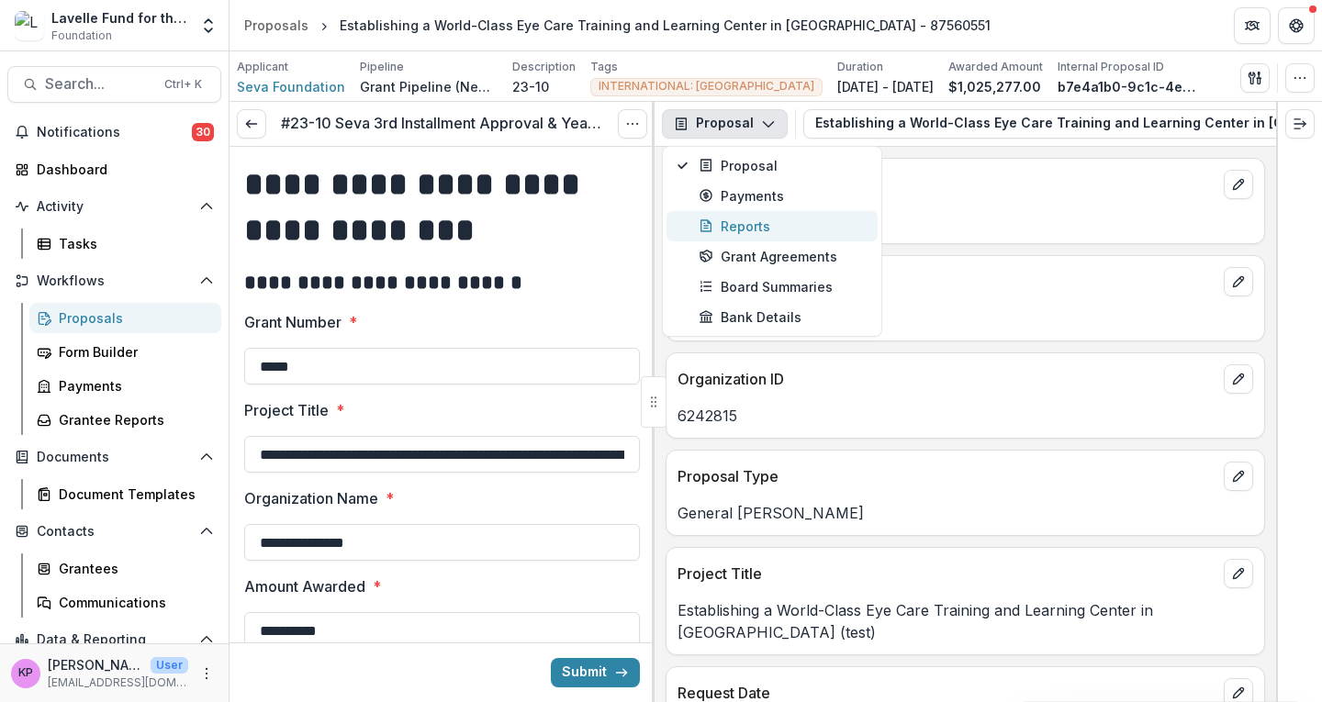
click at [742, 222] on div "Reports" at bounding box center [782, 226] width 168 height 19
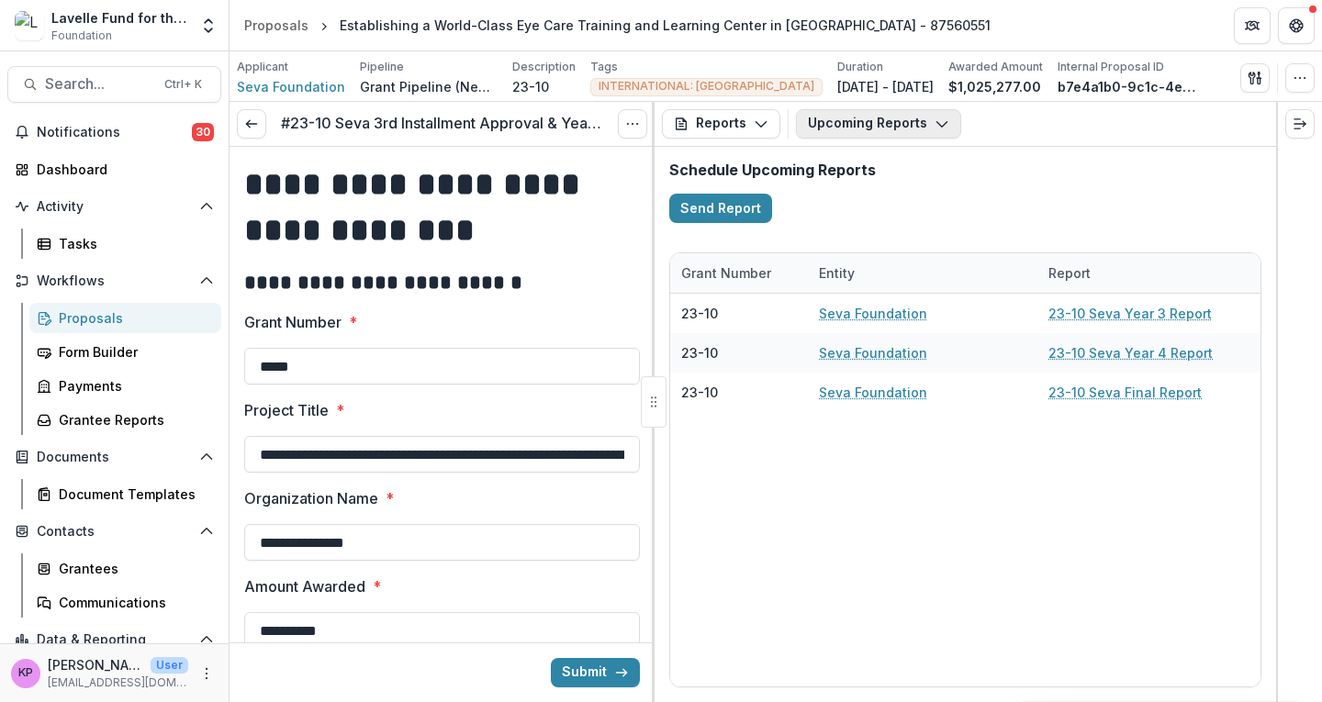
click at [856, 127] on button "Upcoming Reports" at bounding box center [878, 123] width 165 height 29
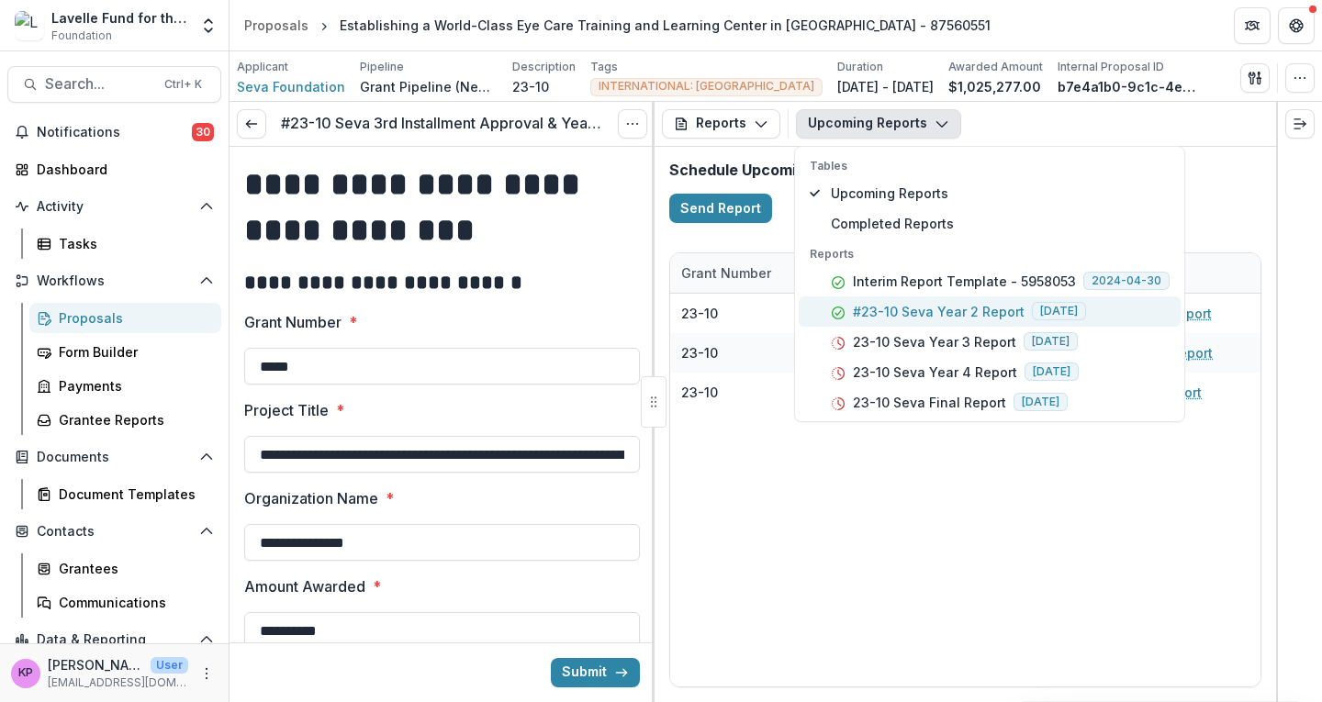
click at [873, 305] on p "#23-10 Seva Year 2 Report" at bounding box center [939, 311] width 172 height 19
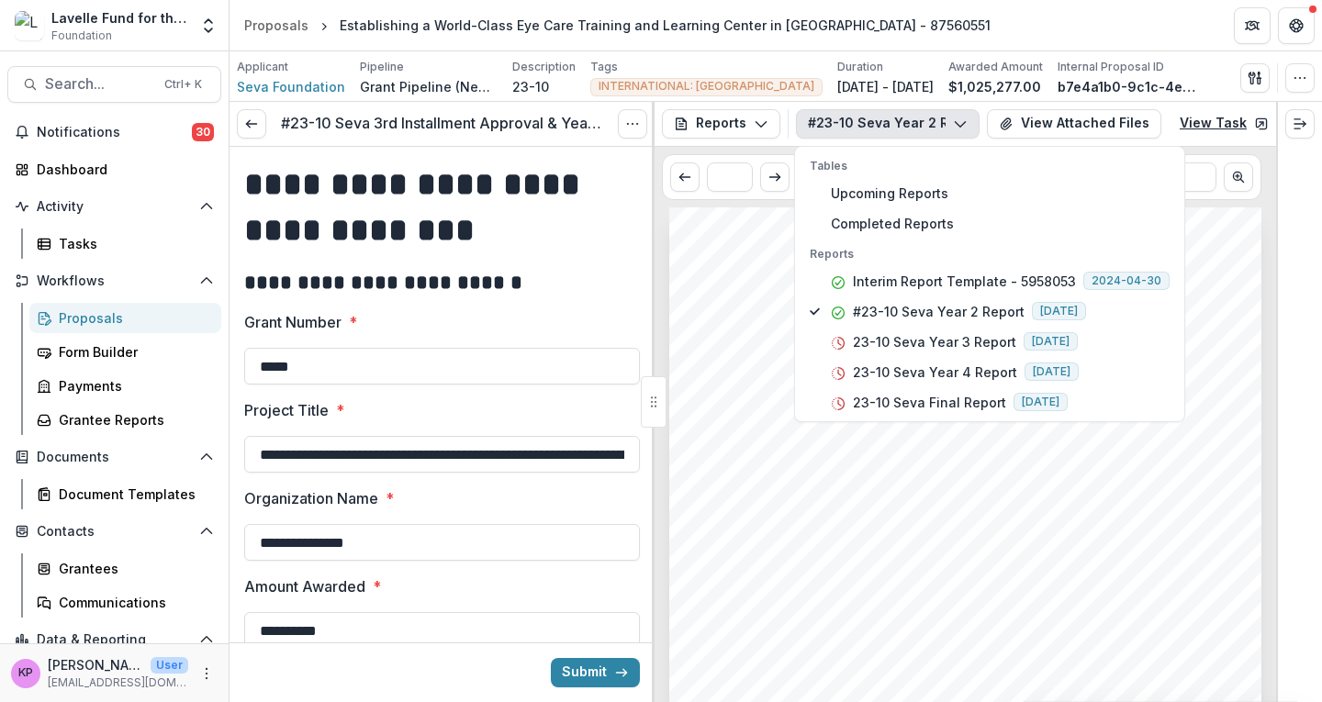
click at [1254, 123] on icon at bounding box center [1261, 124] width 15 height 15
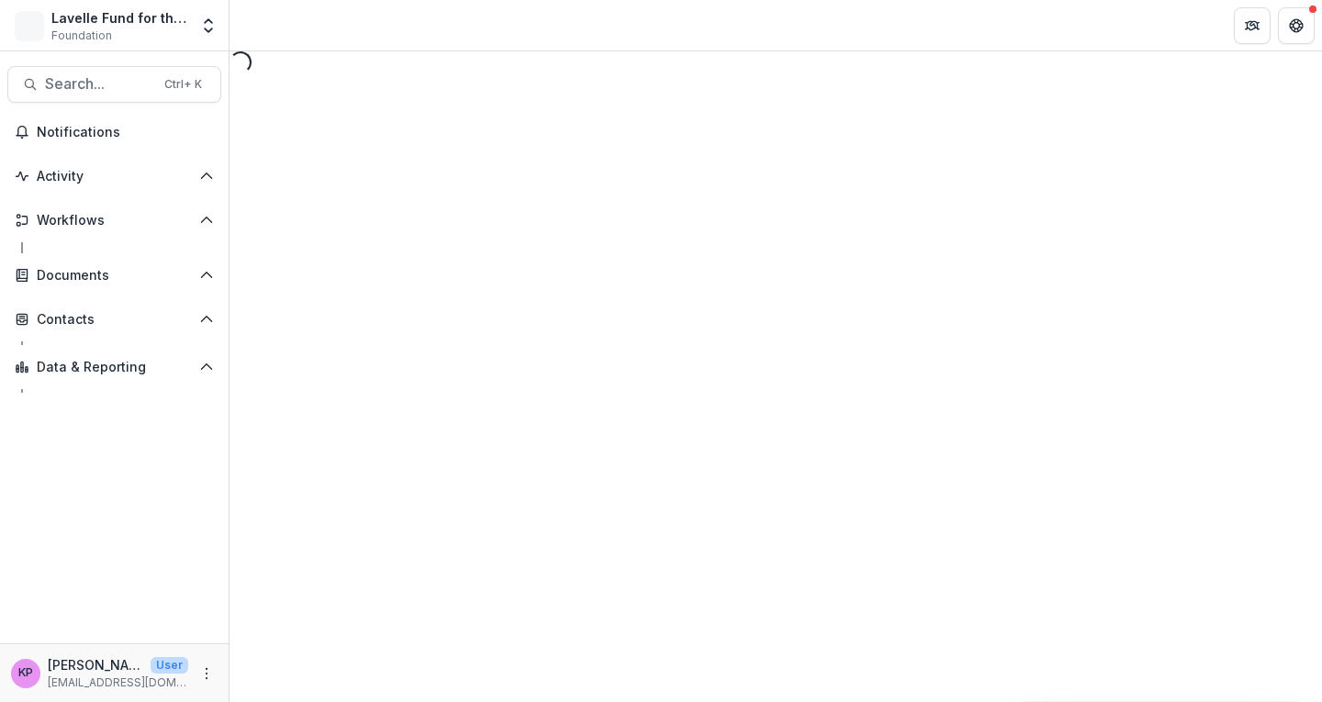
select select "********"
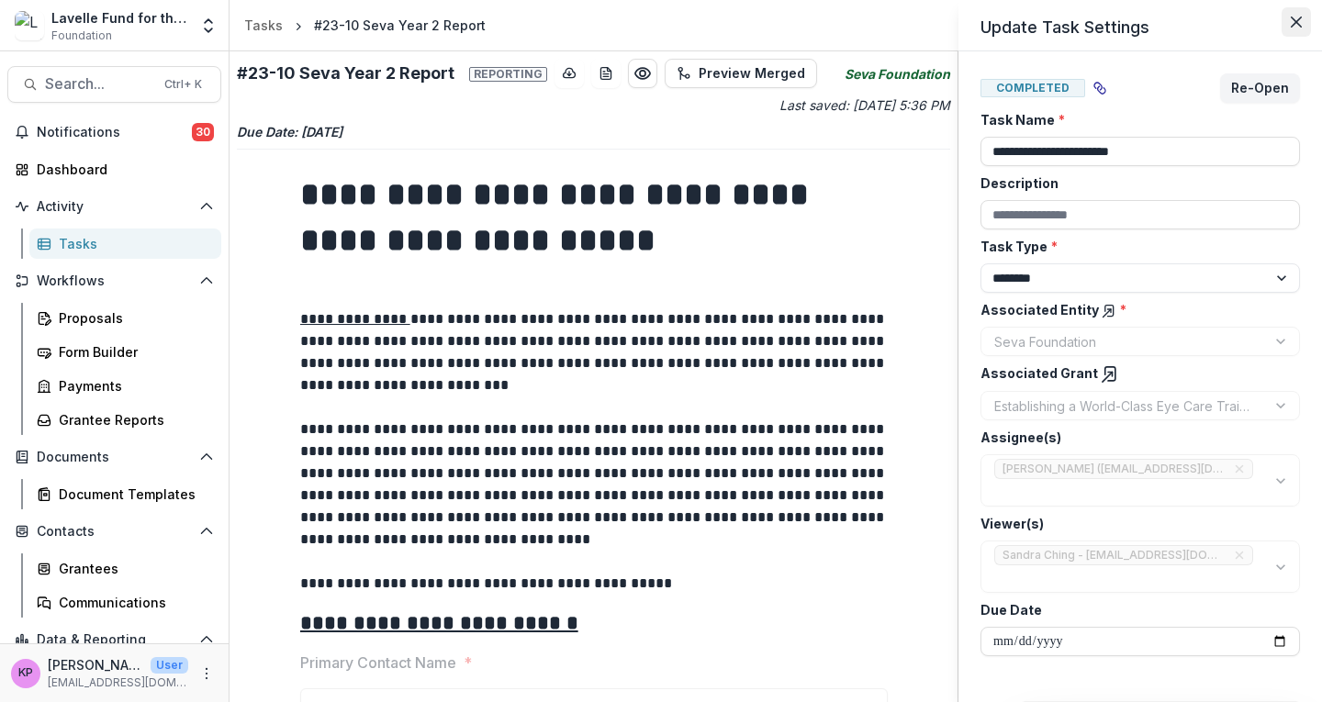
click at [1292, 20] on icon "Close" at bounding box center [1295, 22] width 11 height 11
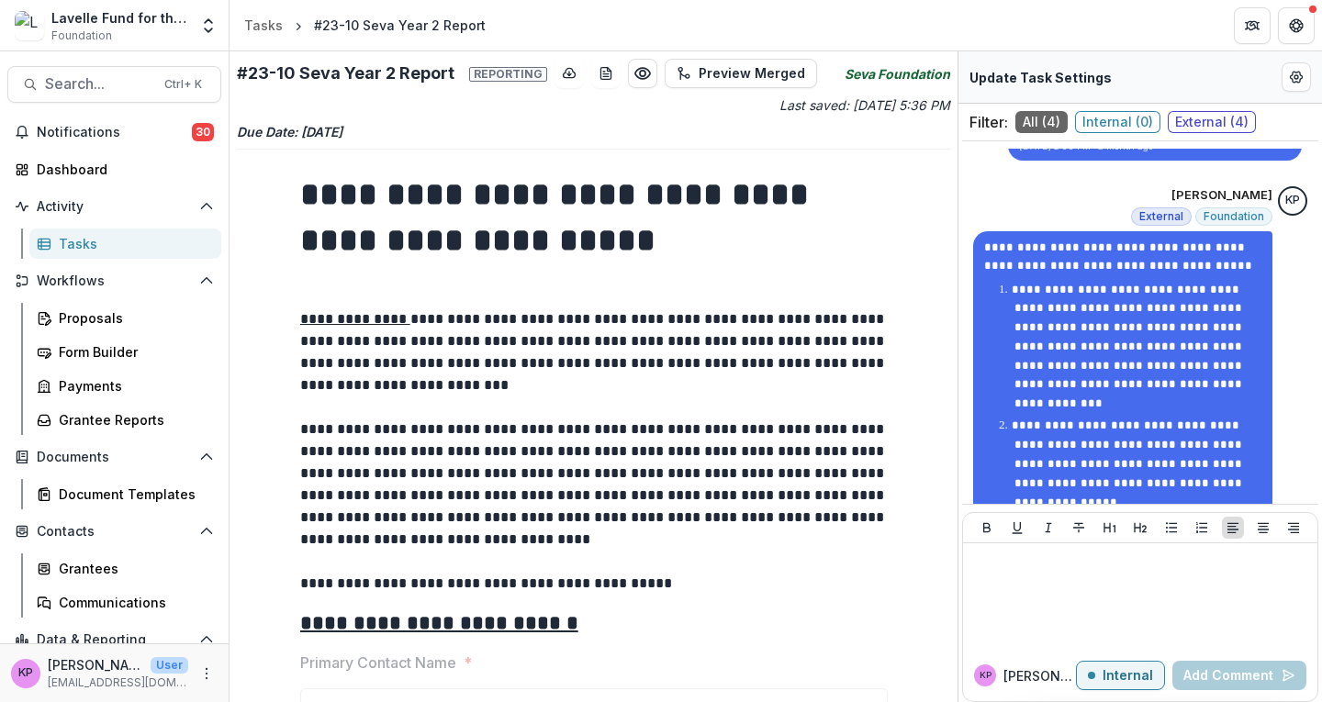
scroll to position [623, 0]
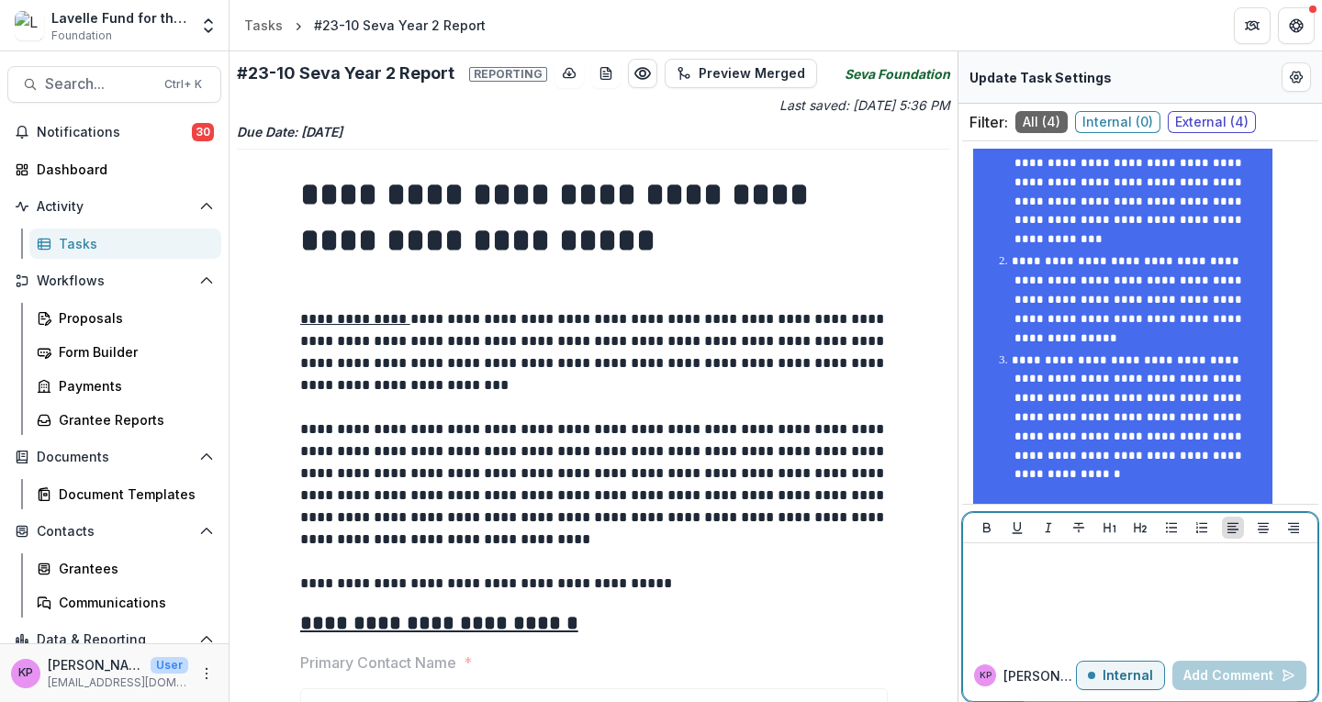
click at [1055, 583] on div at bounding box center [1140, 597] width 340 height 92
click at [1127, 684] on button "Internal" at bounding box center [1120, 675] width 89 height 29
click at [1013, 577] on div at bounding box center [1140, 597] width 340 height 92
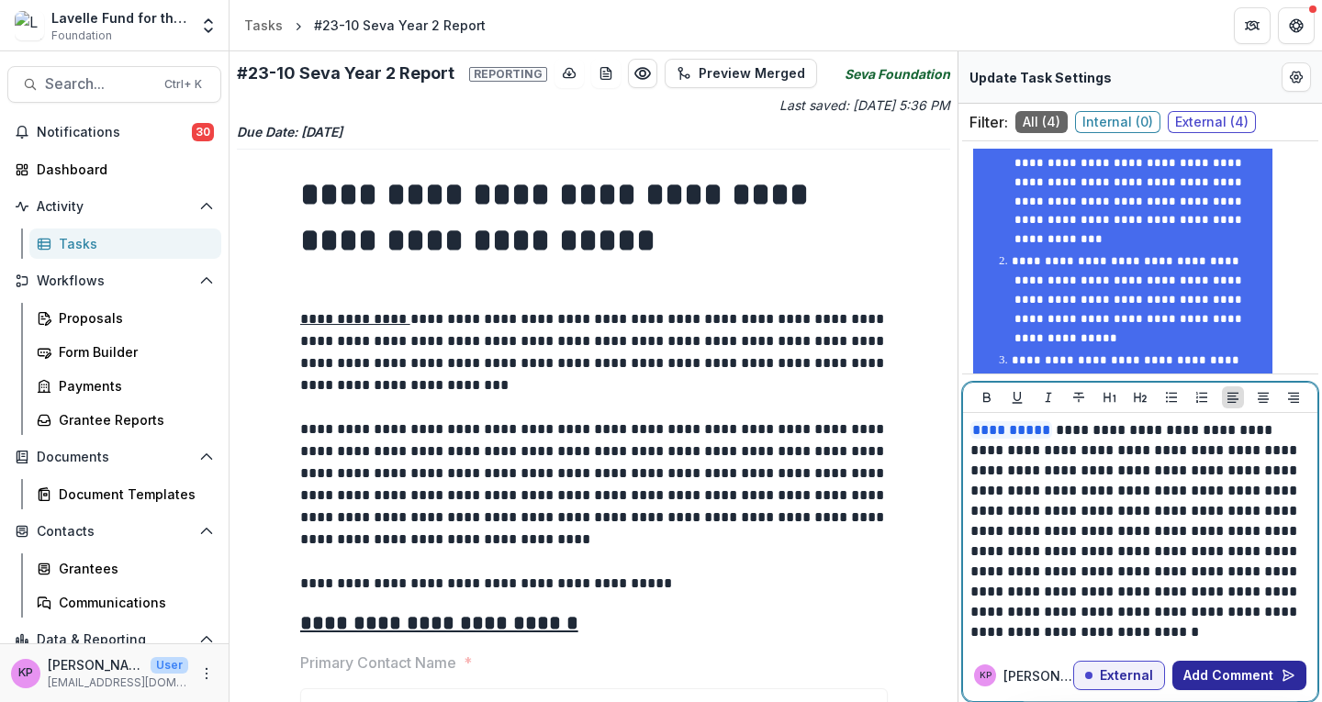
click at [1199, 678] on button "Add Comment" at bounding box center [1239, 675] width 134 height 29
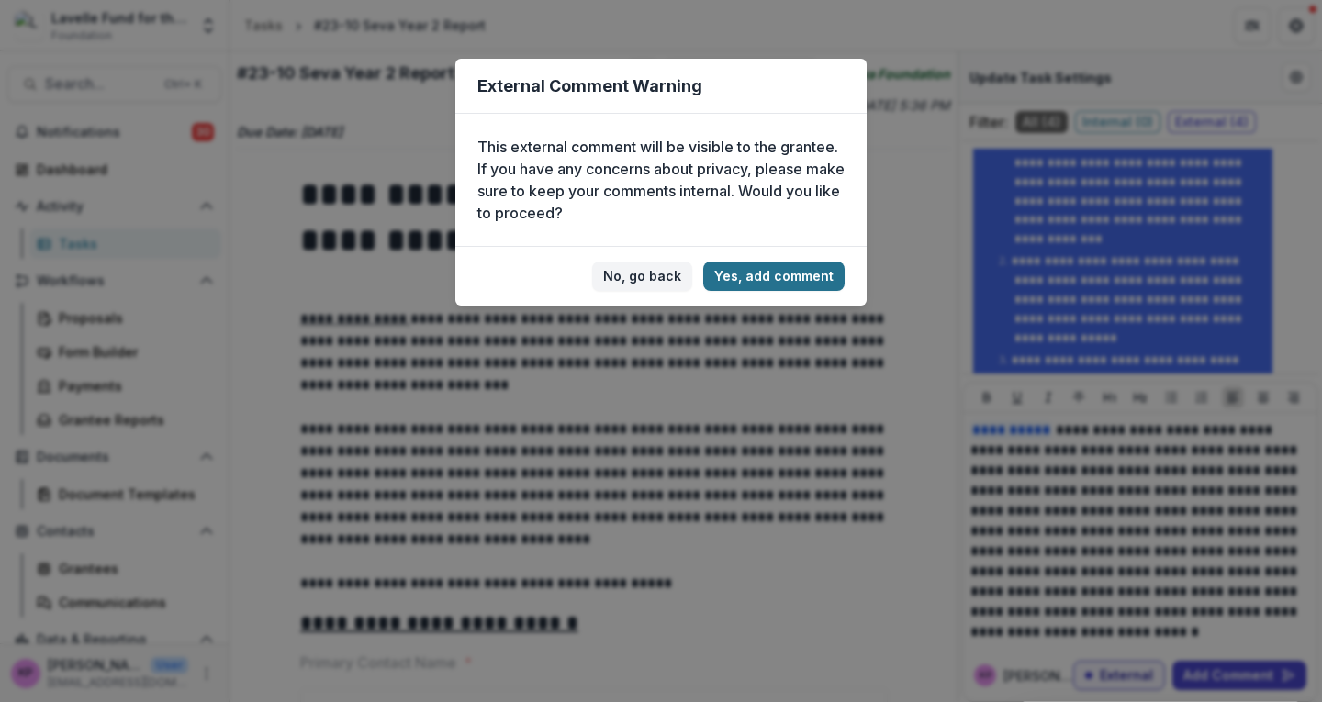
click at [787, 271] on button "Yes, add comment" at bounding box center [773, 276] width 141 height 29
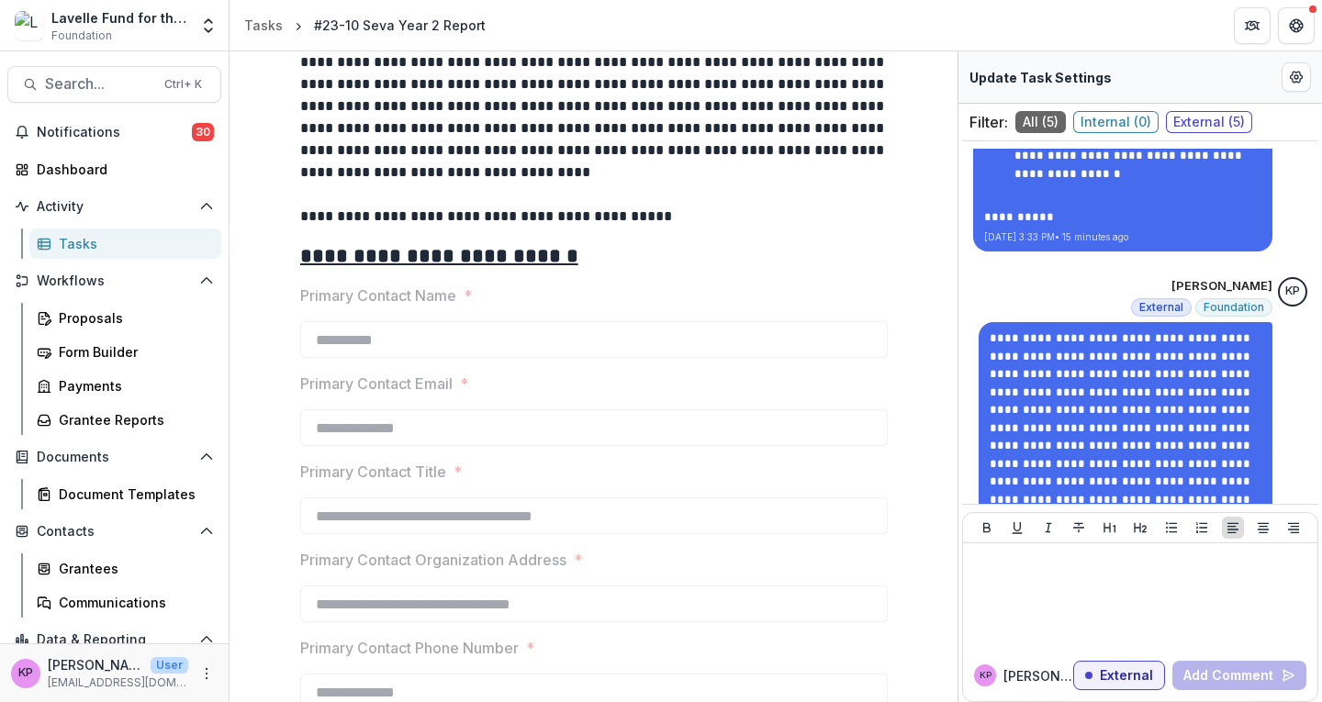
scroll to position [459, 0]
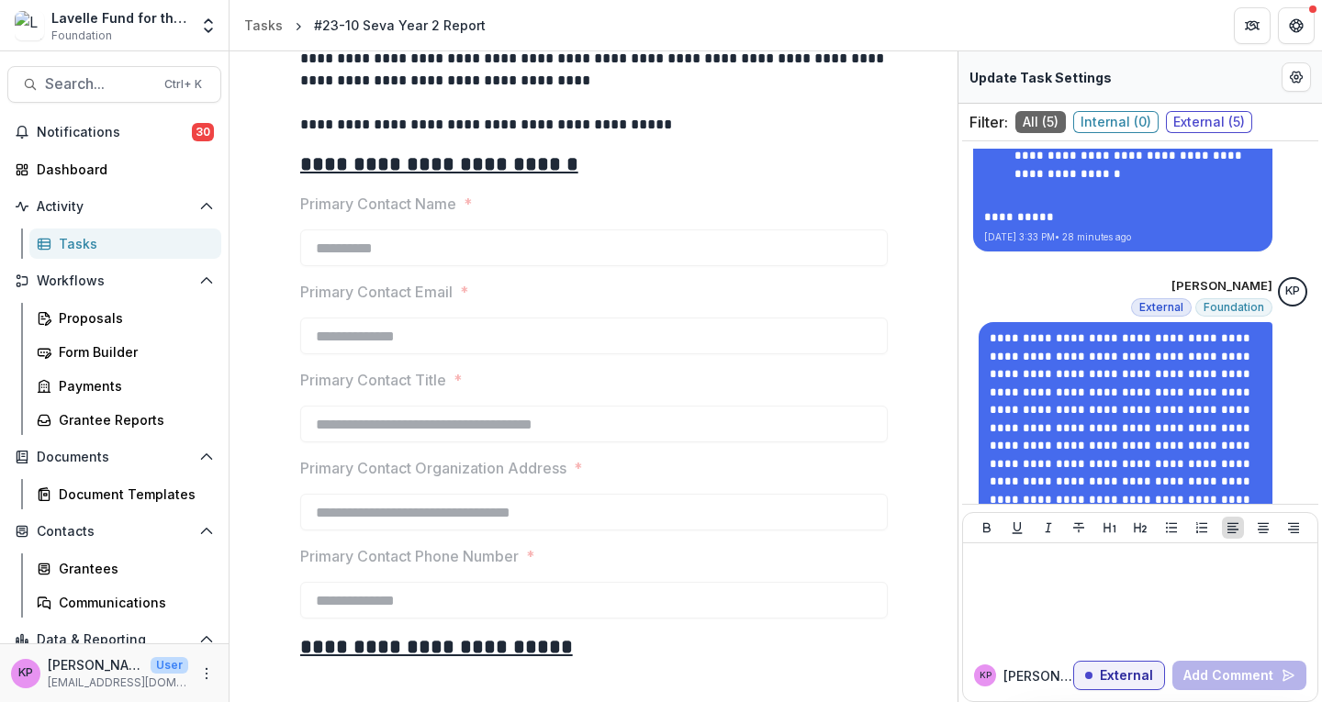
click at [73, 250] on div "Tasks" at bounding box center [133, 243] width 148 height 19
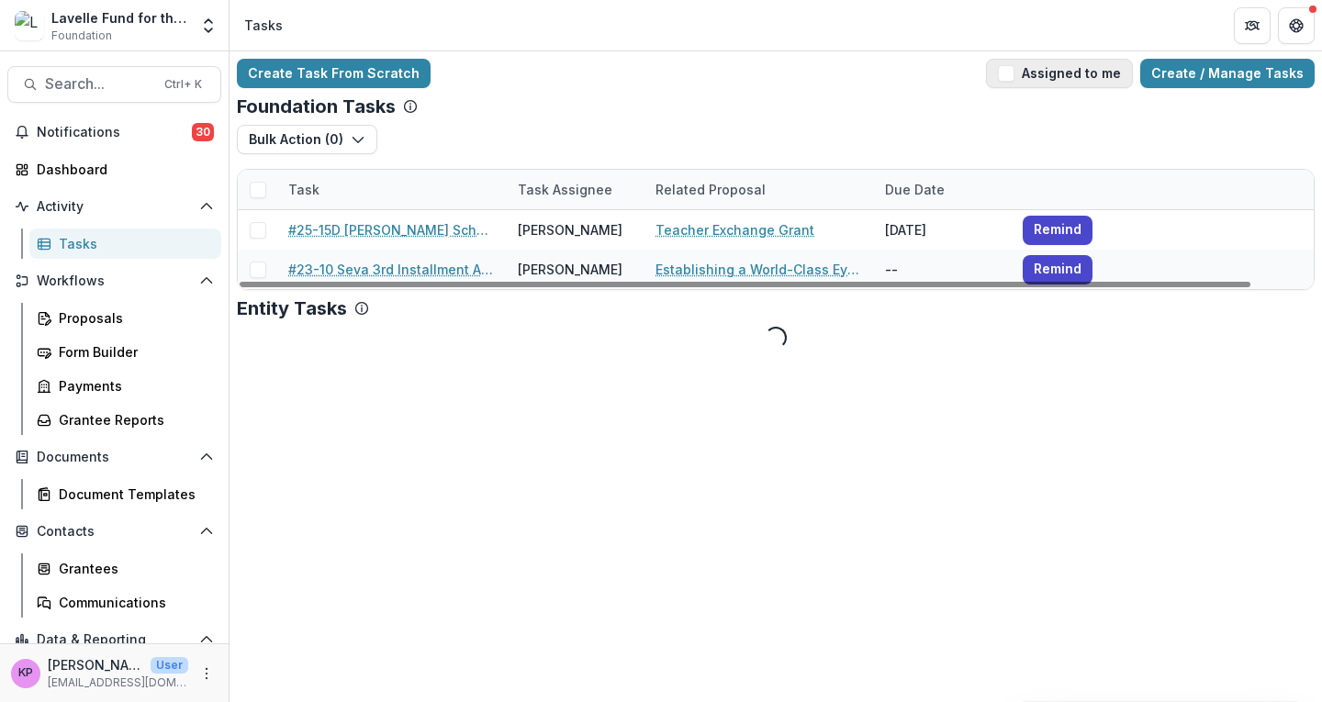
click at [1077, 69] on button "Assigned to me" at bounding box center [1059, 73] width 147 height 29
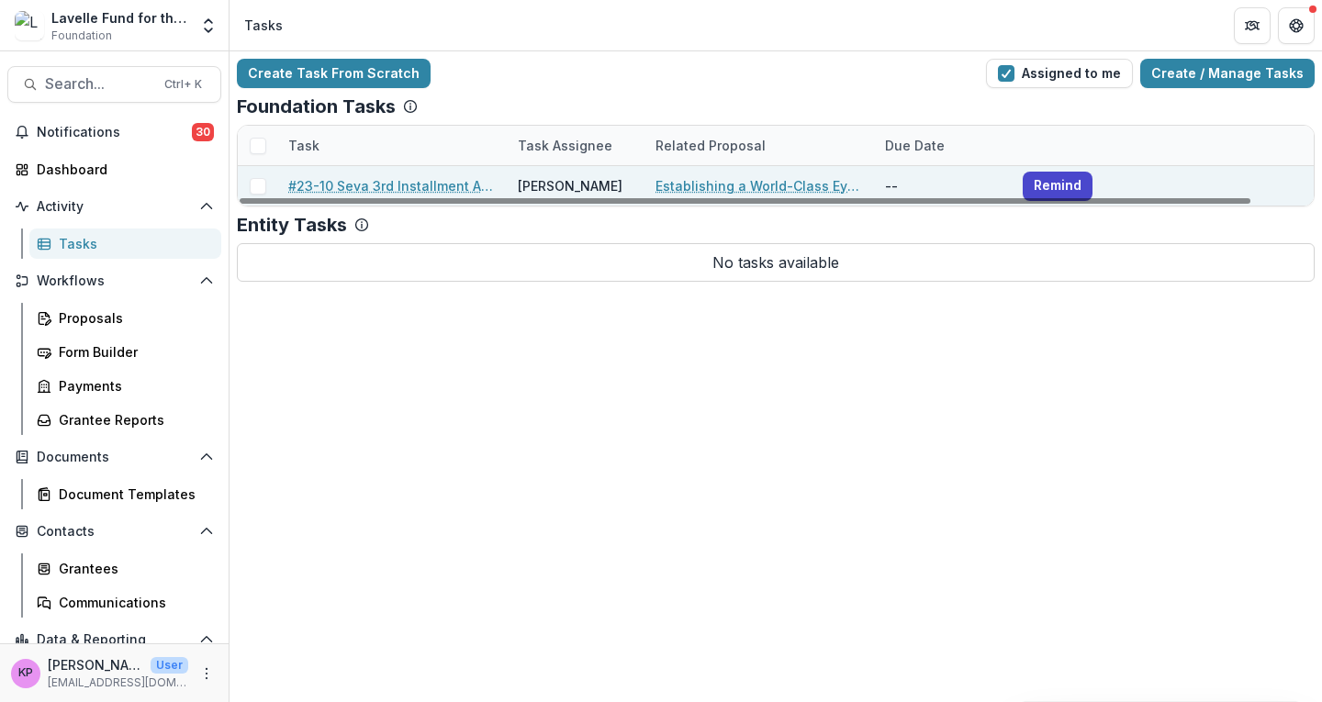
click at [384, 184] on link "#23-10 Seva 3rd Installment Approval & Year 2 Report Summary" at bounding box center [391, 185] width 207 height 19
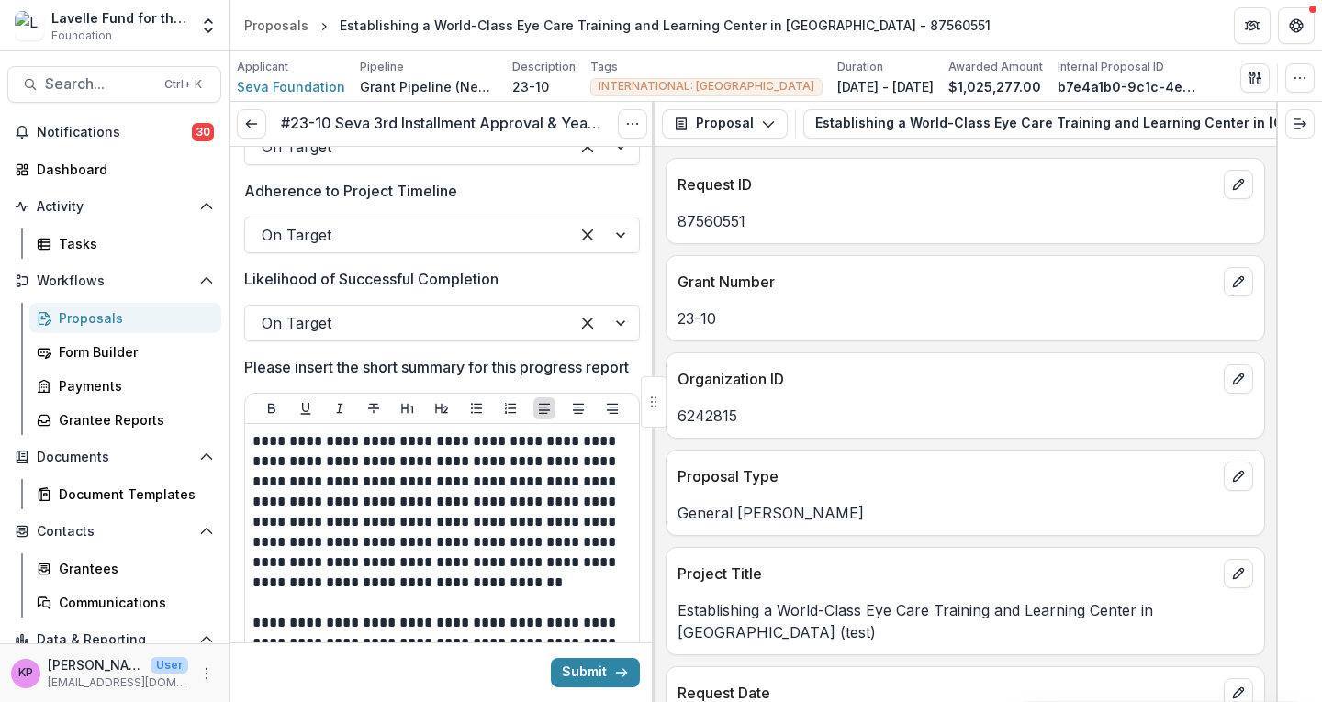
scroll to position [2845, 0]
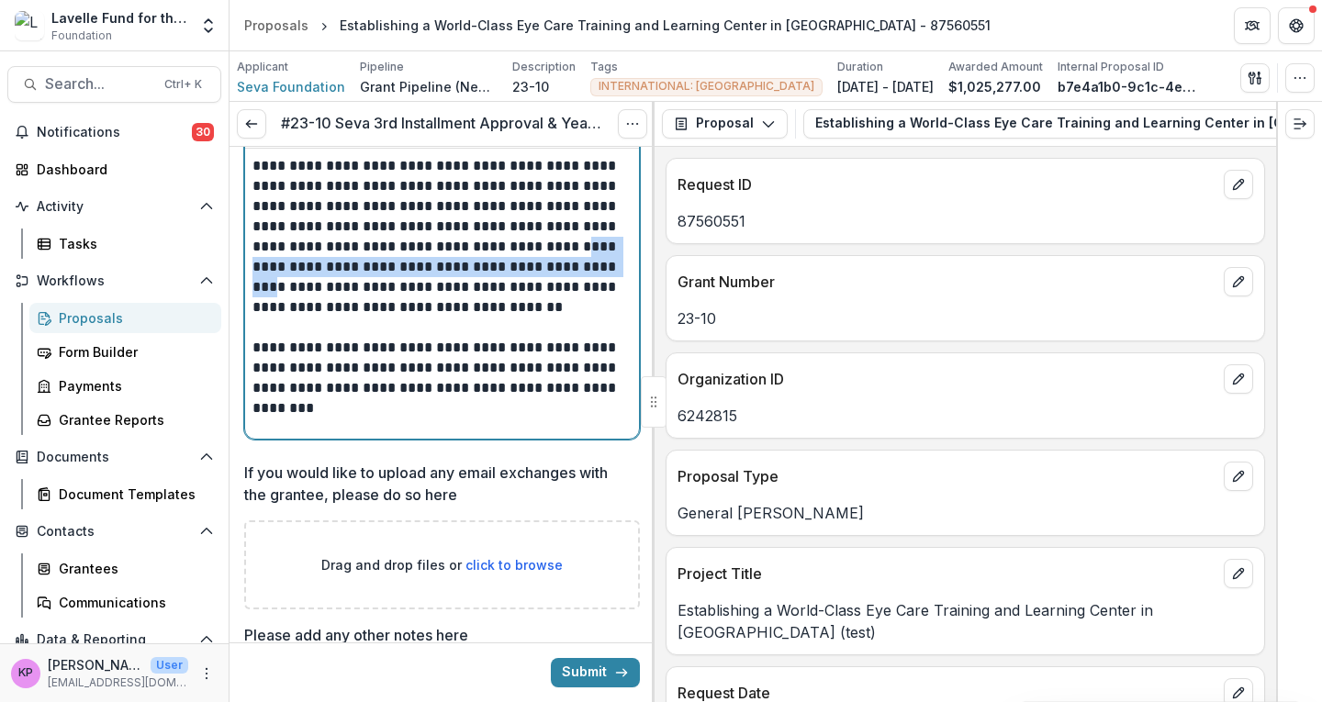
drag, startPoint x: 546, startPoint y: 268, endPoint x: 586, endPoint y: 285, distance: 43.1
click at [586, 285] on p "**********" at bounding box center [439, 237] width 374 height 162
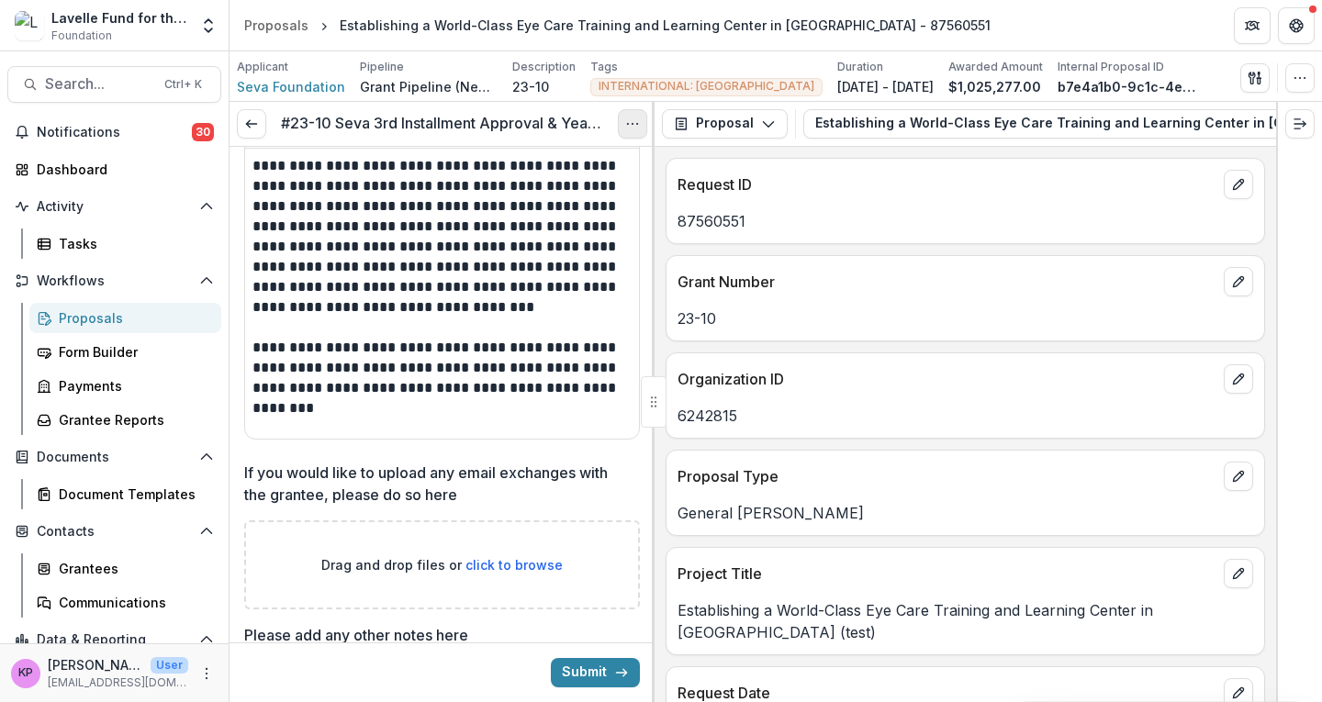
click at [632, 130] on icon "Options" at bounding box center [632, 124] width 15 height 15
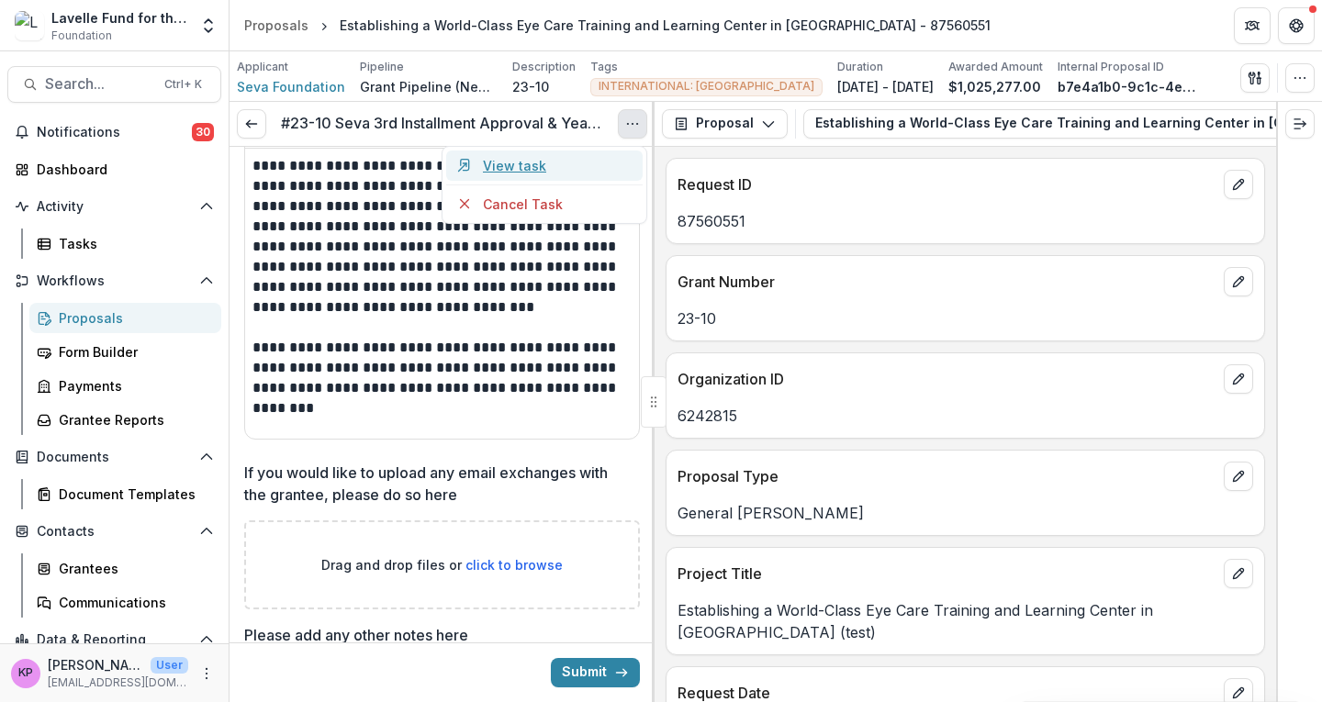
click at [558, 164] on link "View task" at bounding box center [544, 166] width 196 height 30
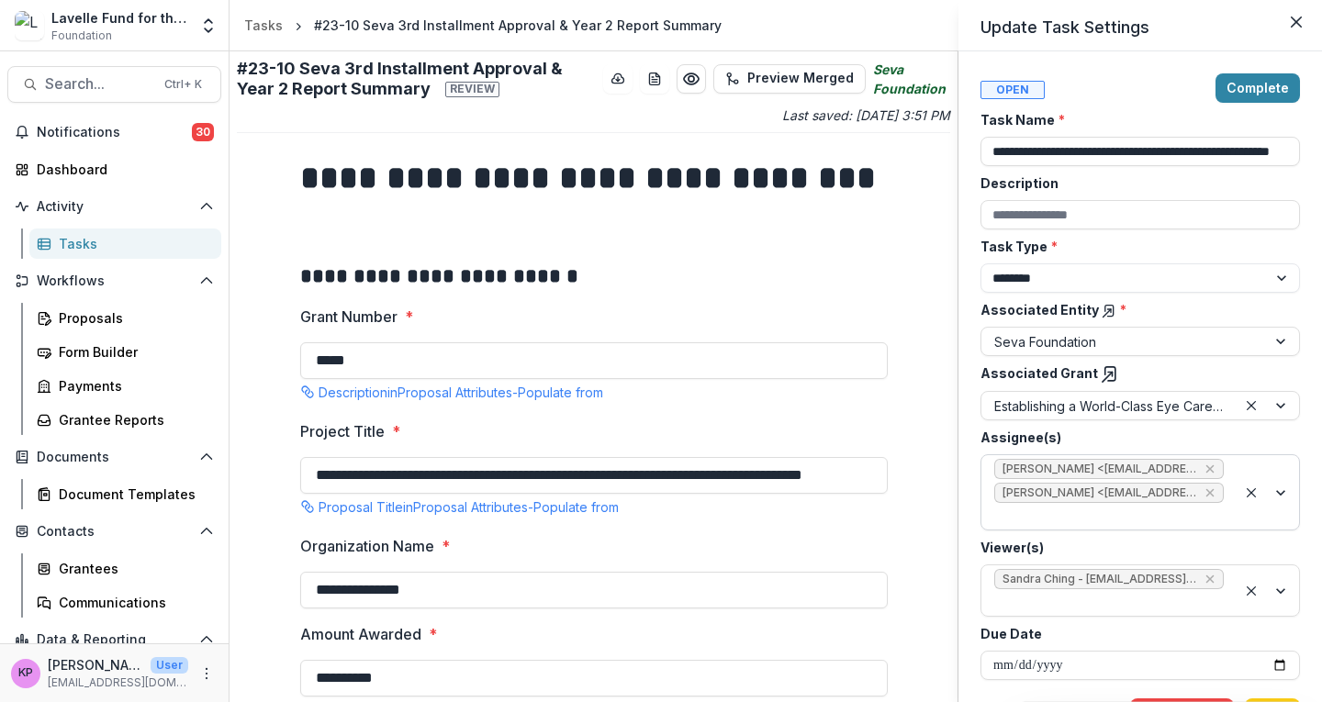
scroll to position [25, 0]
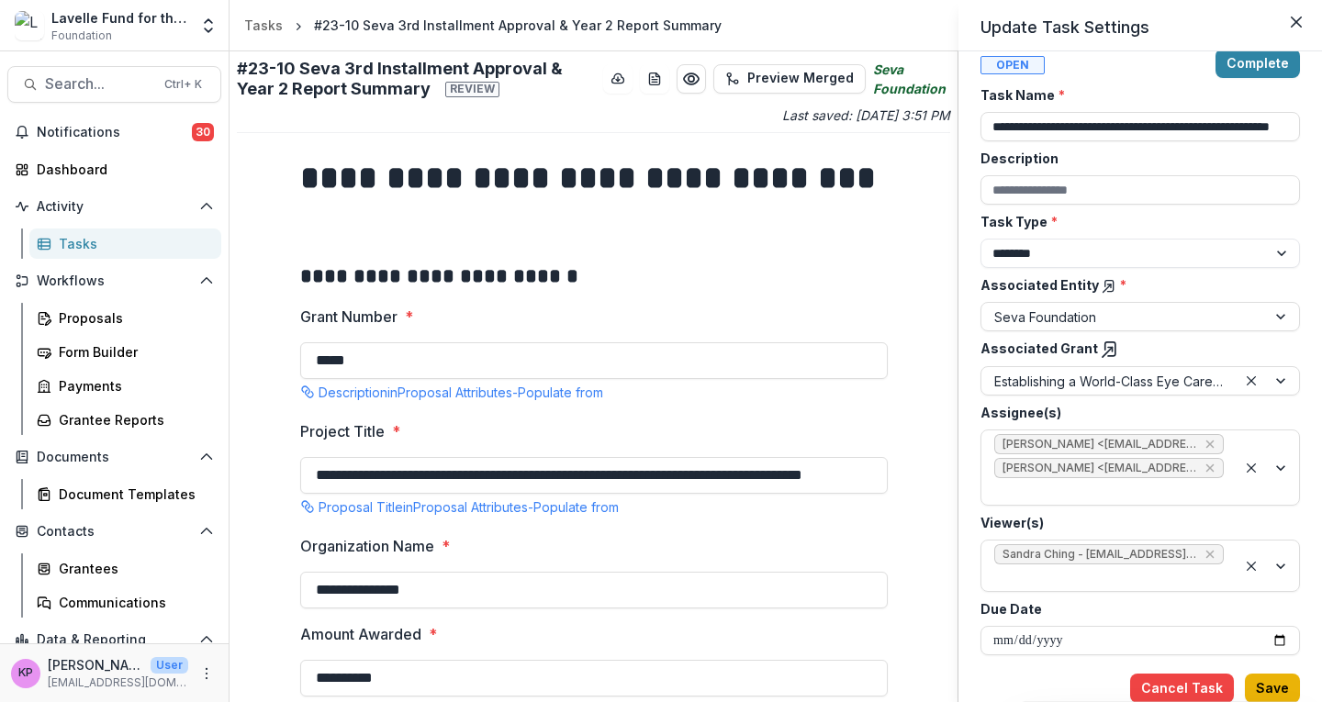
click at [1288, 687] on button "Save" at bounding box center [1272, 688] width 55 height 29
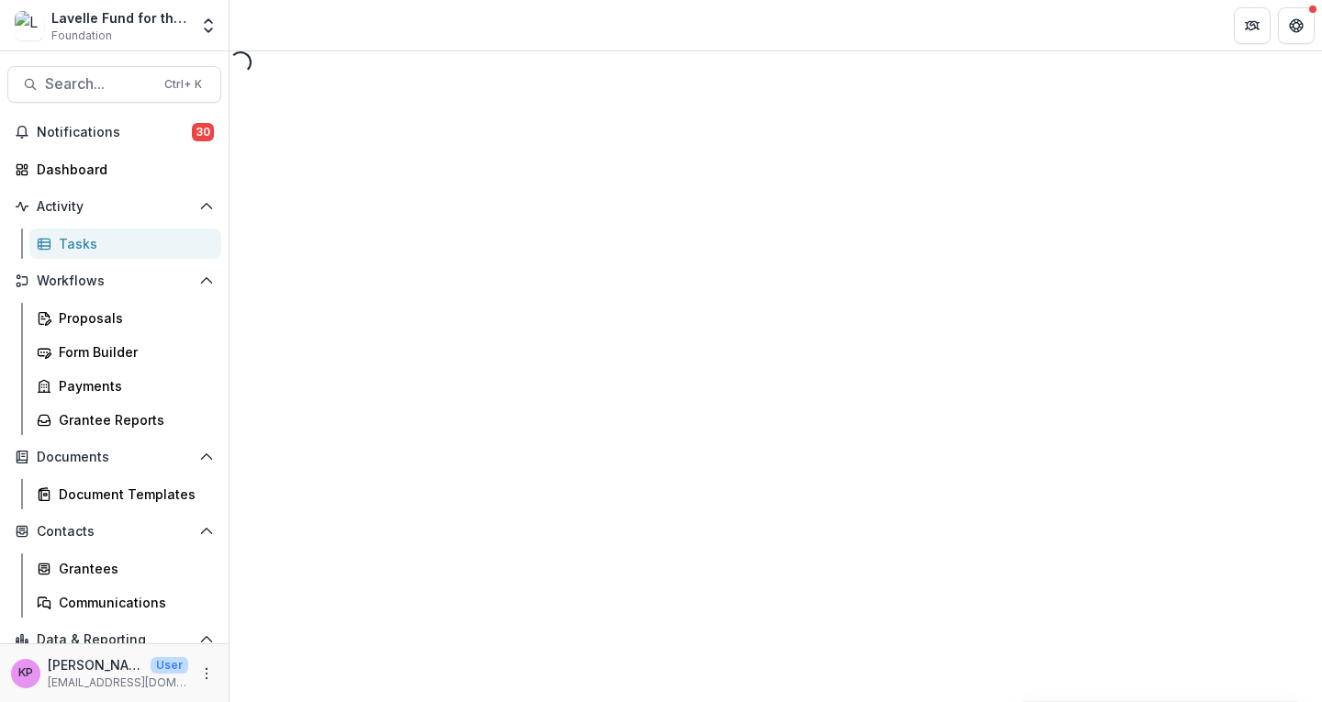
select select "********"
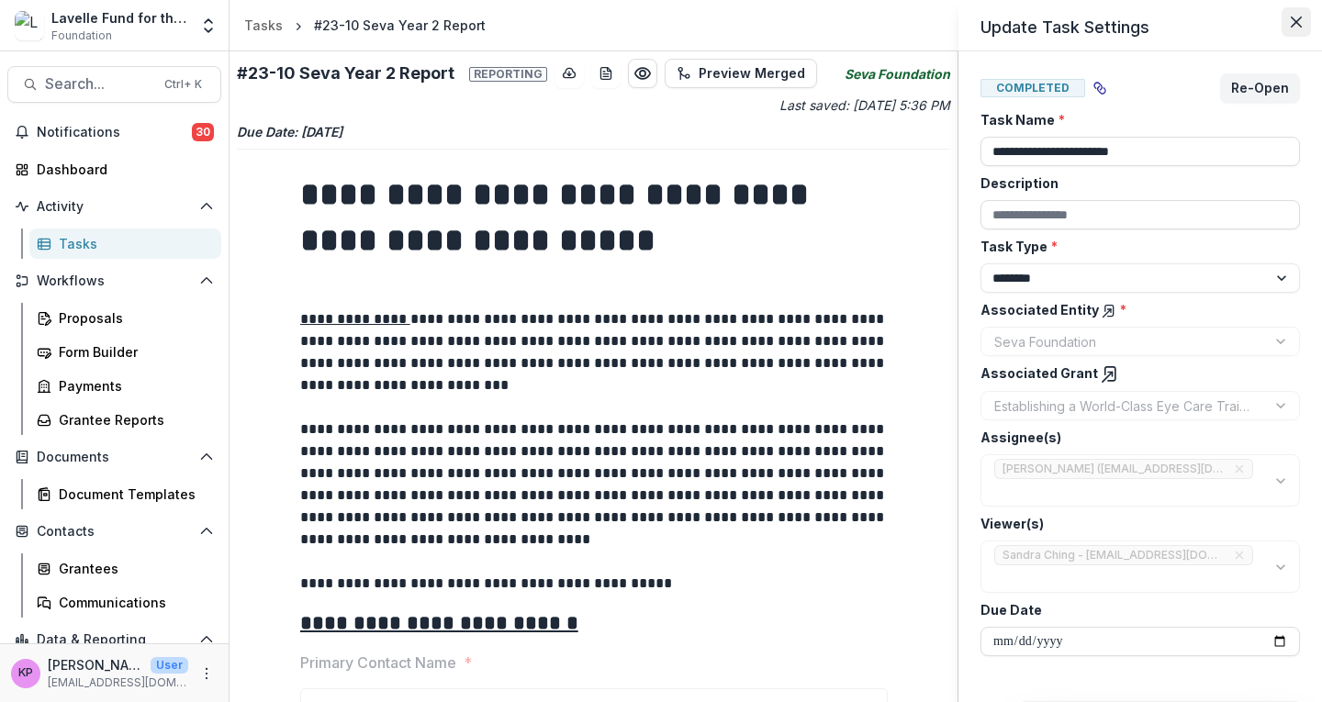
click at [1300, 25] on icon "Close" at bounding box center [1295, 22] width 11 height 11
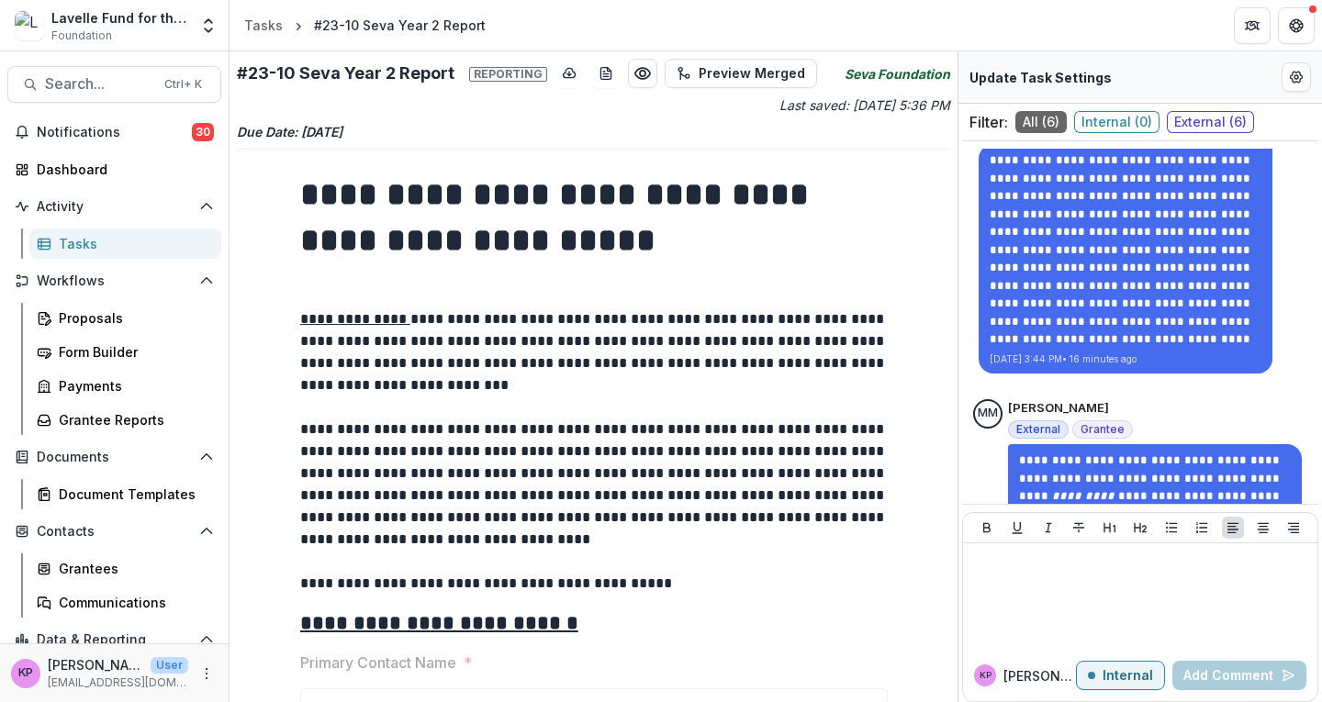
scroll to position [1134, 0]
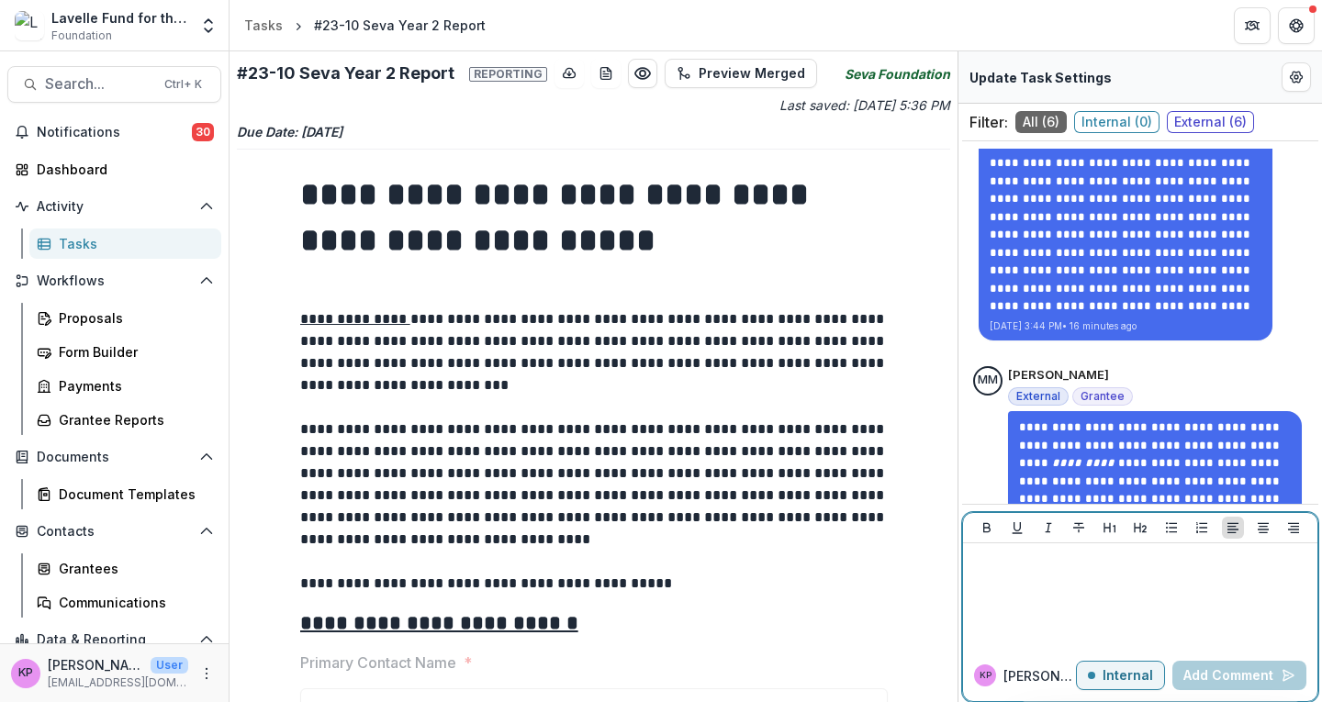
click at [1147, 599] on div at bounding box center [1140, 597] width 340 height 92
click at [1126, 668] on p "Internal" at bounding box center [1127, 676] width 50 height 16
click at [1074, 595] on div at bounding box center [1140, 597] width 340 height 92
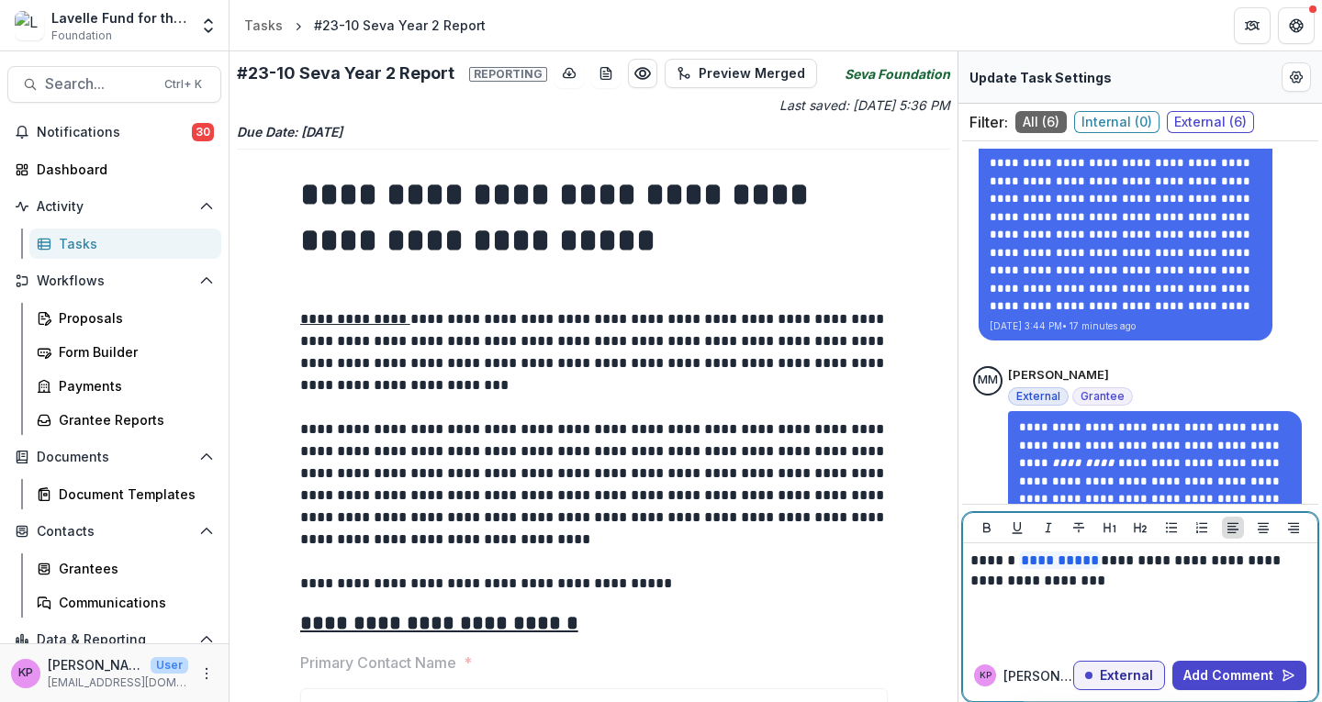
click at [1019, 558] on p "**********" at bounding box center [1140, 571] width 340 height 40
click at [1256, 675] on button "Add Comment" at bounding box center [1239, 675] width 134 height 29
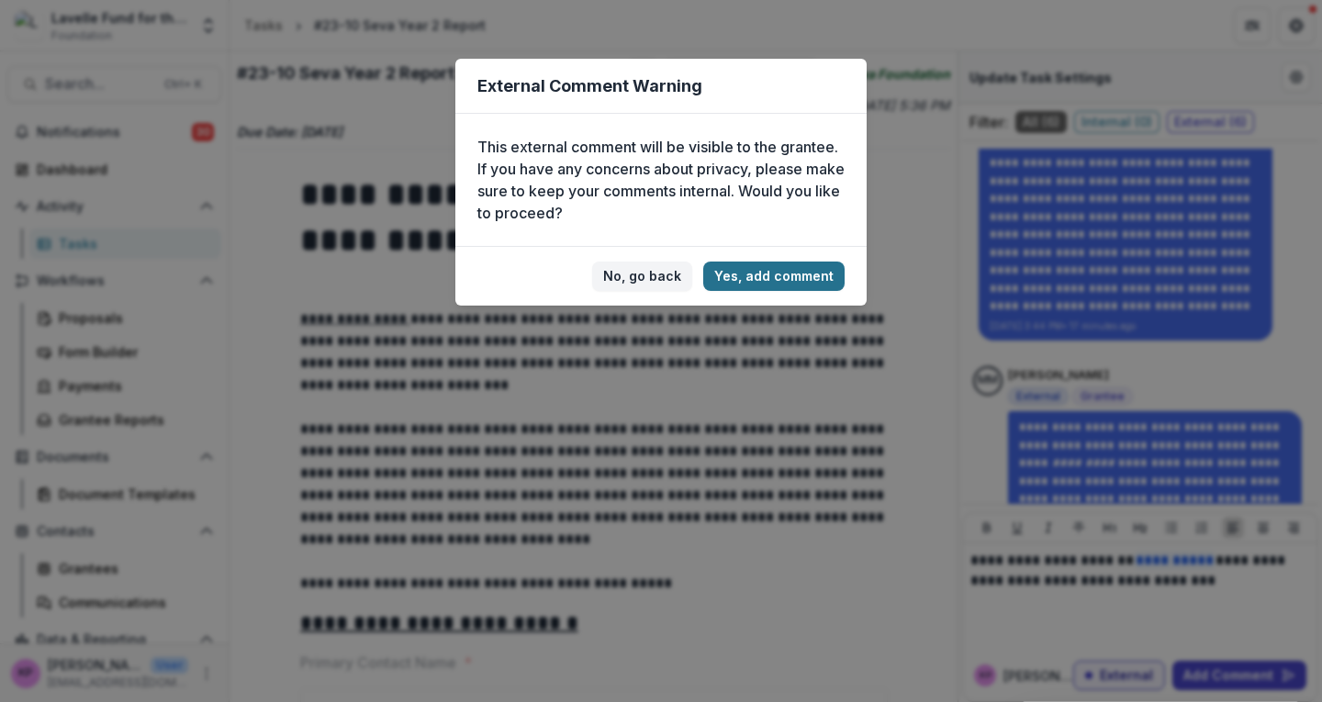
click at [787, 279] on button "Yes, add comment" at bounding box center [773, 276] width 141 height 29
